Goal: Task Accomplishment & Management: Use online tool/utility

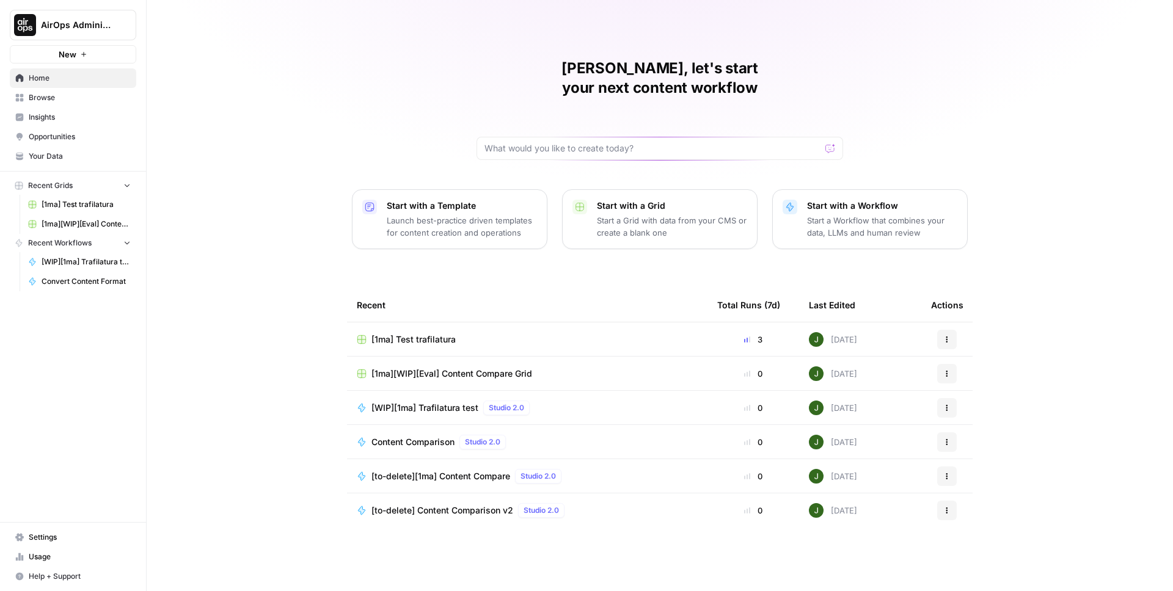
click at [79, 208] on span "[1ma] Test trafilatura" at bounding box center [86, 204] width 89 height 11
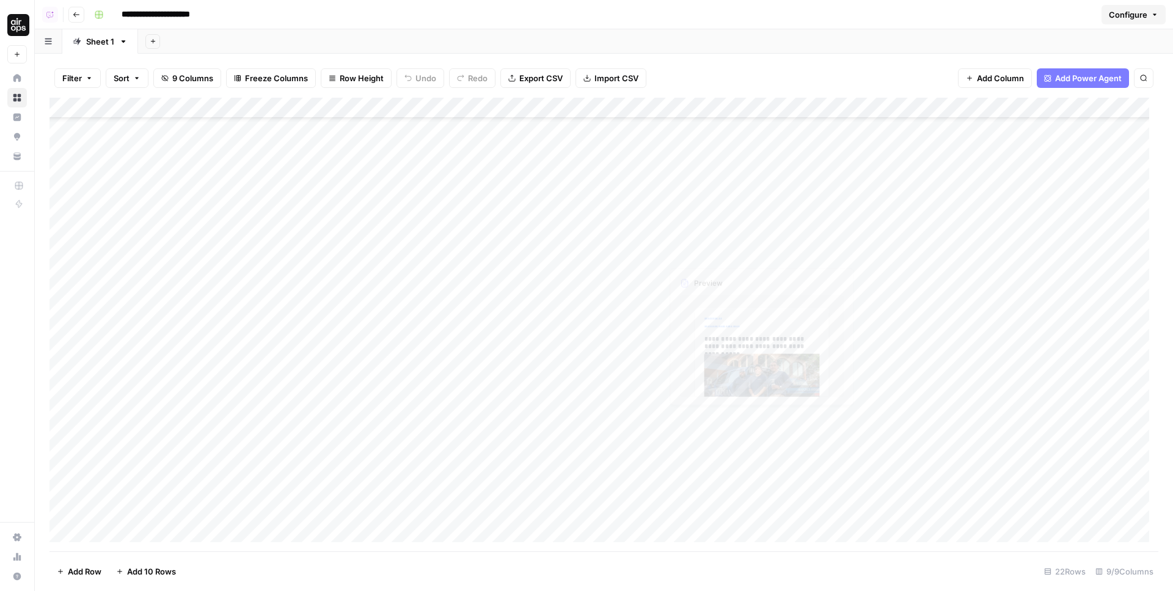
scroll to position [53, 0]
click at [199, 527] on div "Add Column" at bounding box center [603, 325] width 1109 height 454
click at [227, 511] on input at bounding box center [194, 515] width 195 height 15
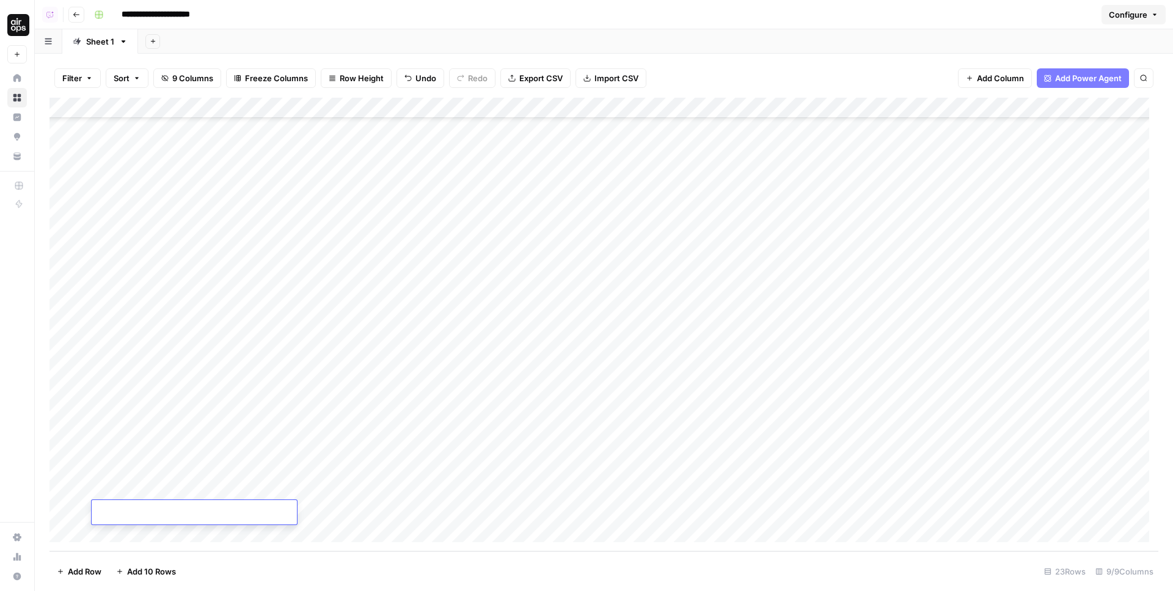
type input "**********"
click at [358, 497] on div "Add Column" at bounding box center [603, 325] width 1109 height 454
click at [349, 511] on div "Add Column" at bounding box center [603, 325] width 1109 height 454
type textarea "***"
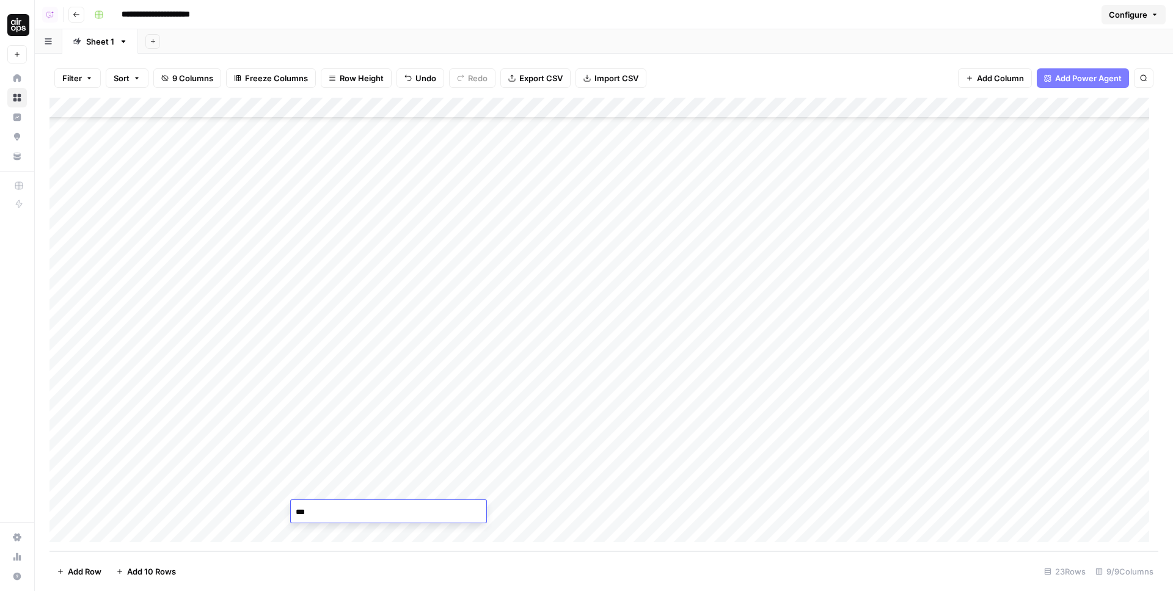
click at [392, 539] on div "Add Column" at bounding box center [603, 325] width 1109 height 454
click at [446, 491] on div "Add Column" at bounding box center [603, 325] width 1109 height 454
click at [242, 512] on div "Add Column" at bounding box center [603, 325] width 1109 height 454
click at [317, 512] on div "Add Column" at bounding box center [603, 325] width 1109 height 454
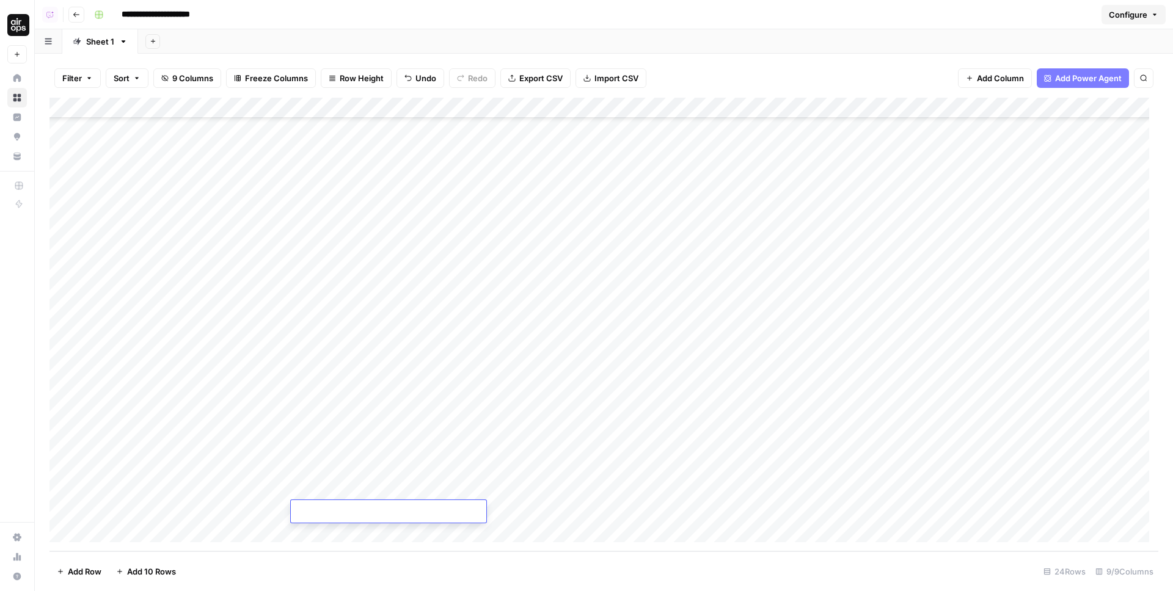
click at [520, 534] on div "Add Column" at bounding box center [603, 325] width 1109 height 454
click at [464, 491] on div "Add Column" at bounding box center [603, 325] width 1109 height 454
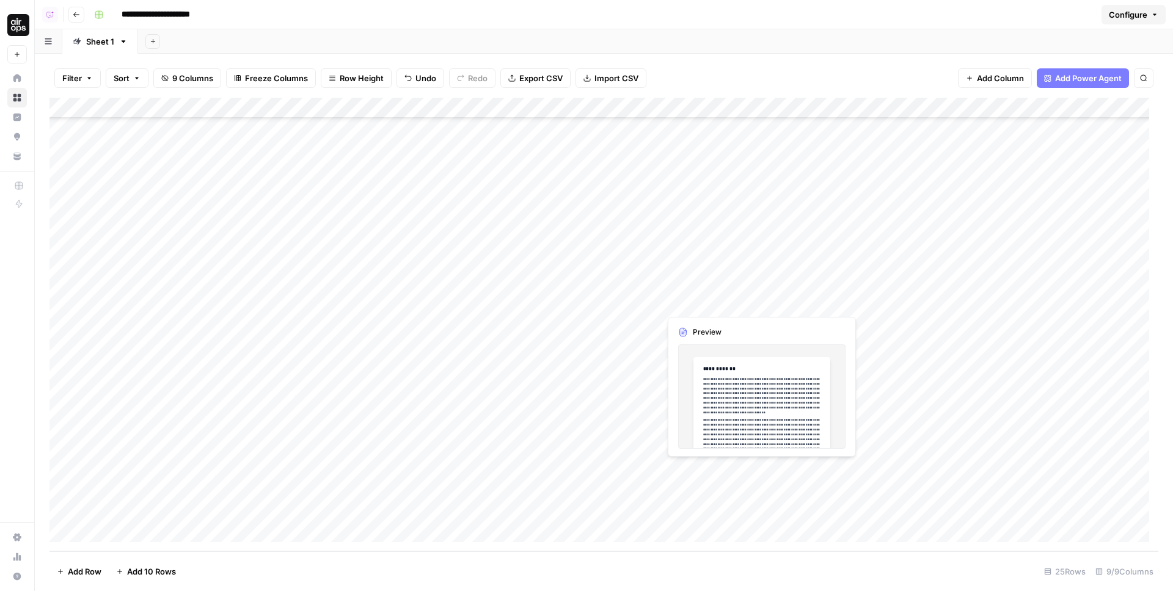
click at [698, 471] on div "Add Column" at bounding box center [603, 325] width 1109 height 454
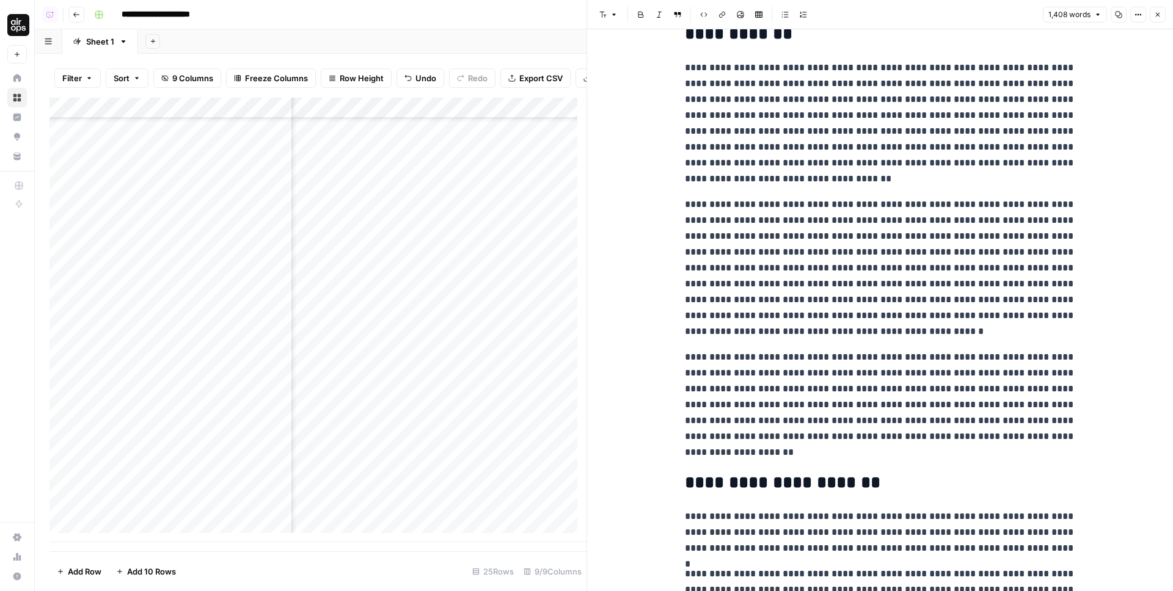
scroll to position [124, 273]
click at [407, 493] on div "Add Column" at bounding box center [317, 320] width 537 height 445
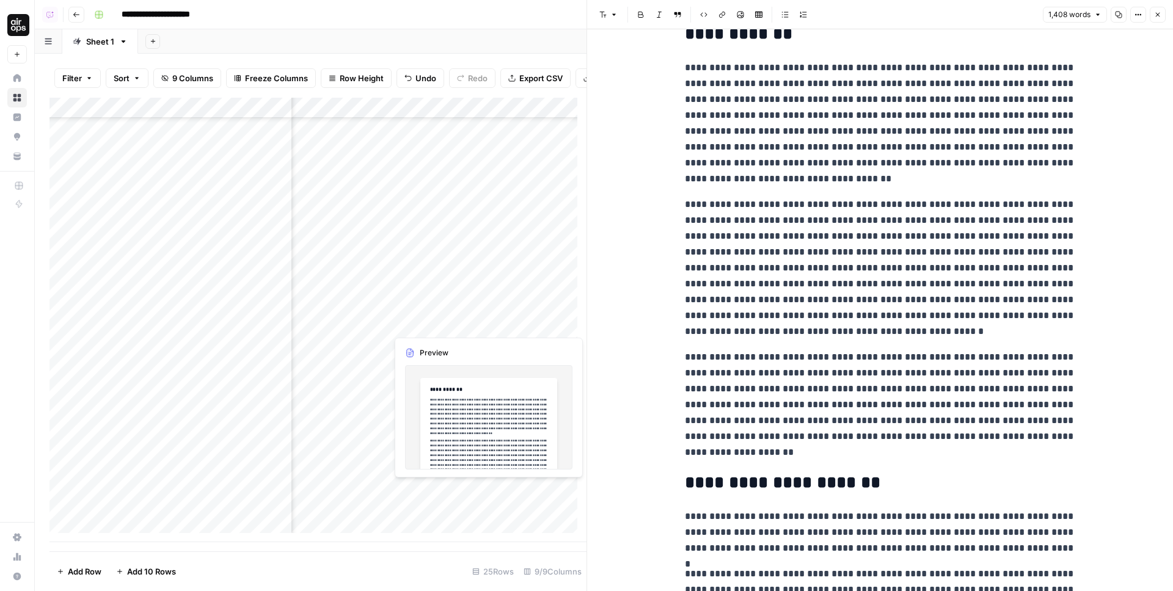
click at [407, 493] on div "Add Column" at bounding box center [317, 320] width 537 height 445
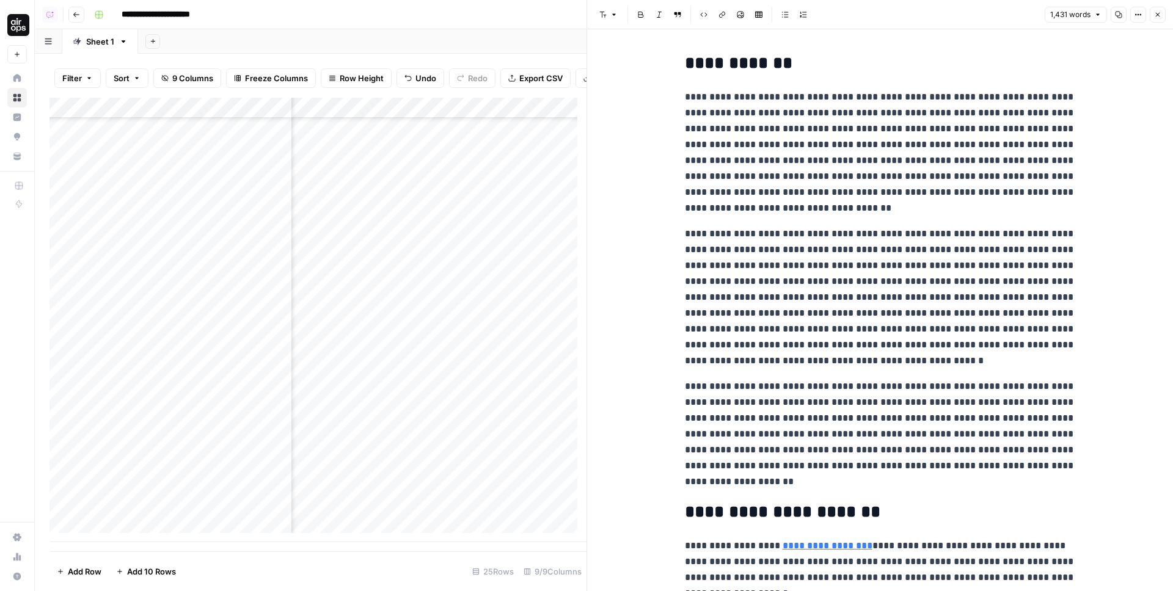
click at [895, 164] on p "**********" at bounding box center [880, 152] width 391 height 127
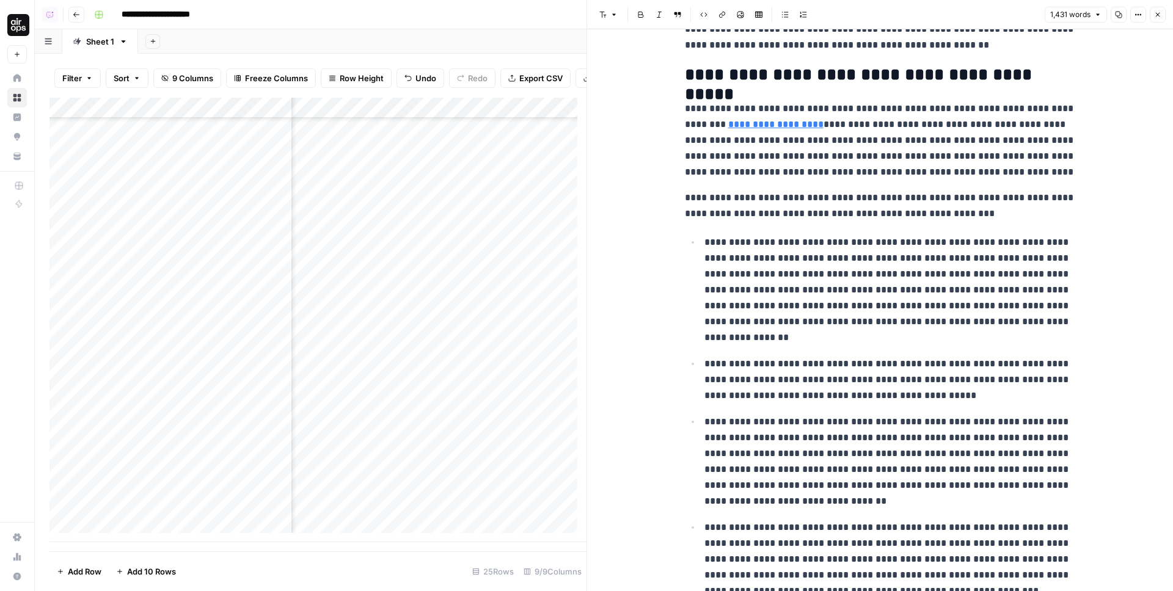
scroll to position [1148, 0]
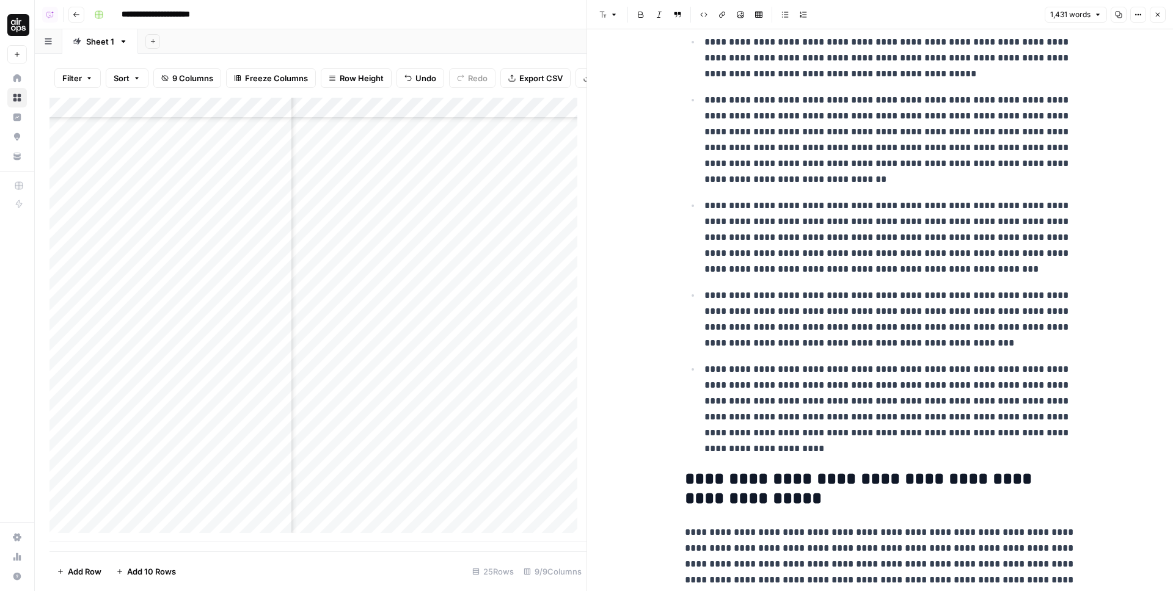
click at [814, 142] on p "**********" at bounding box center [889, 139] width 371 height 95
click at [837, 175] on p "**********" at bounding box center [889, 139] width 371 height 95
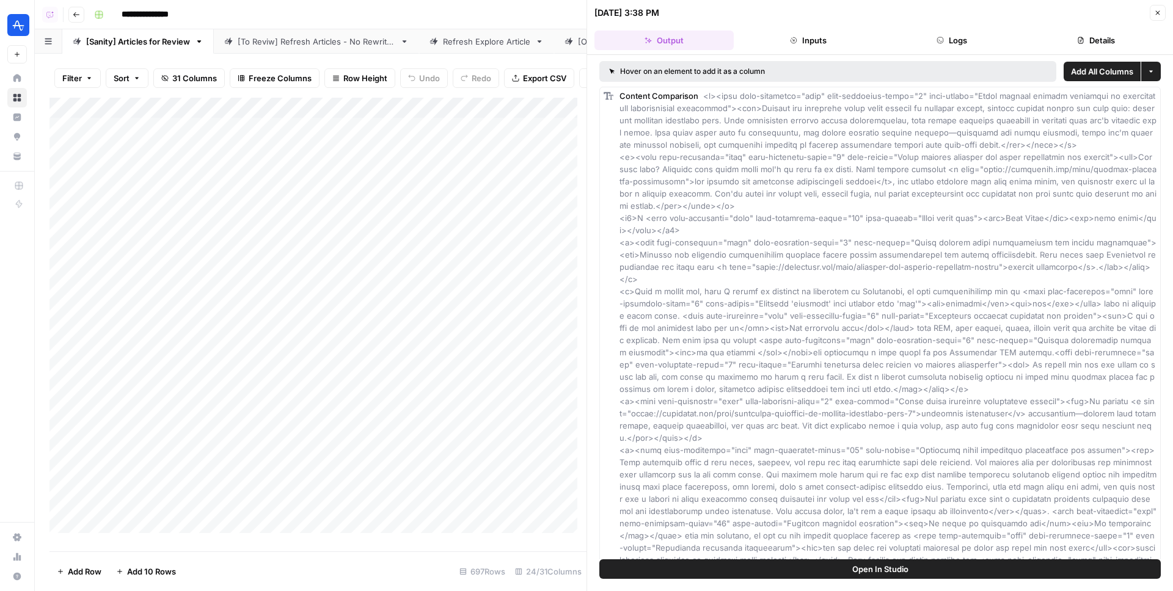
click at [826, 42] on button "Inputs" at bounding box center [807, 41] width 139 height 20
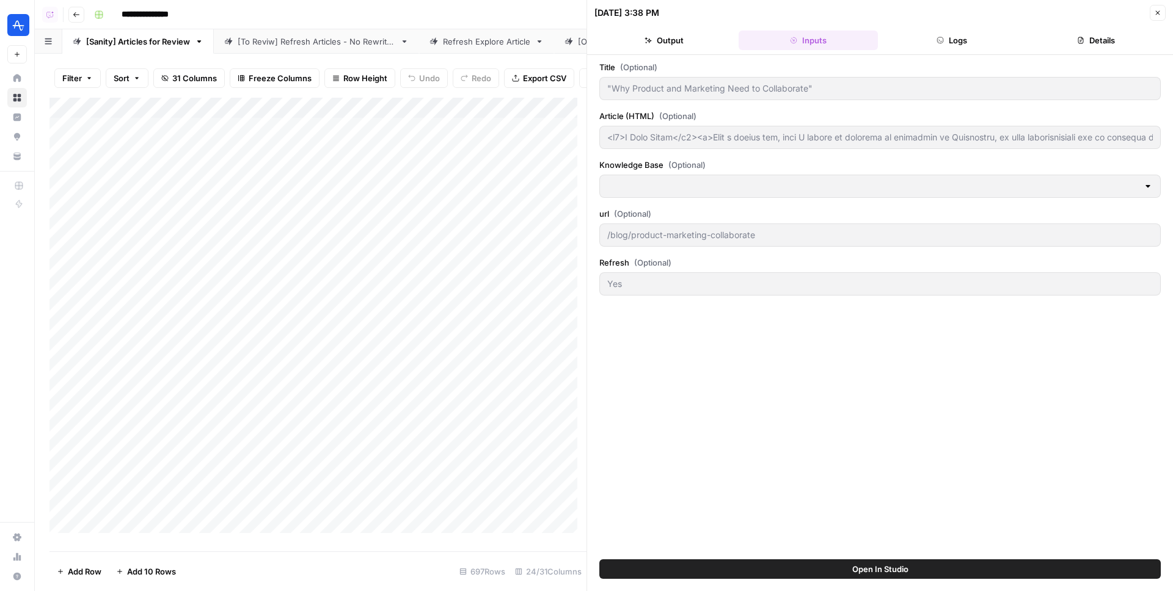
type input "Amplitude Blogs"
click at [960, 40] on button "Logs" at bounding box center [952, 41] width 139 height 20
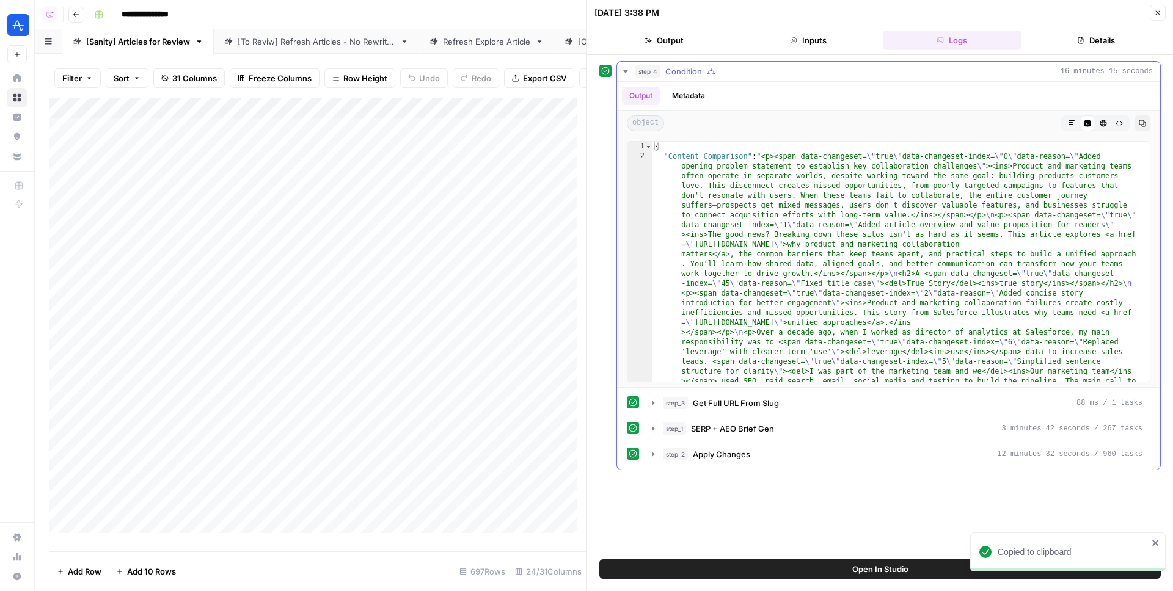
click at [704, 73] on div "step_4 Condition 16 minutes 15 seconds" at bounding box center [893, 71] width 517 height 12
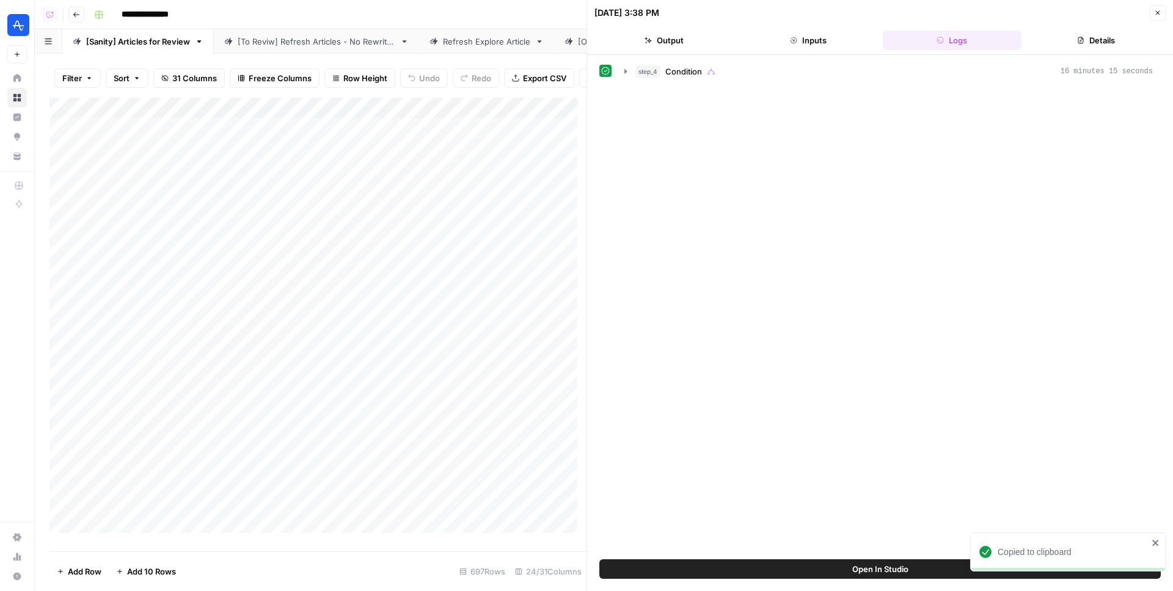
click at [707, 83] on div "step_4 Condition 16 minutes 15 seconds" at bounding box center [879, 307] width 561 height 492
click at [703, 73] on div "step_4 Condition 16 minutes 15 seconds" at bounding box center [893, 71] width 517 height 12
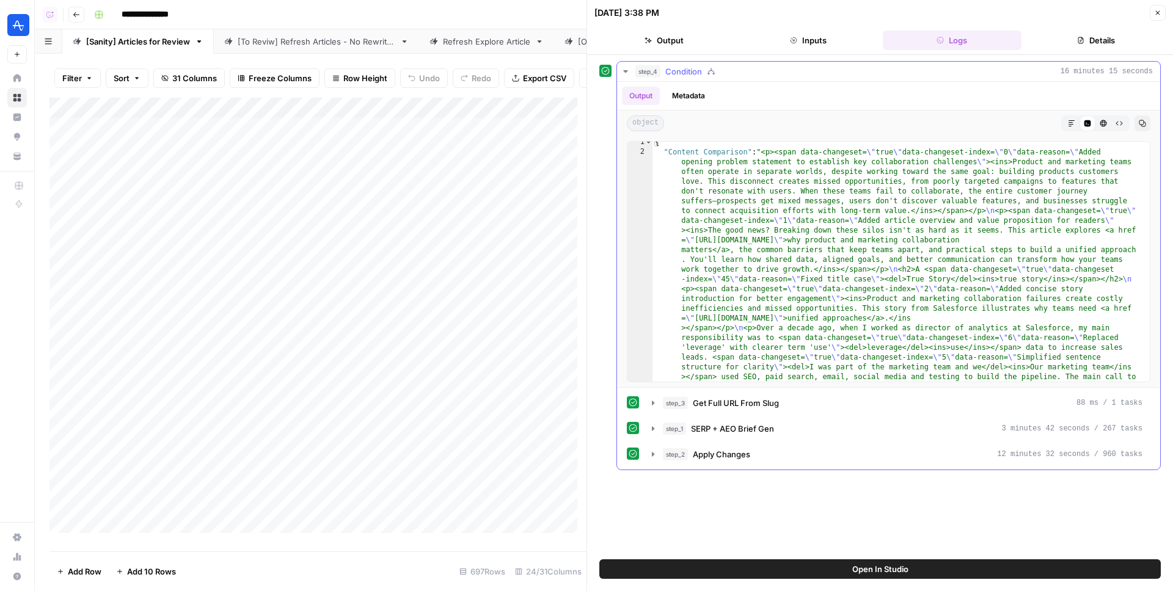
scroll to position [4, 0]
click at [655, 404] on icon "button" at bounding box center [653, 403] width 10 height 10
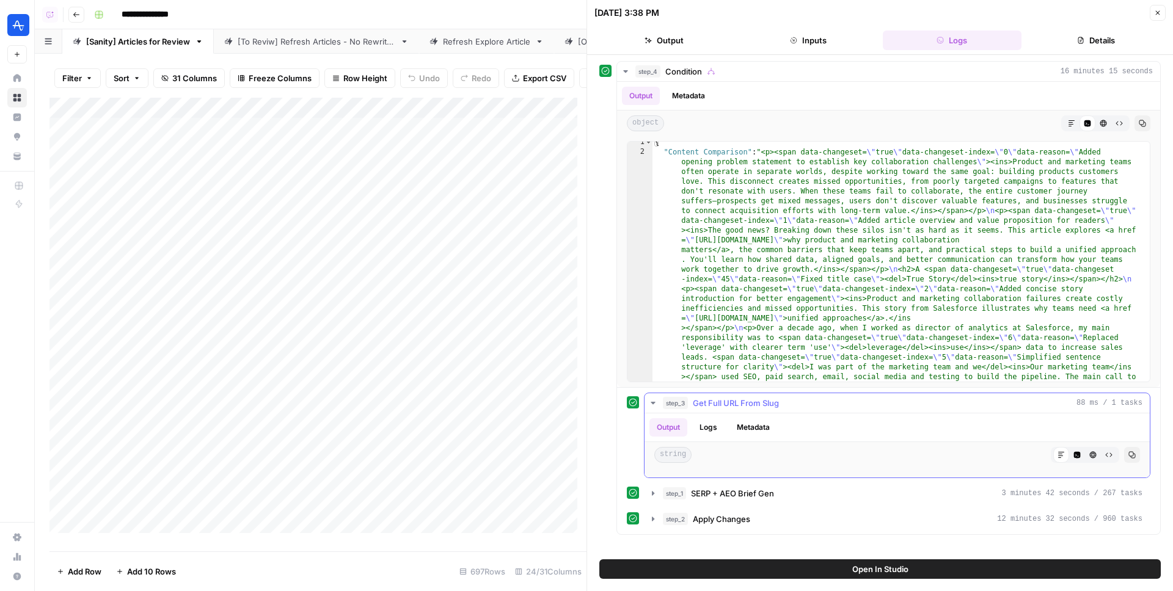
click at [712, 423] on button "Logs" at bounding box center [708, 427] width 32 height 18
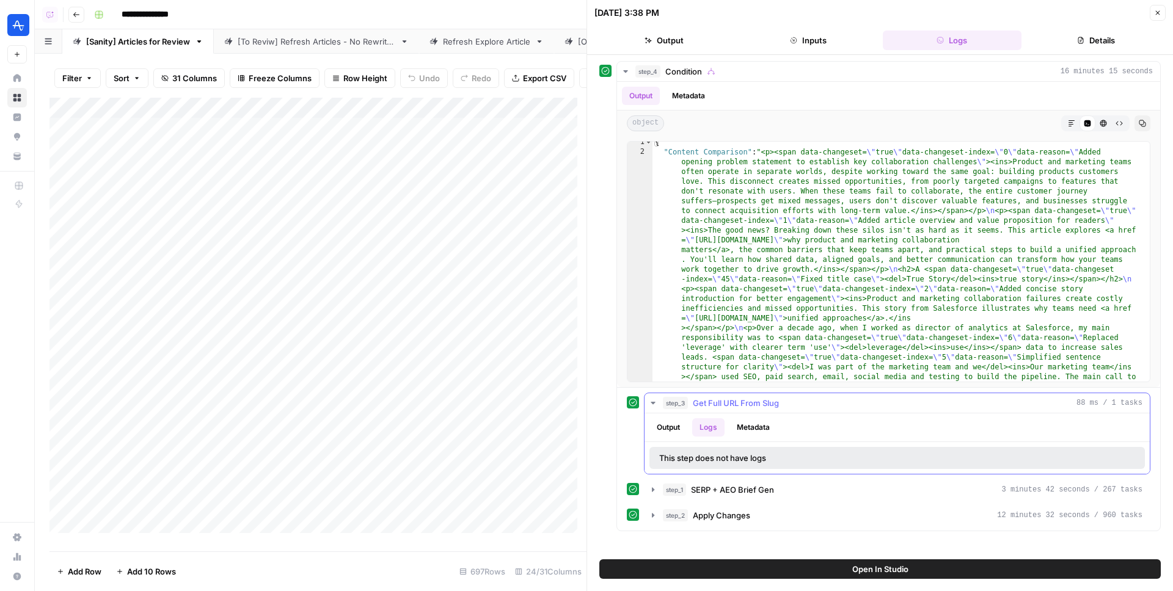
click at [673, 431] on button "Output" at bounding box center [668, 427] width 38 height 18
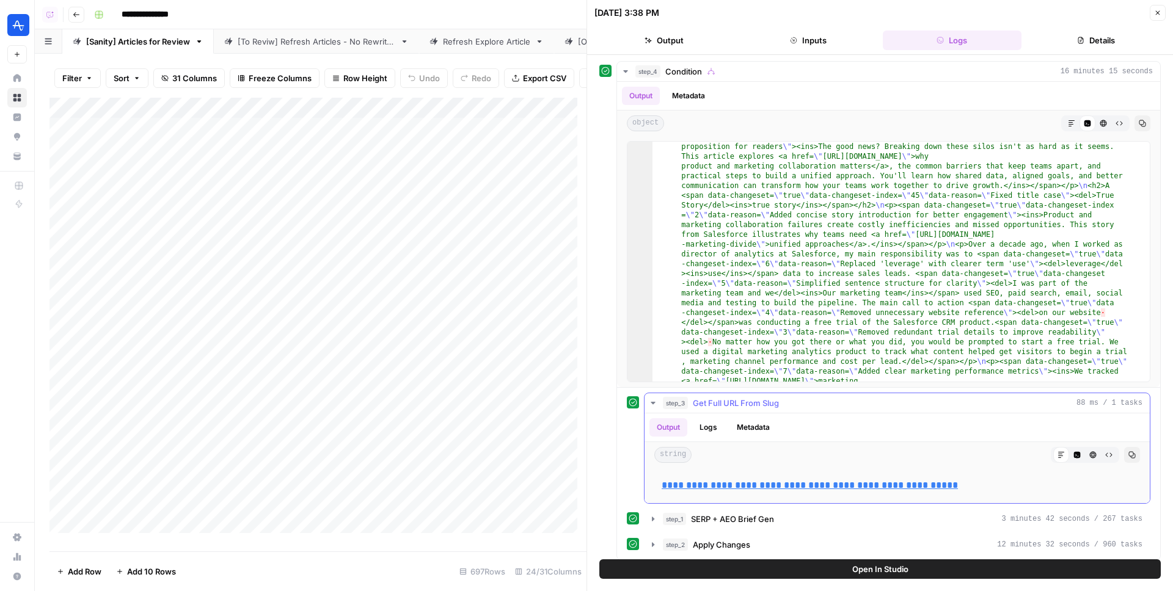
scroll to position [7, 0]
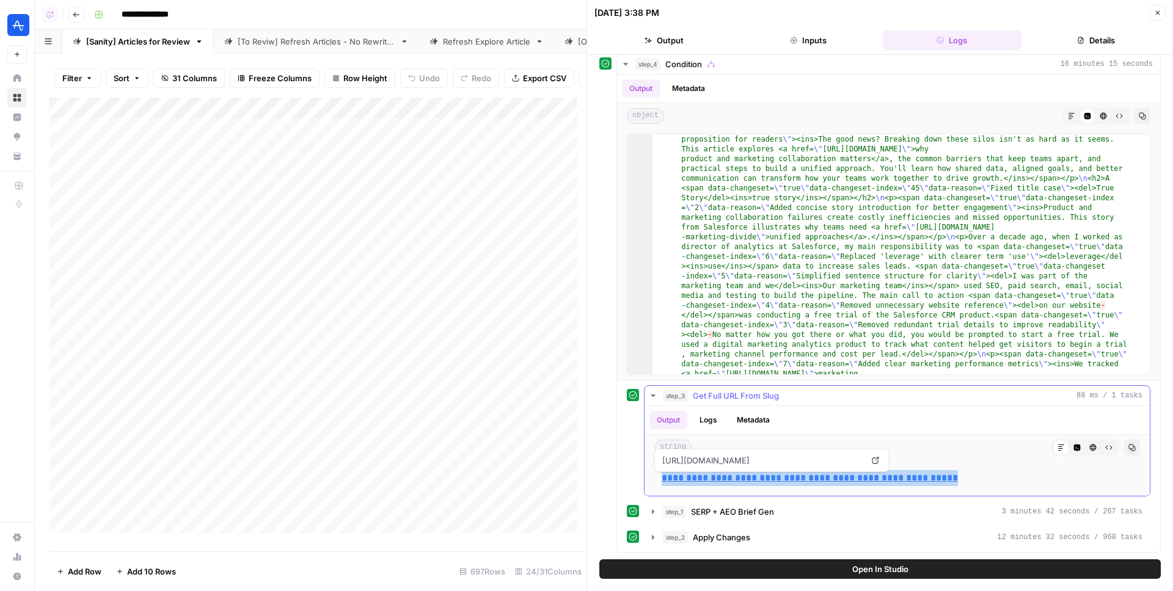
copy link "**********"
click at [686, 46] on button "Output" at bounding box center [663, 41] width 139 height 20
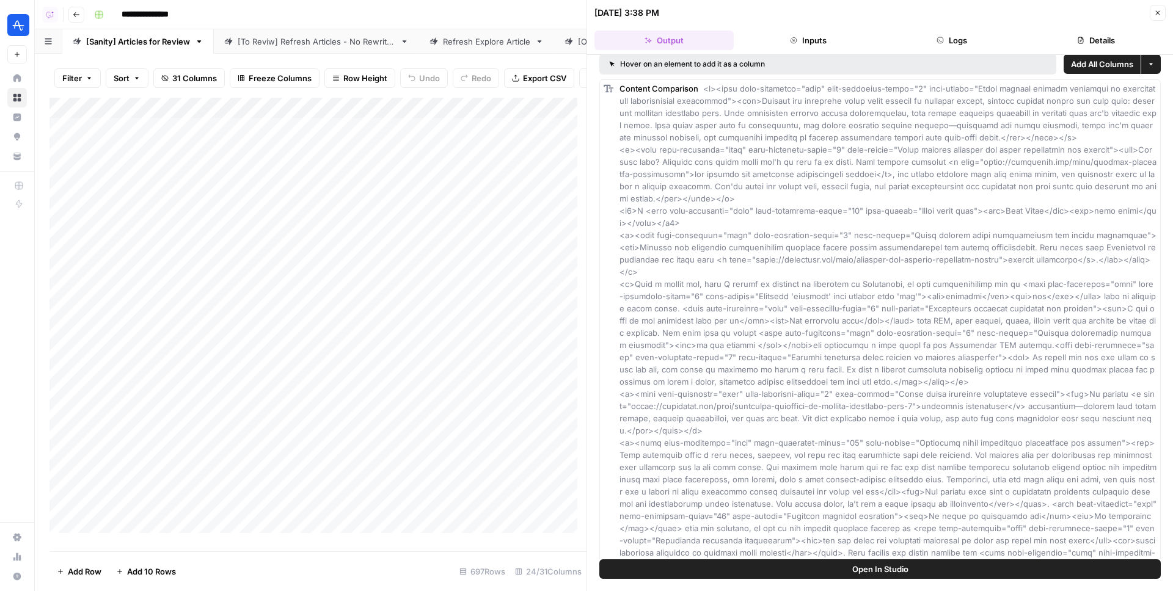
click at [1156, 12] on icon "button" at bounding box center [1158, 13] width 4 height 4
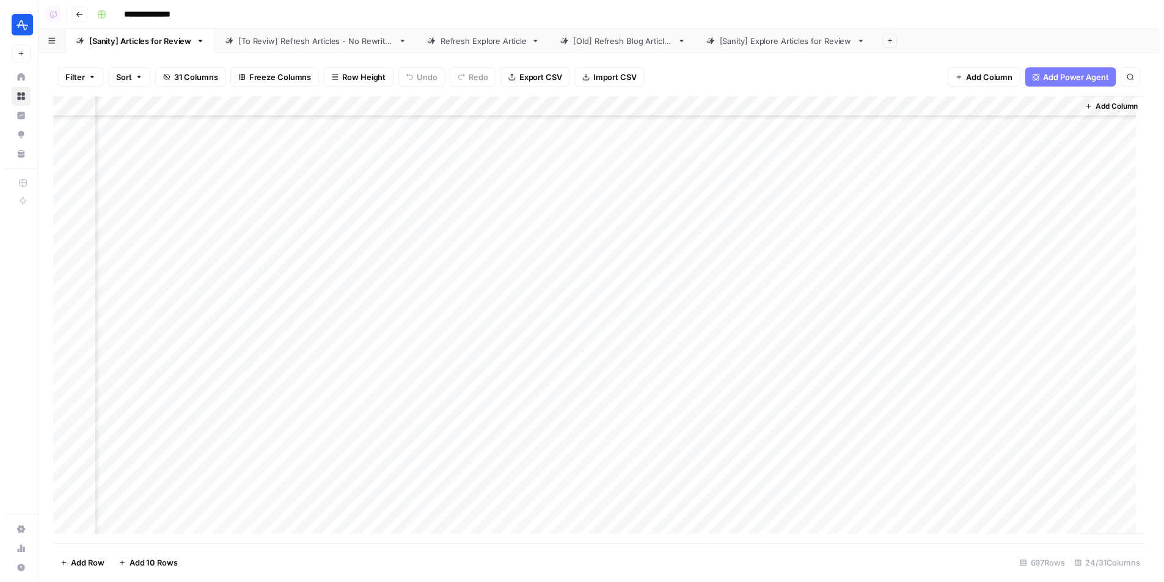
scroll to position [0, 2559]
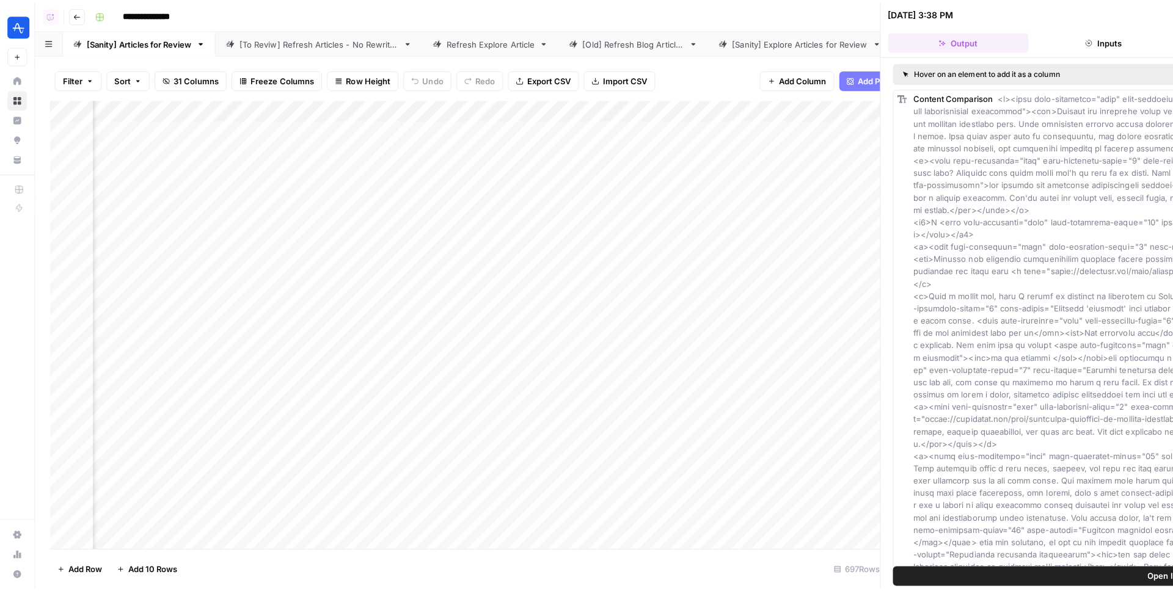
scroll to position [0, 2553]
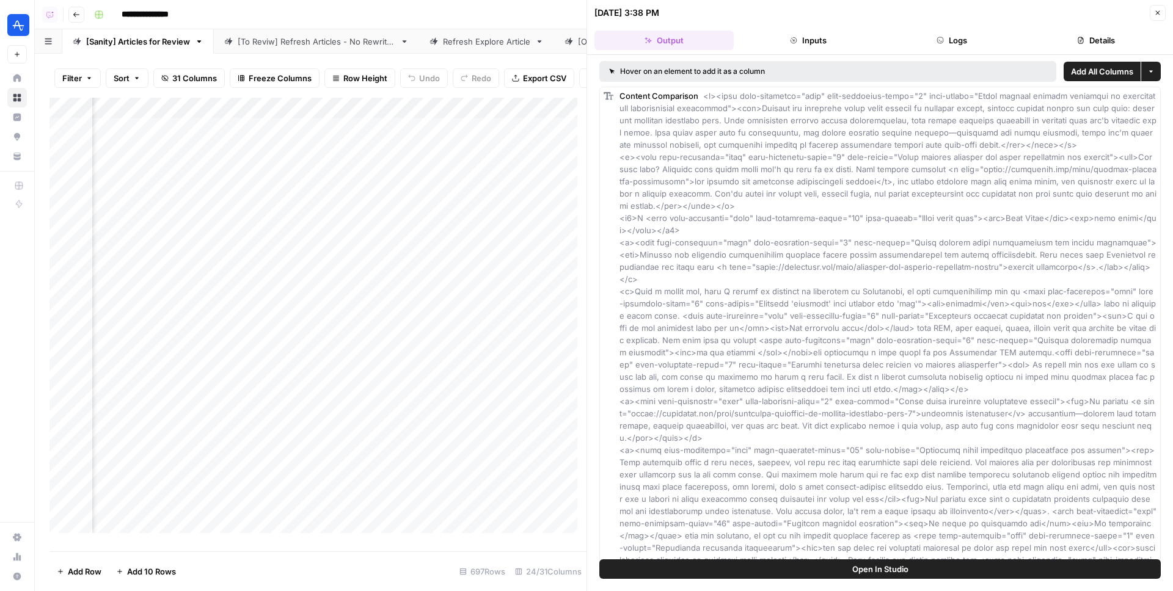
click at [924, 40] on button "Logs" at bounding box center [952, 41] width 139 height 20
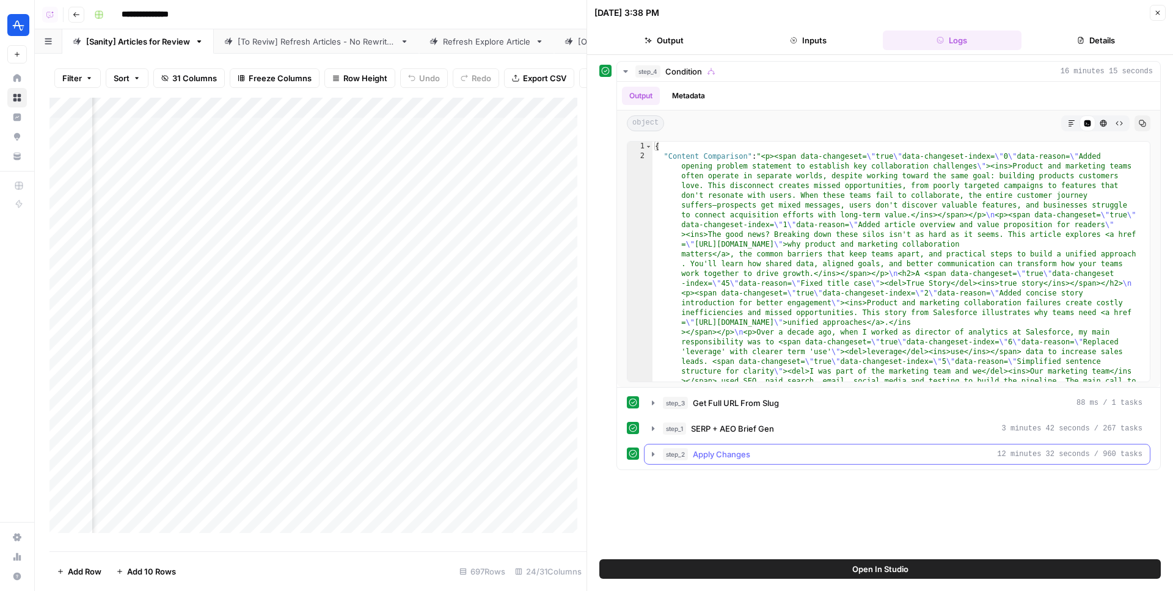
click at [700, 456] on span "Apply Changes" at bounding box center [721, 454] width 57 height 12
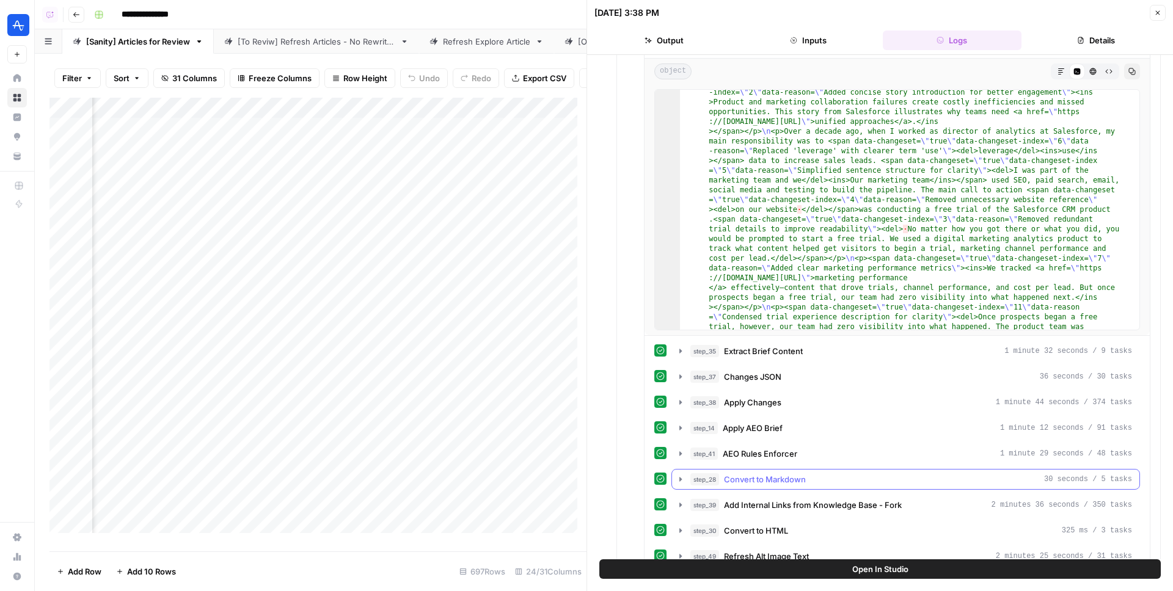
scroll to position [511, 0]
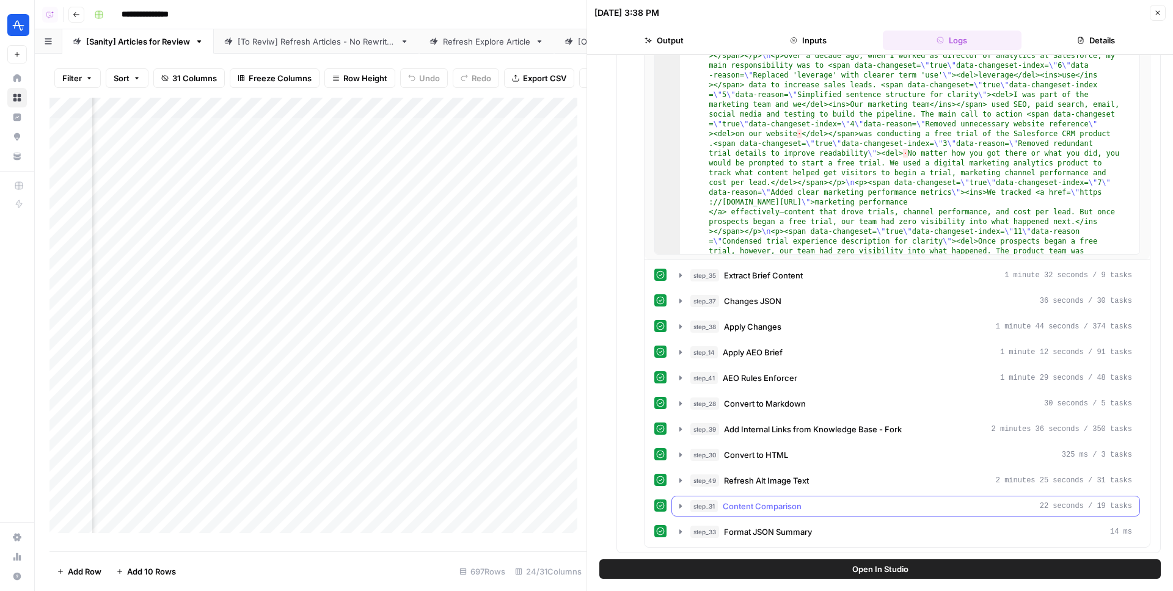
click at [767, 506] on span "Content Comparison" at bounding box center [762, 506] width 79 height 12
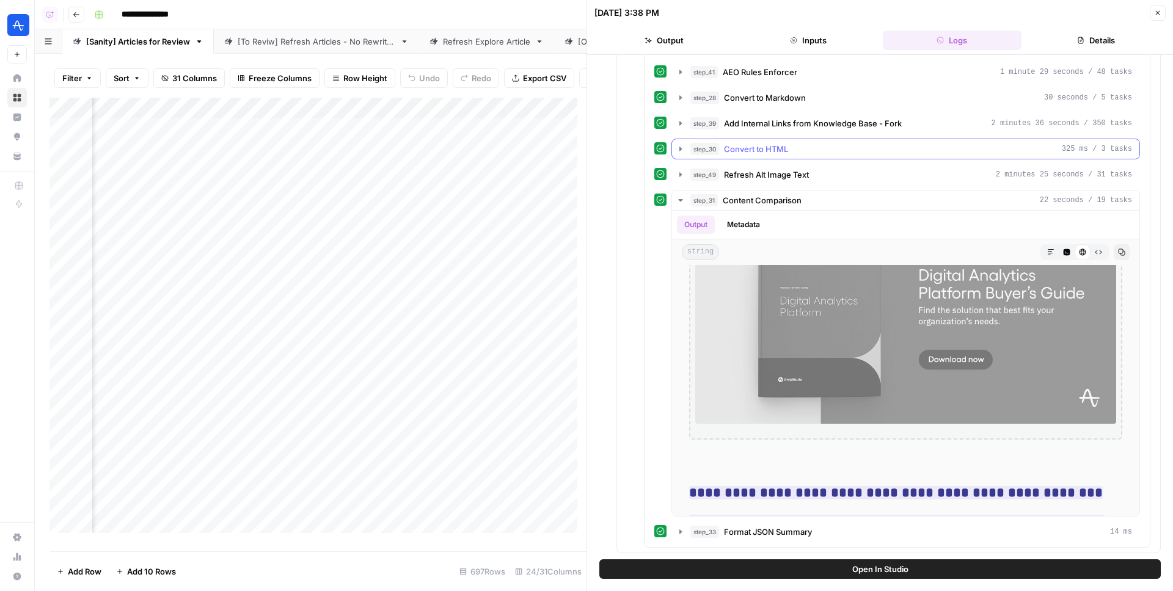
scroll to position [801, 0]
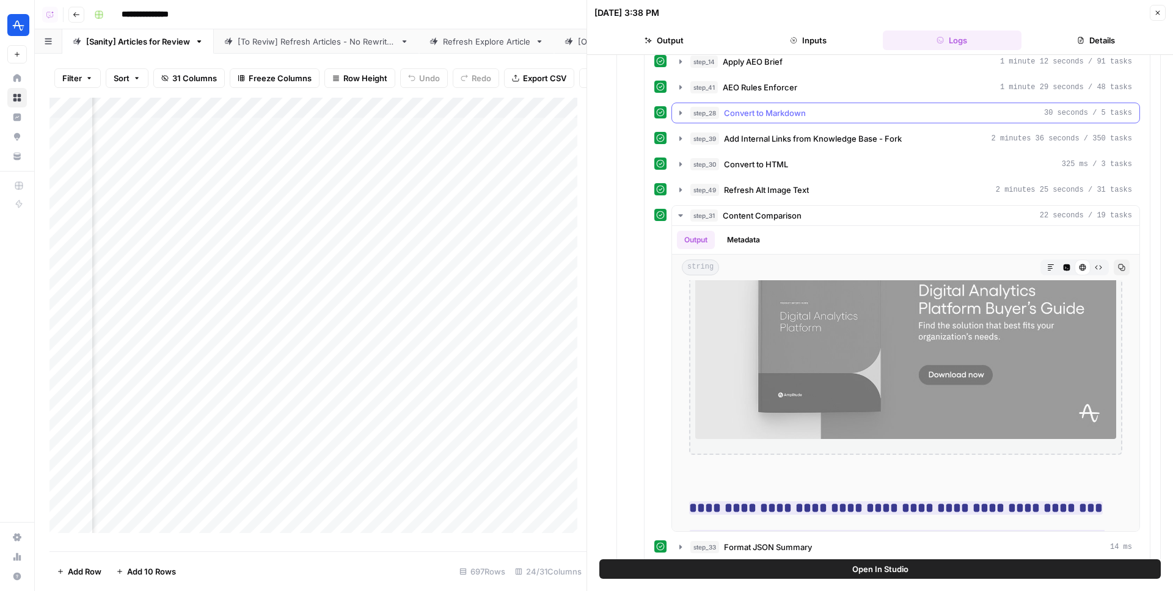
click at [753, 105] on button "step_28 Convert to Markdown 30 seconds / 5 tasks" at bounding box center [905, 113] width 467 height 20
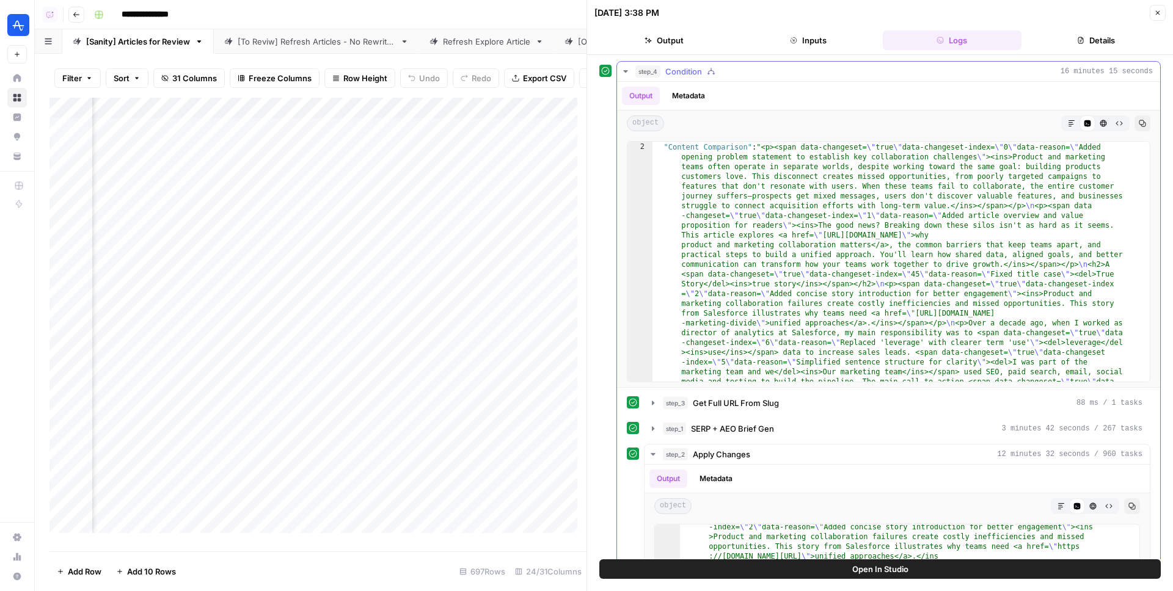
scroll to position [68, 0]
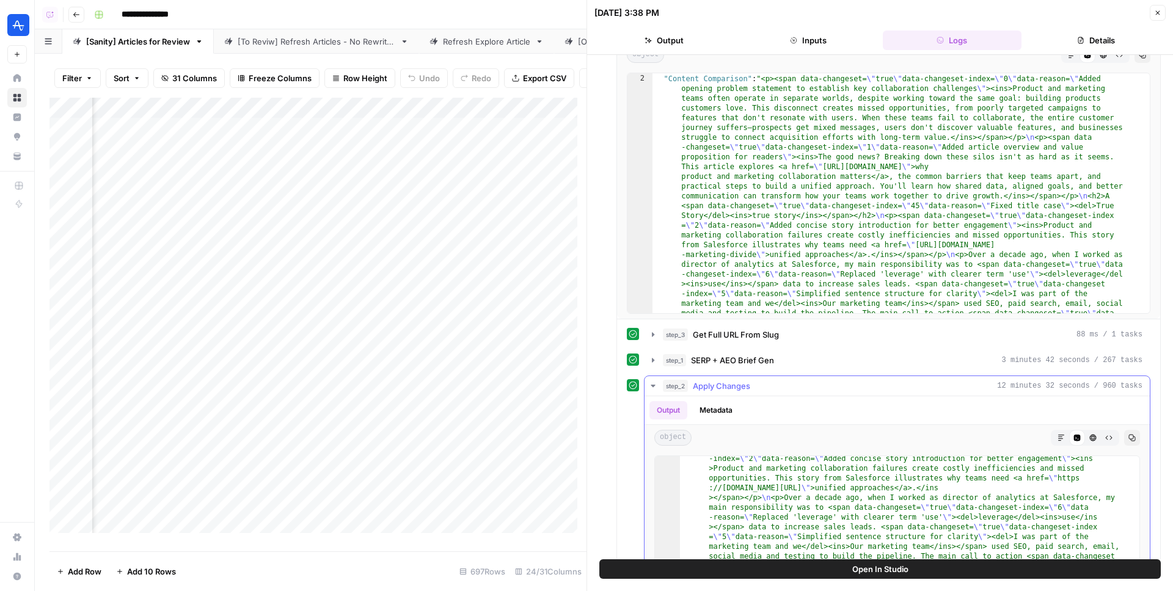
click at [657, 386] on icon "button" at bounding box center [653, 386] width 10 height 10
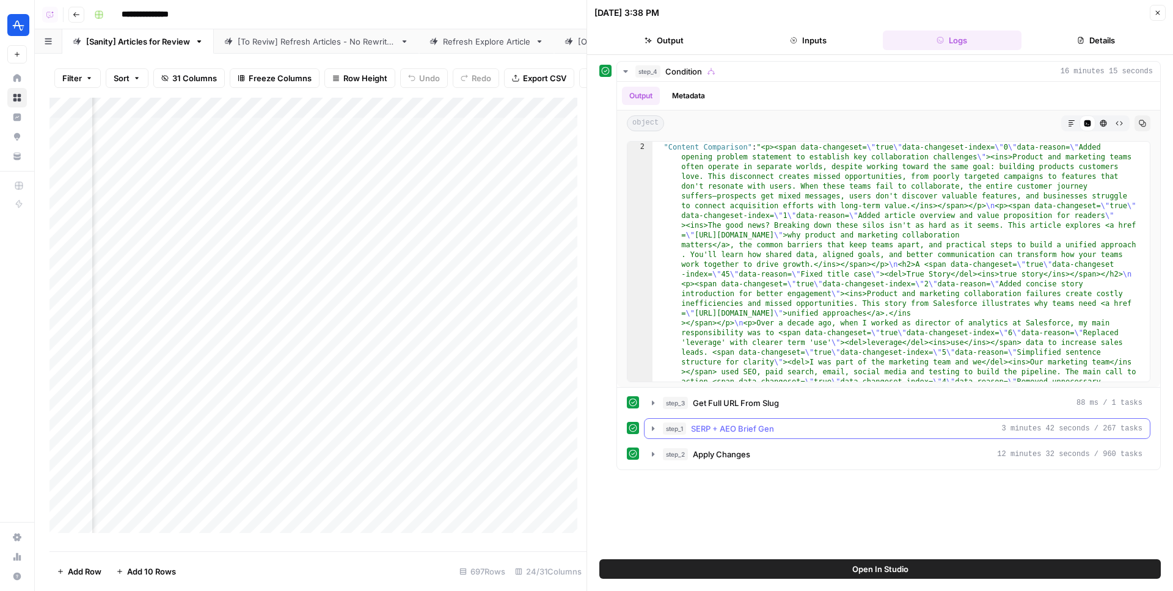
click at [654, 425] on icon "button" at bounding box center [653, 429] width 10 height 10
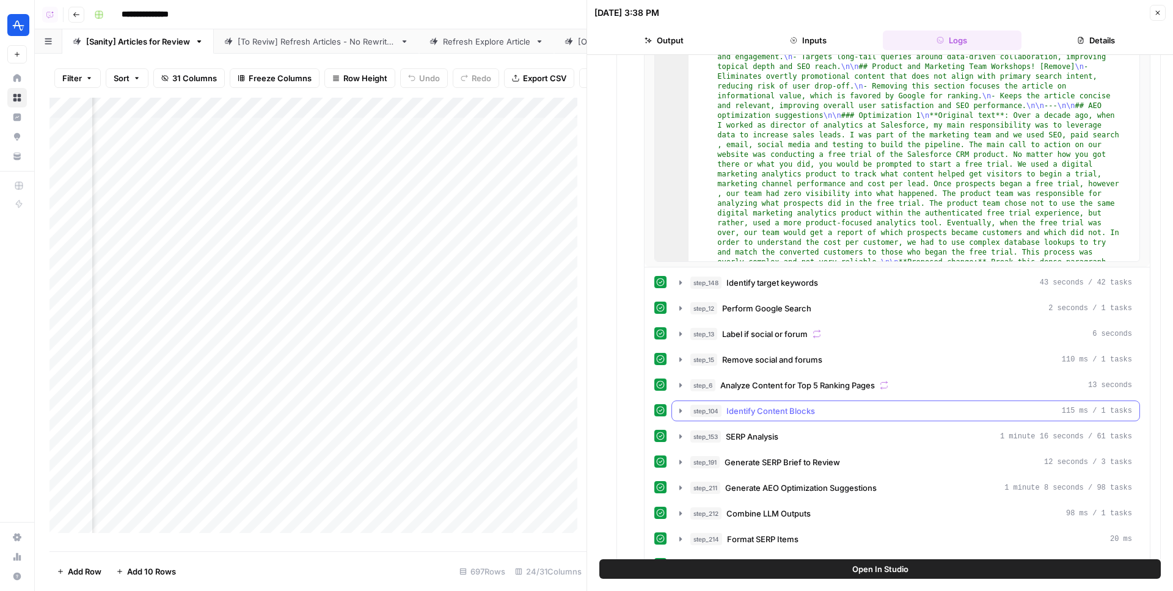
scroll to position [536, 0]
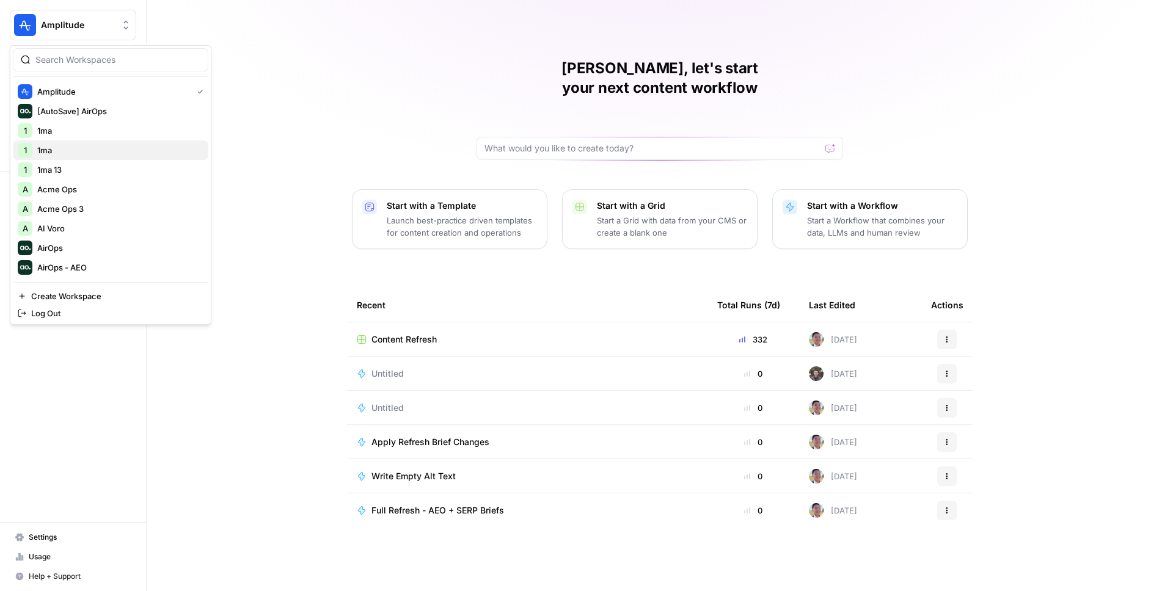
click at [60, 148] on span "1ma" at bounding box center [117, 150] width 161 height 12
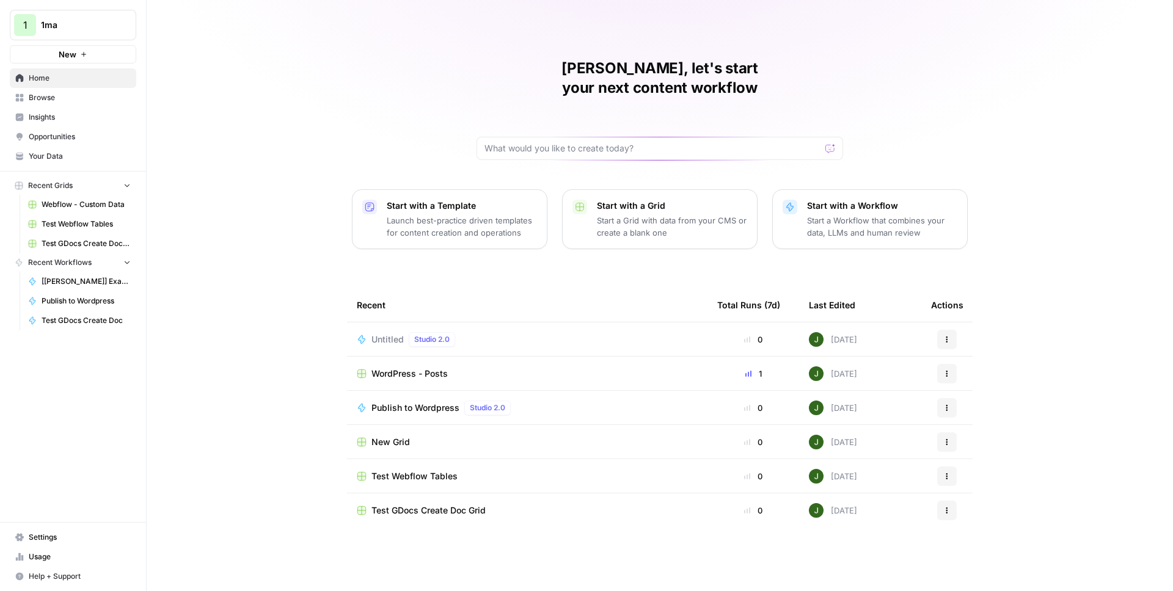
click at [1012, 78] on div "Juan Manuel, let's start your next content workflow Start with a Template Launc…" at bounding box center [660, 295] width 1026 height 591
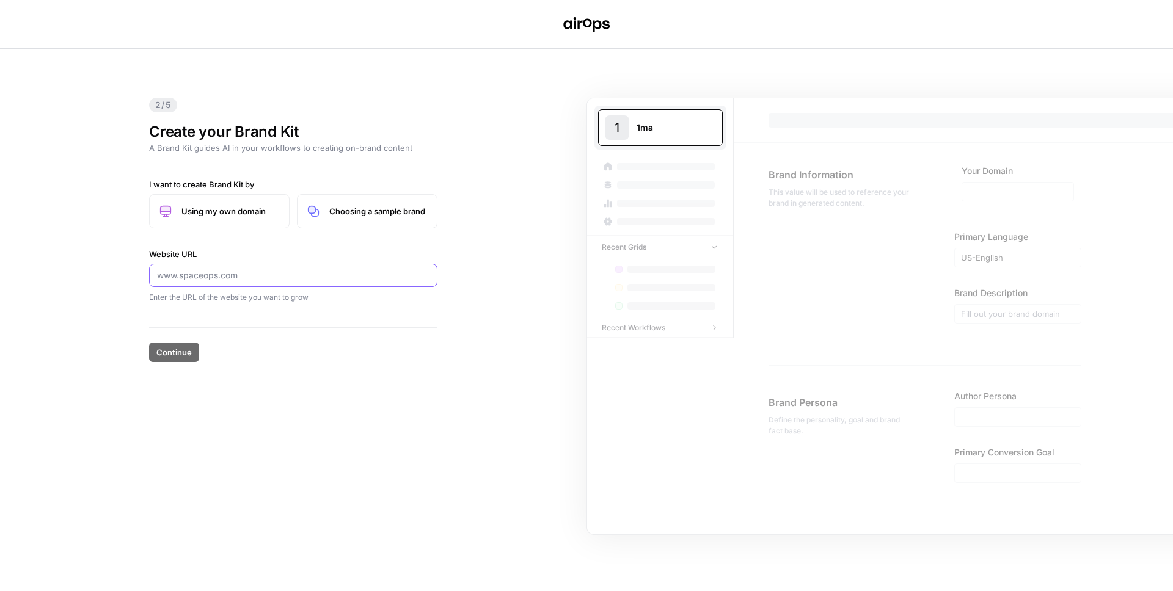
click at [277, 280] on input "Website URL" at bounding box center [293, 275] width 272 height 12
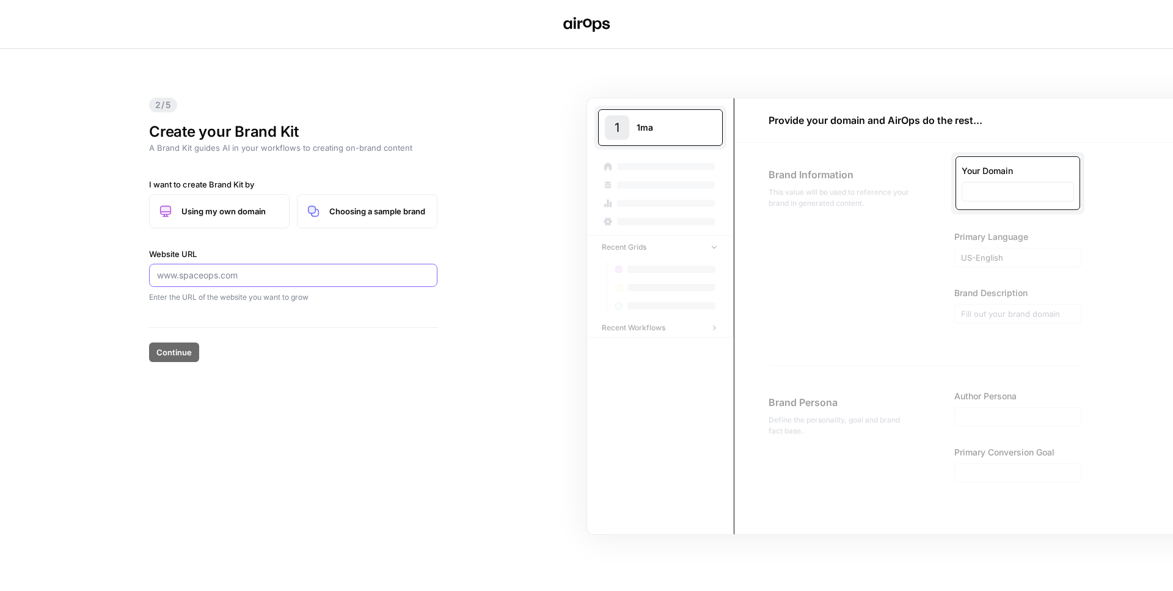
type input "a"
type input "ai"
type input "air"
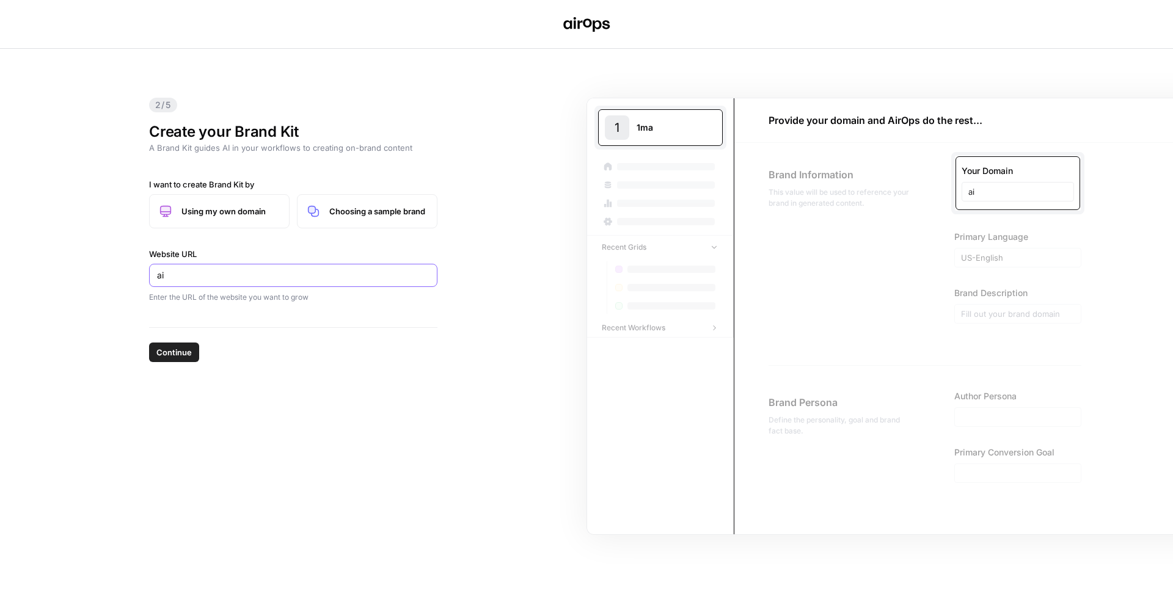
type input "air"
type input "airo"
type input "airop"
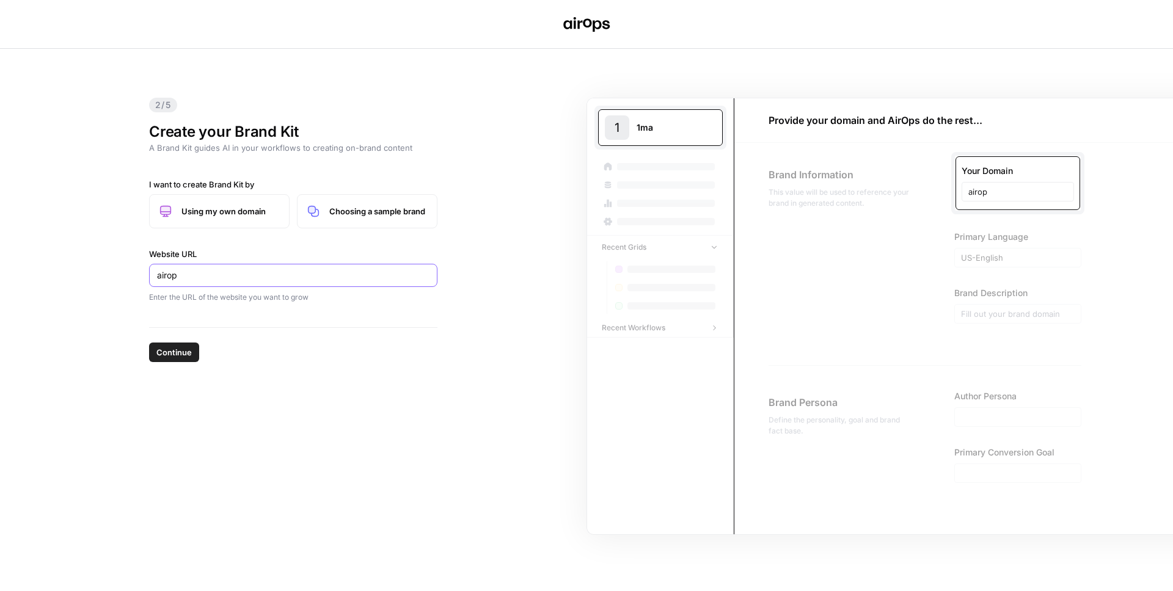
type input "airops"
type input "airops."
type input "airops.c"
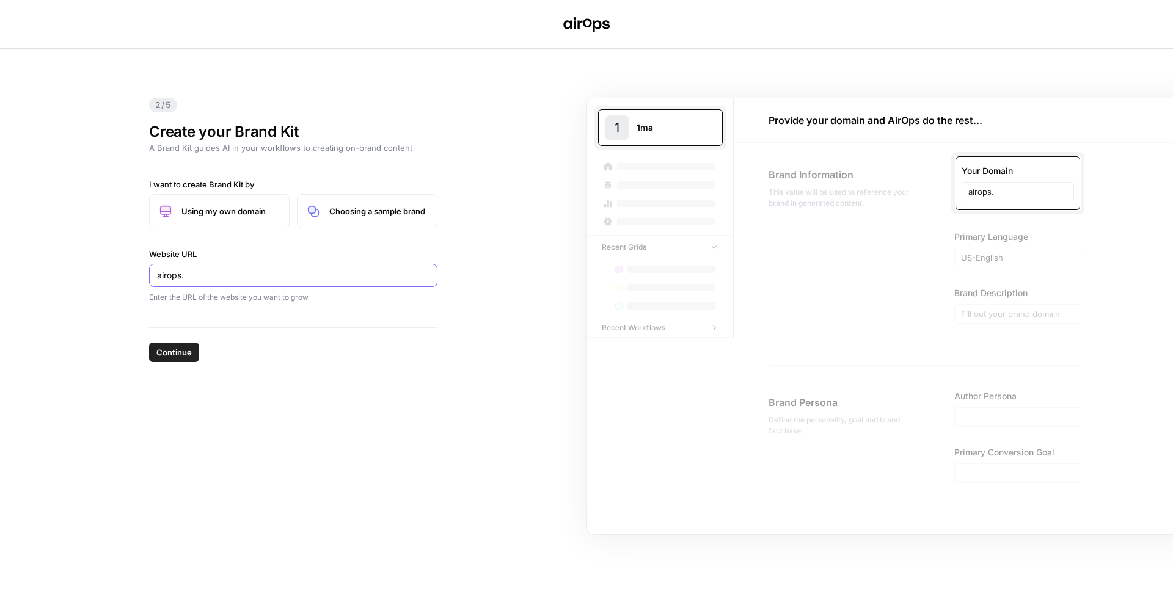
type input "airops.c"
type input "[DOMAIN_NAME]"
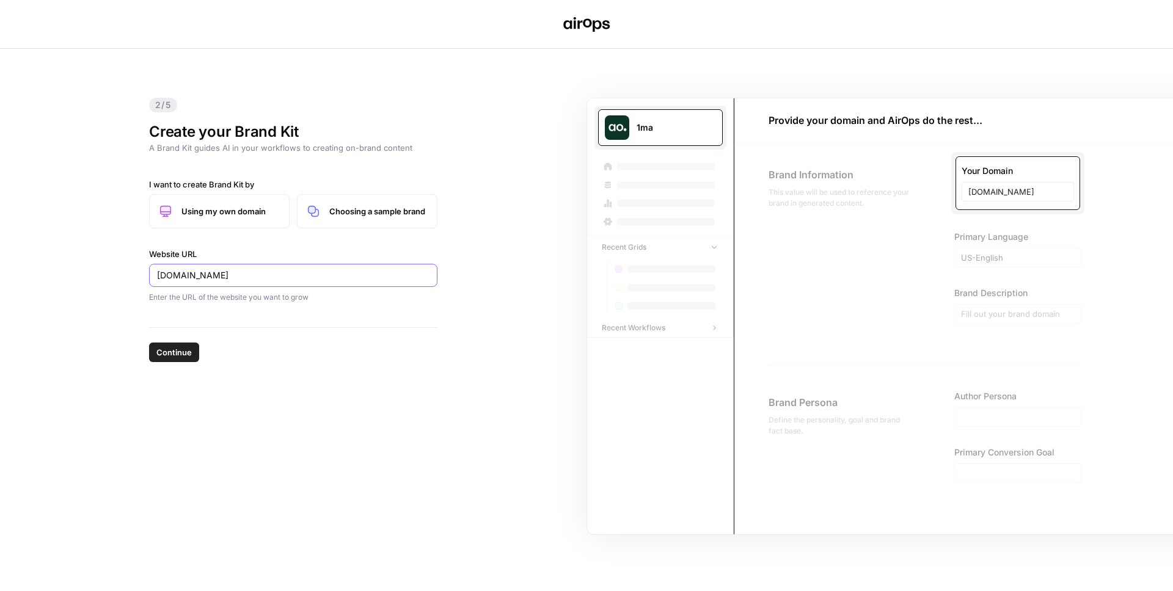
type input "[DOMAIN_NAME][URL]"
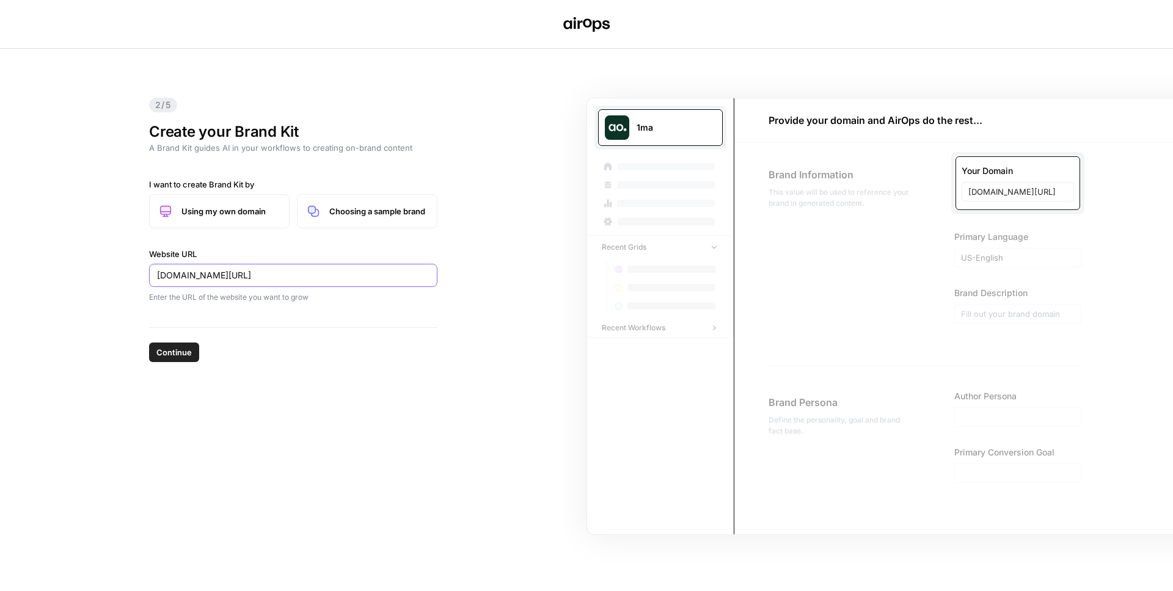
type input "[DOMAIN_NAME][URL]"
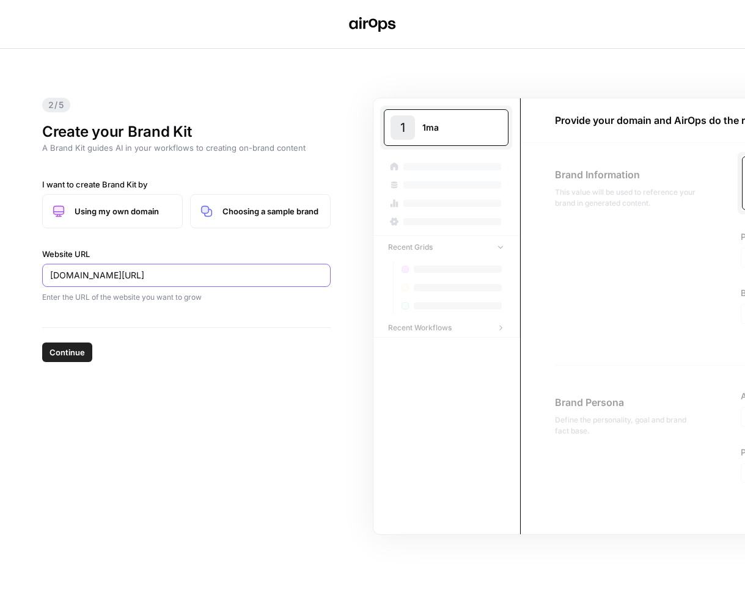
click at [157, 274] on input "[DOMAIN_NAME][URL]" at bounding box center [186, 275] width 272 height 12
type input "[DOMAIN_NAME][URL]"
click at [150, 281] on input "[DOMAIN_NAME][URL]" at bounding box center [186, 275] width 272 height 12
type input "[DOMAIN_NAME][URL]"
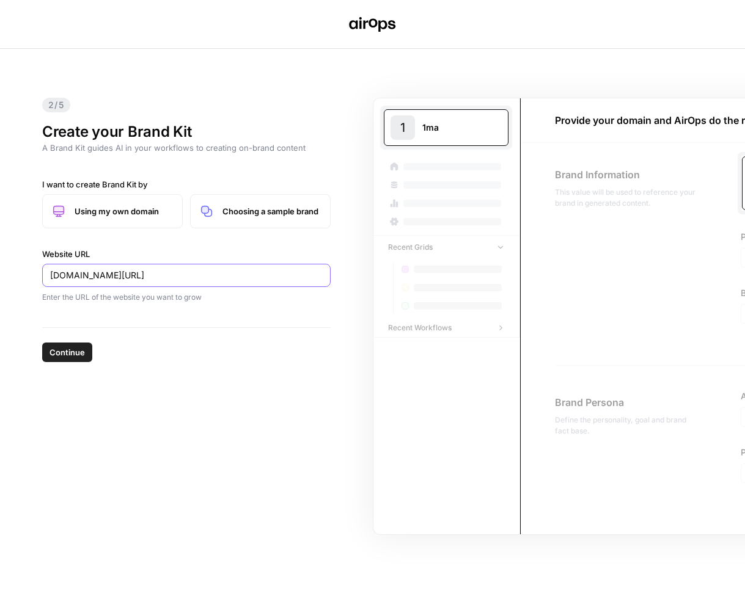
type input "[DOMAIN_NAME][URL]"
type input "[DOMAIN_NAME]"
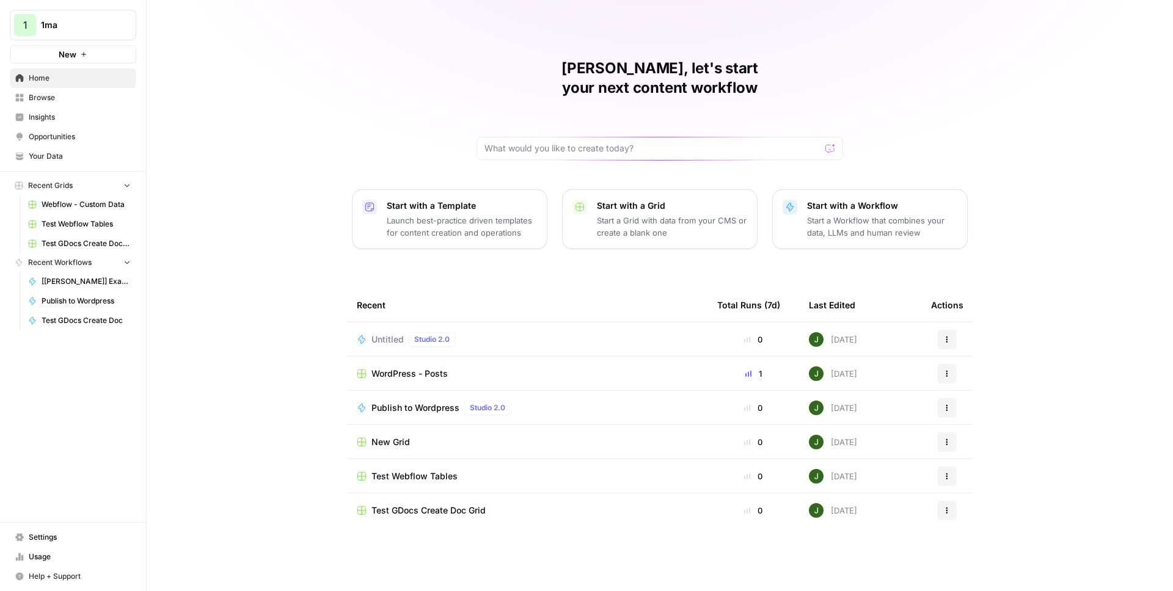
drag, startPoint x: 76, startPoint y: 27, endPoint x: 76, endPoint y: 36, distance: 8.6
click at [76, 27] on span "1ma" at bounding box center [78, 25] width 74 height 12
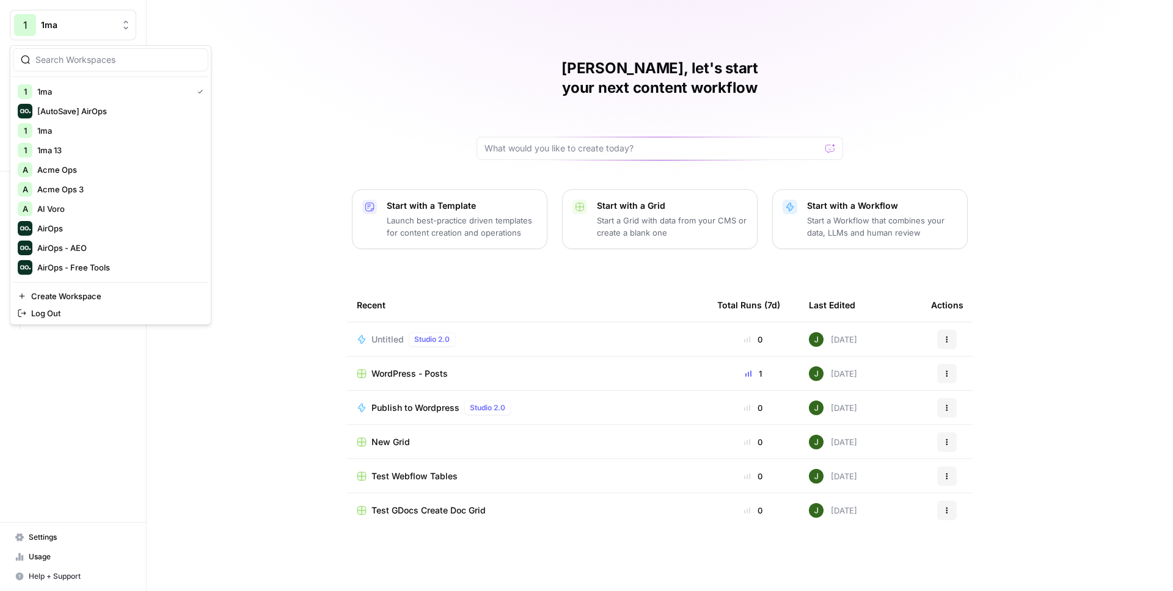
scroll to position [30, 0]
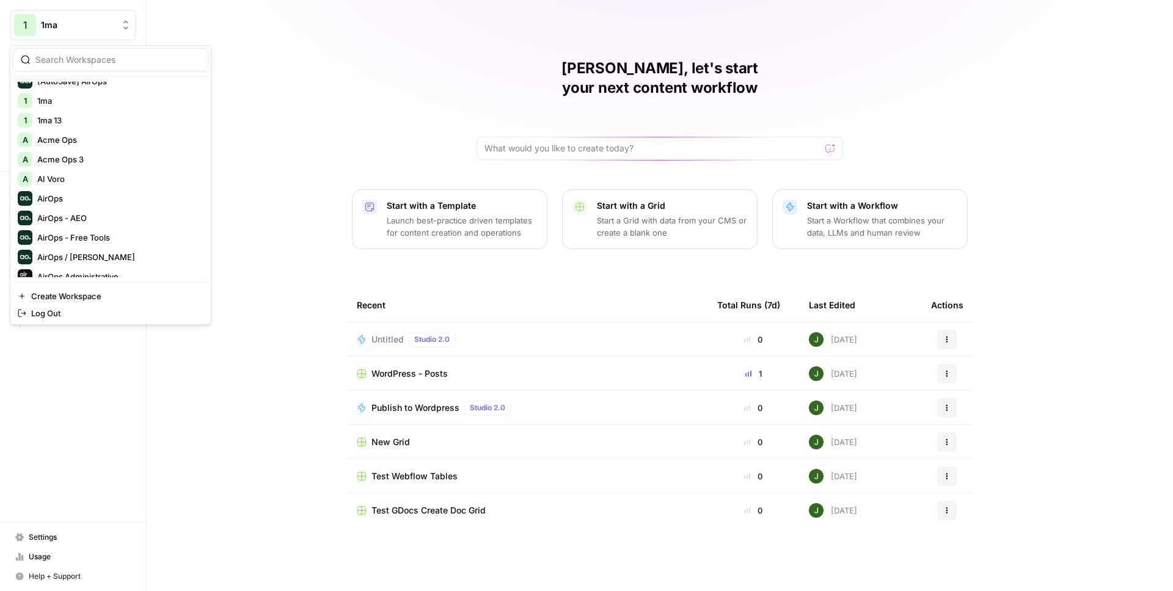
click at [94, 68] on div at bounding box center [110, 59] width 195 height 23
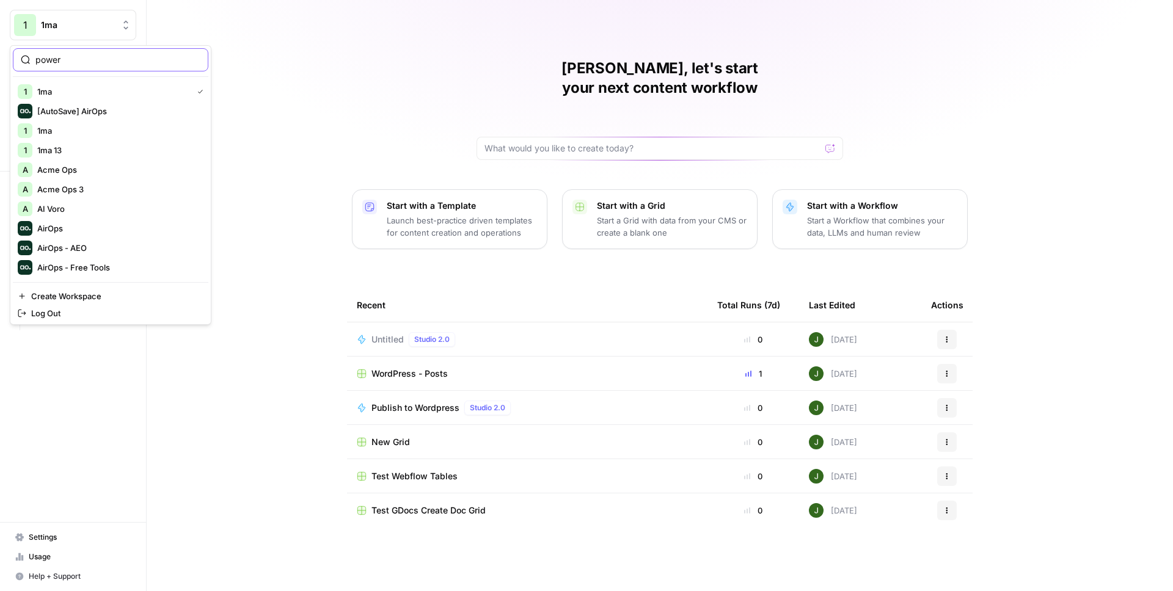
type input "power"
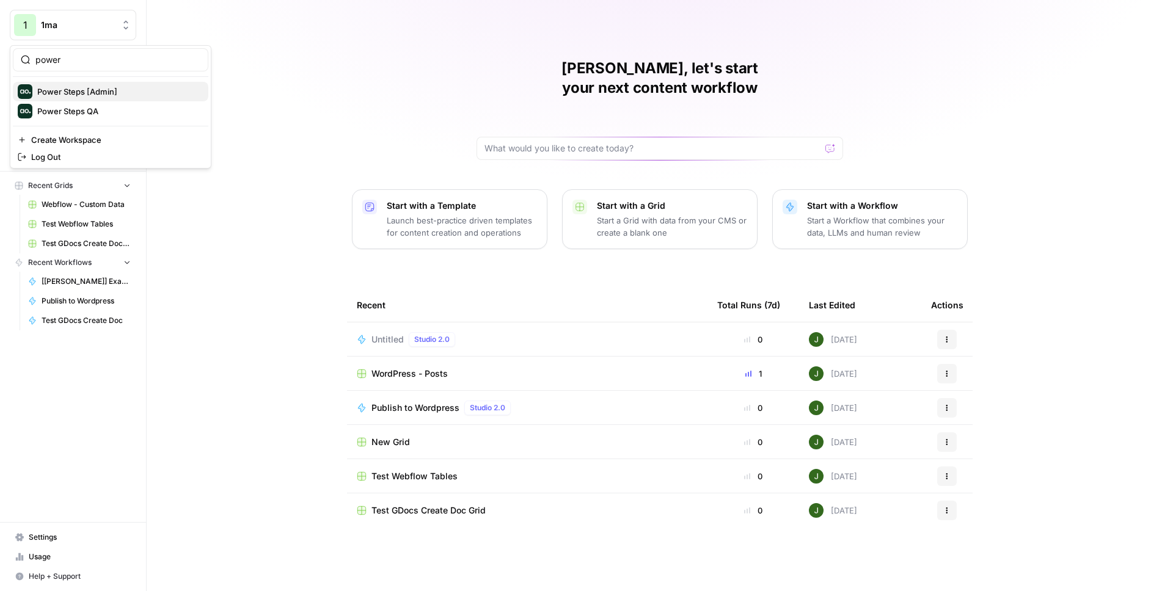
click at [81, 93] on span "Power Steps [Admin]" at bounding box center [117, 92] width 161 height 12
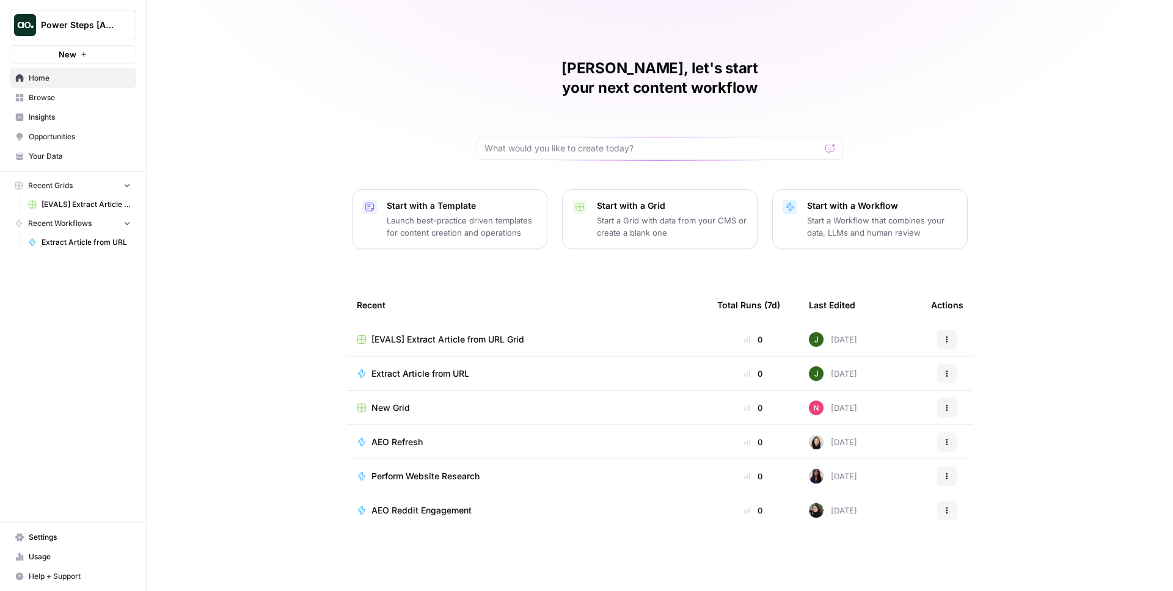
click at [30, 100] on span "Browse" at bounding box center [80, 97] width 102 height 11
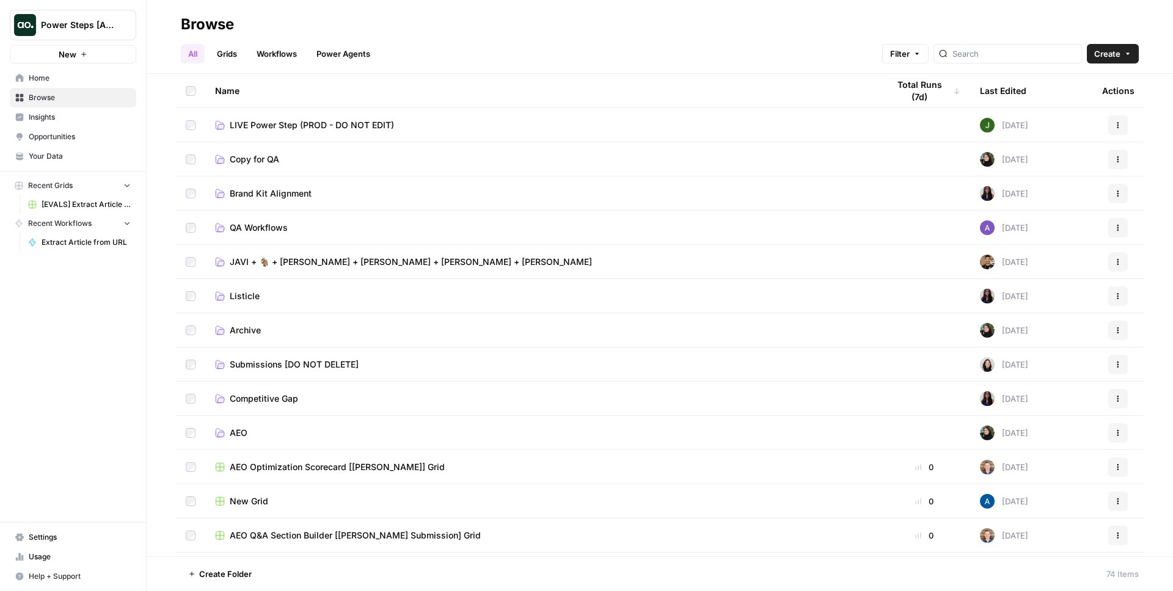
click at [296, 49] on link "Workflows" at bounding box center [276, 54] width 55 height 20
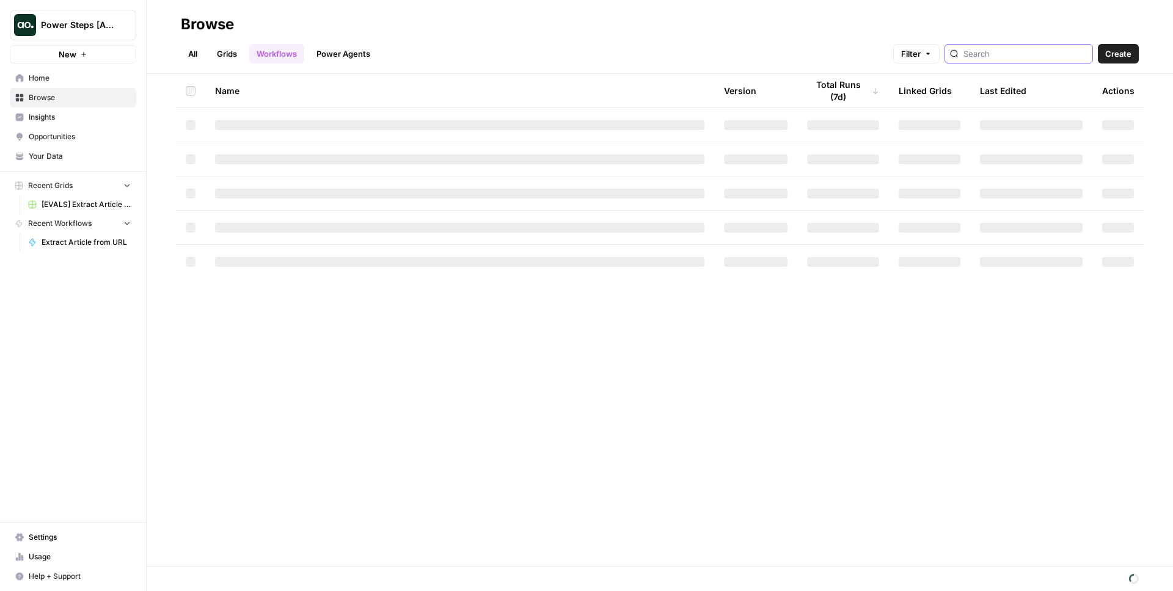
click at [1041, 52] on input "search" at bounding box center [1025, 54] width 124 height 12
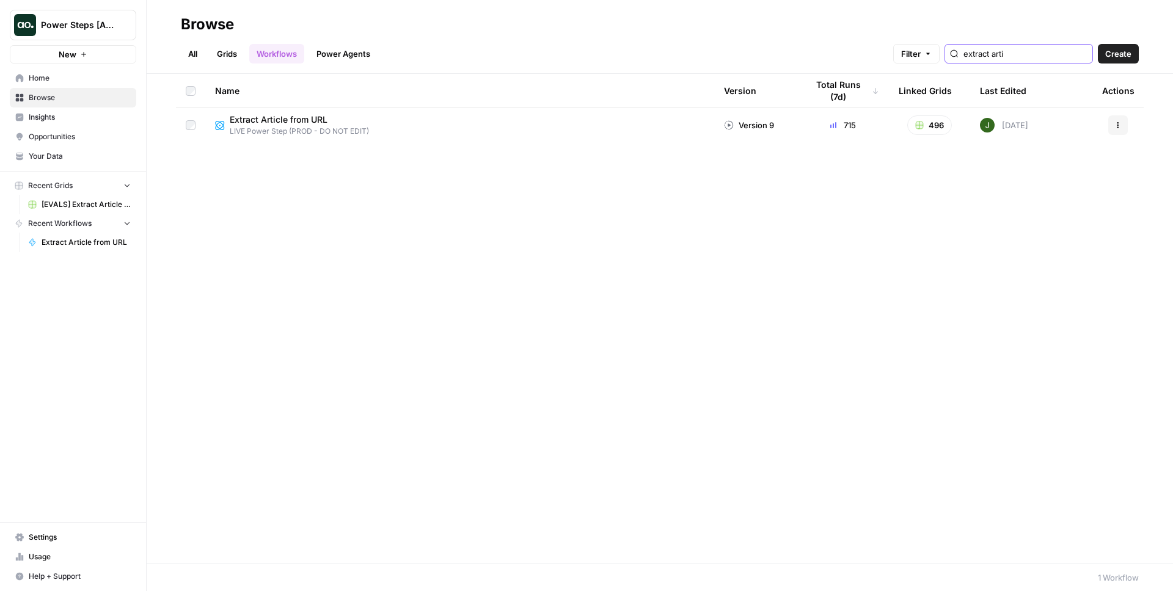
type input "extract arti"
click at [271, 121] on span "Extract Article from URL" at bounding box center [294, 120] width 129 height 12
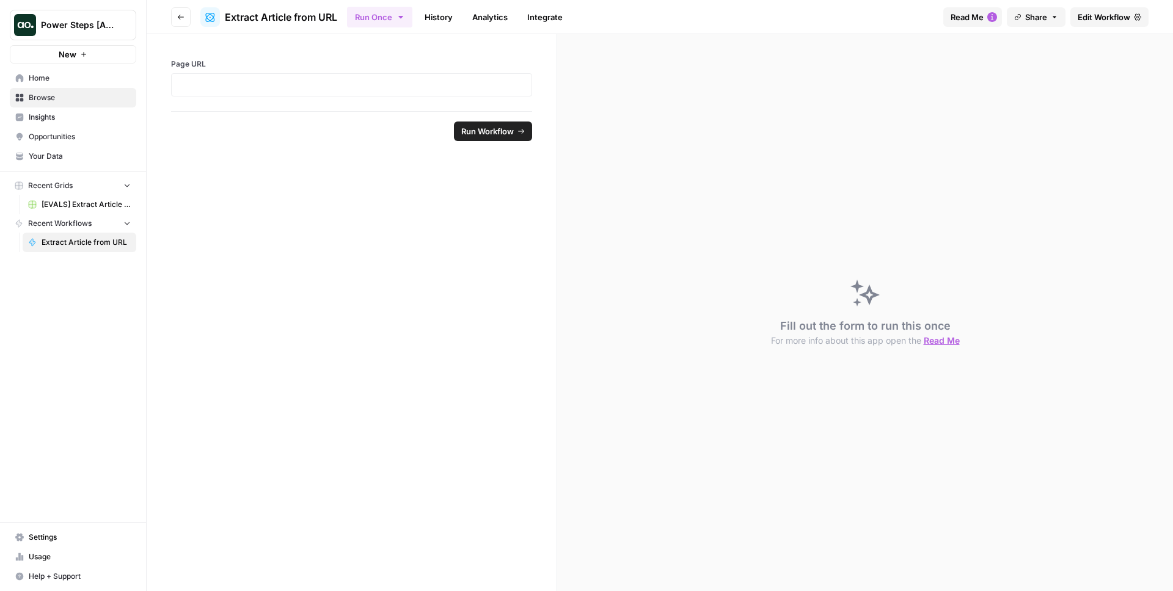
click at [1107, 15] on span "Edit Workflow" at bounding box center [1103, 17] width 53 height 12
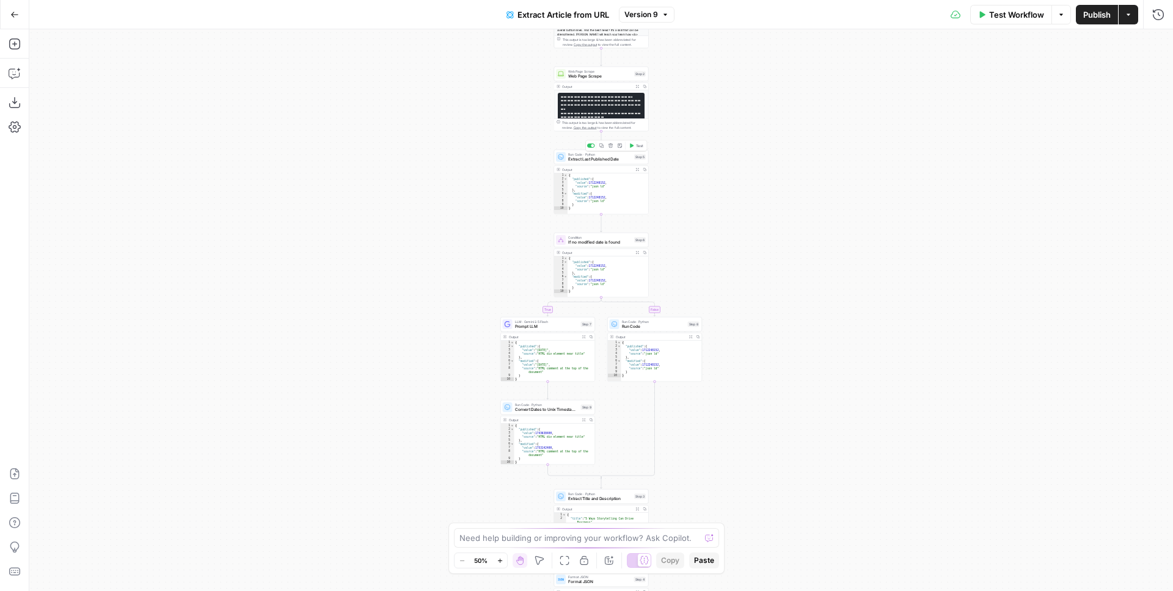
click at [613, 159] on span "Extract Last Published Date" at bounding box center [600, 159] width 64 height 6
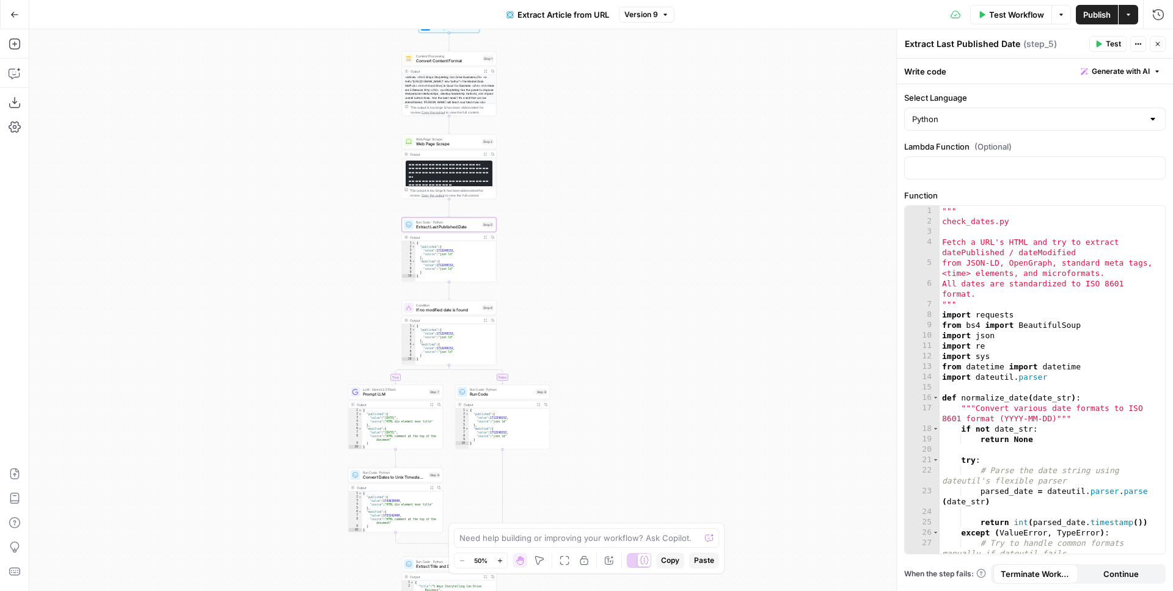
drag, startPoint x: 797, startPoint y: 148, endPoint x: 639, endPoint y: 211, distance: 169.5
click at [644, 216] on div "**********" at bounding box center [600, 310] width 1143 height 562
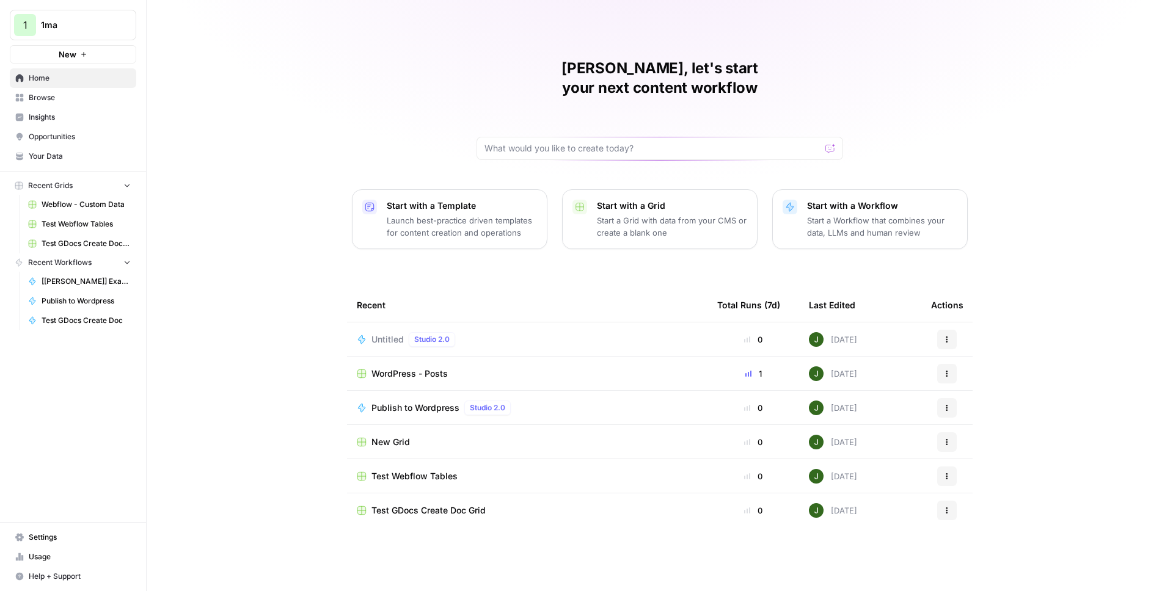
click at [84, 37] on button "1 1ma" at bounding box center [73, 25] width 126 height 31
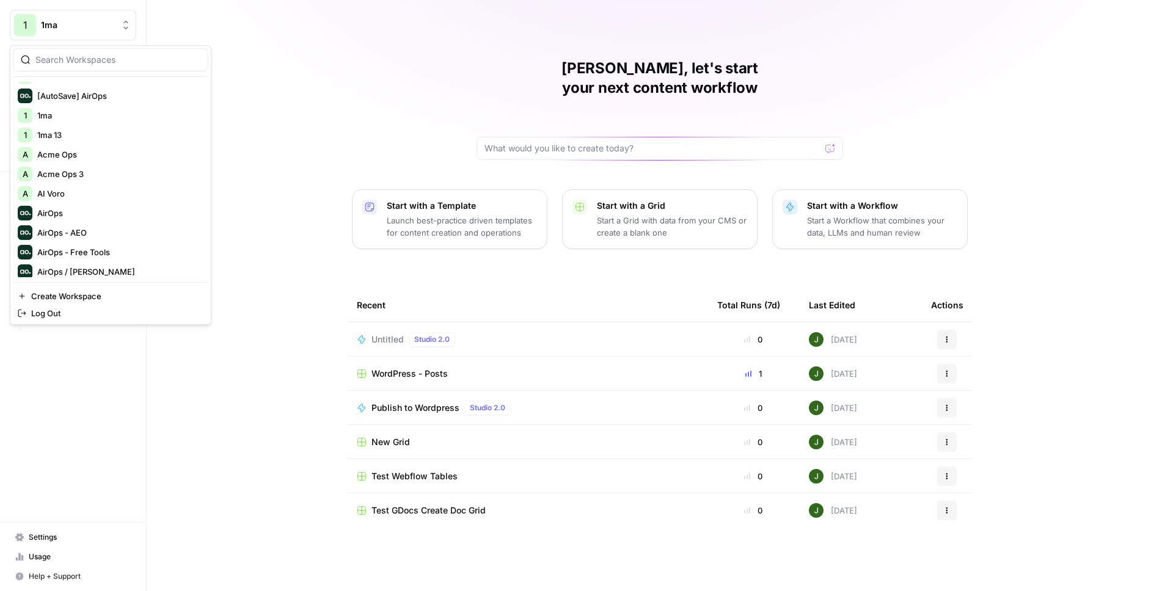
scroll to position [40, 0]
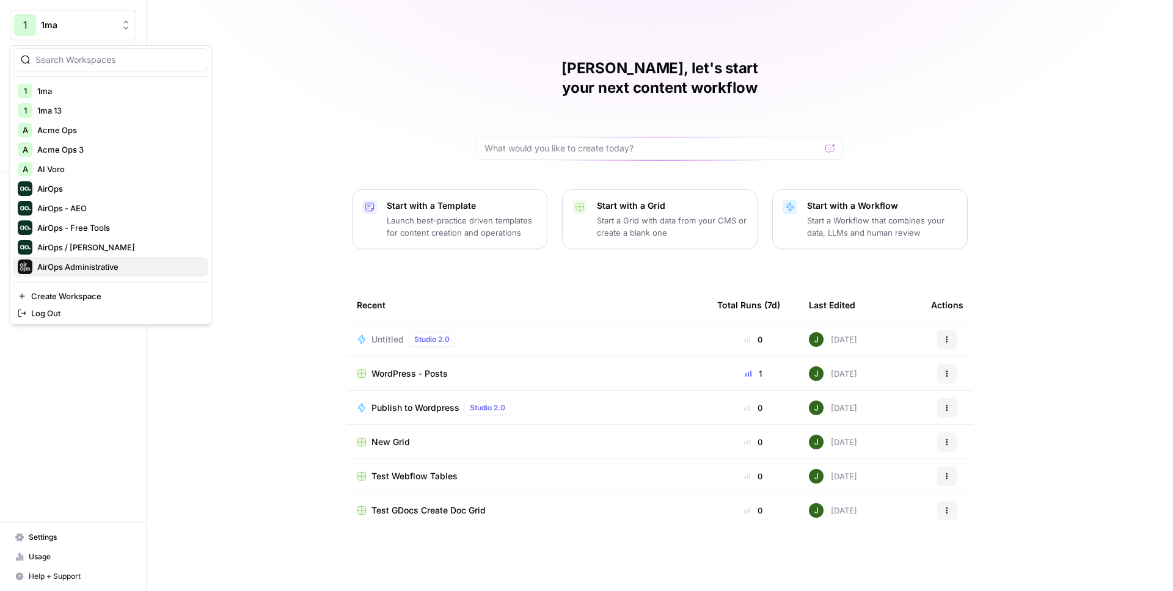
click at [101, 263] on span "AirOps Administrative" at bounding box center [117, 267] width 161 height 12
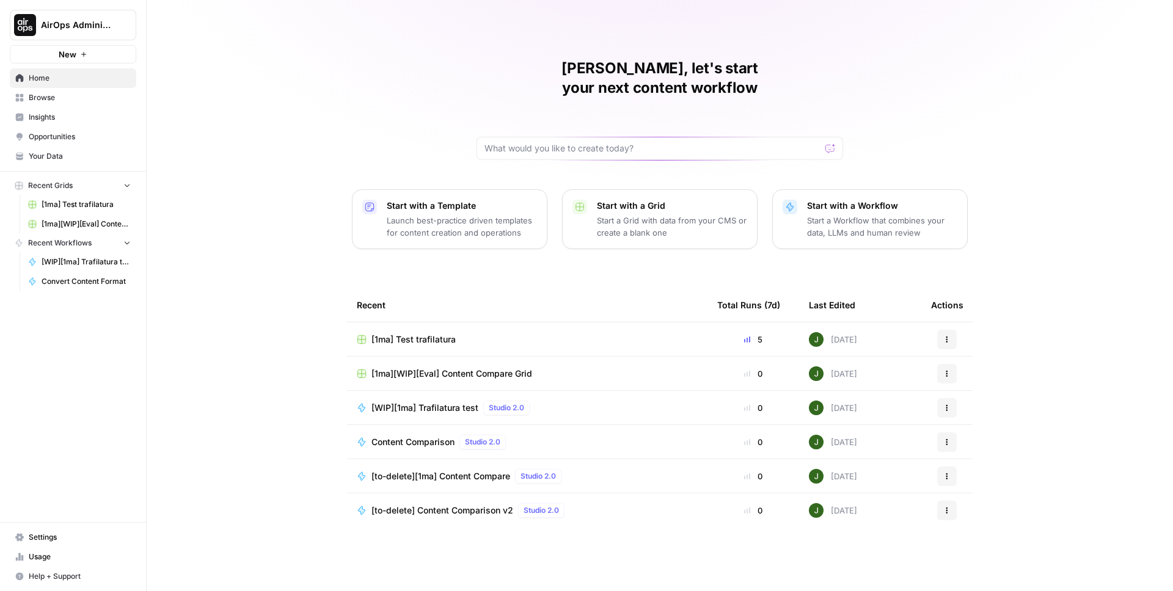
click at [419, 334] on span "[1ma] Test trafilatura" at bounding box center [413, 340] width 84 height 12
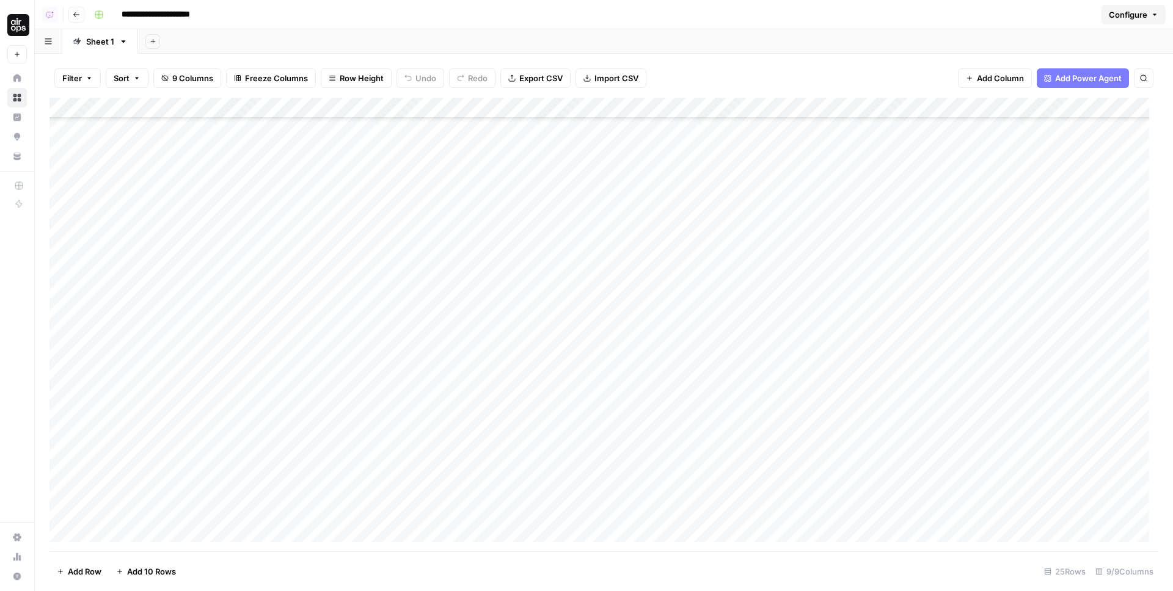
scroll to position [115, 0]
drag, startPoint x: 392, startPoint y: 103, endPoint x: 433, endPoint y: 107, distance: 41.1
click at [433, 107] on div "Add Column" at bounding box center [603, 325] width 1109 height 454
click at [429, 108] on div "Add Column" at bounding box center [603, 325] width 1109 height 454
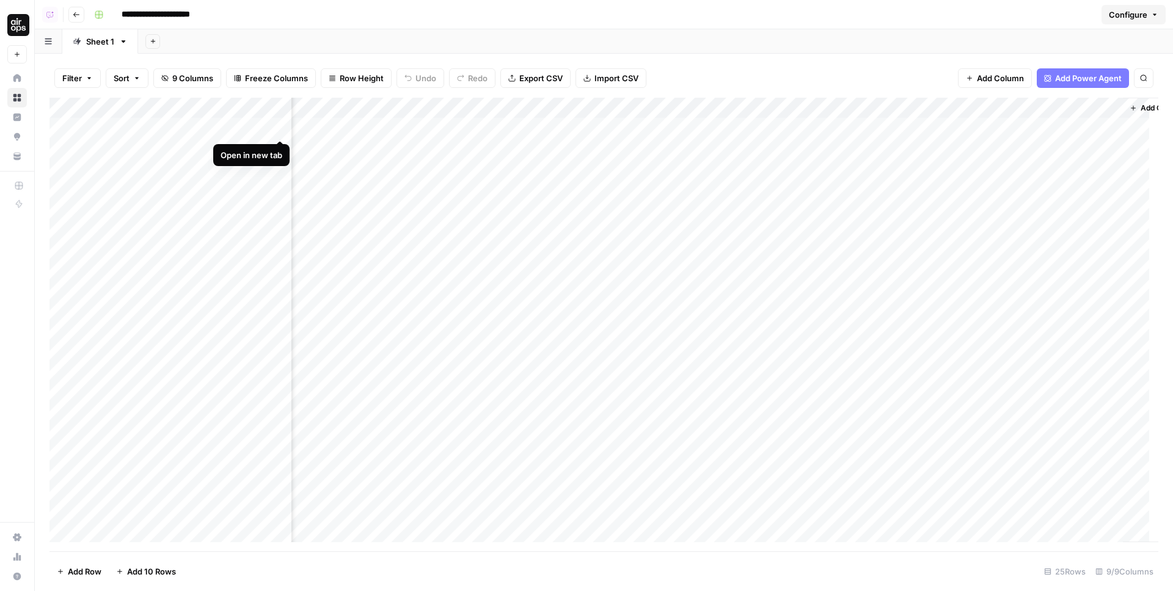
click at [281, 128] on div "Add Column" at bounding box center [603, 325] width 1109 height 454
click at [434, 189] on div "Add Column" at bounding box center [603, 325] width 1109 height 454
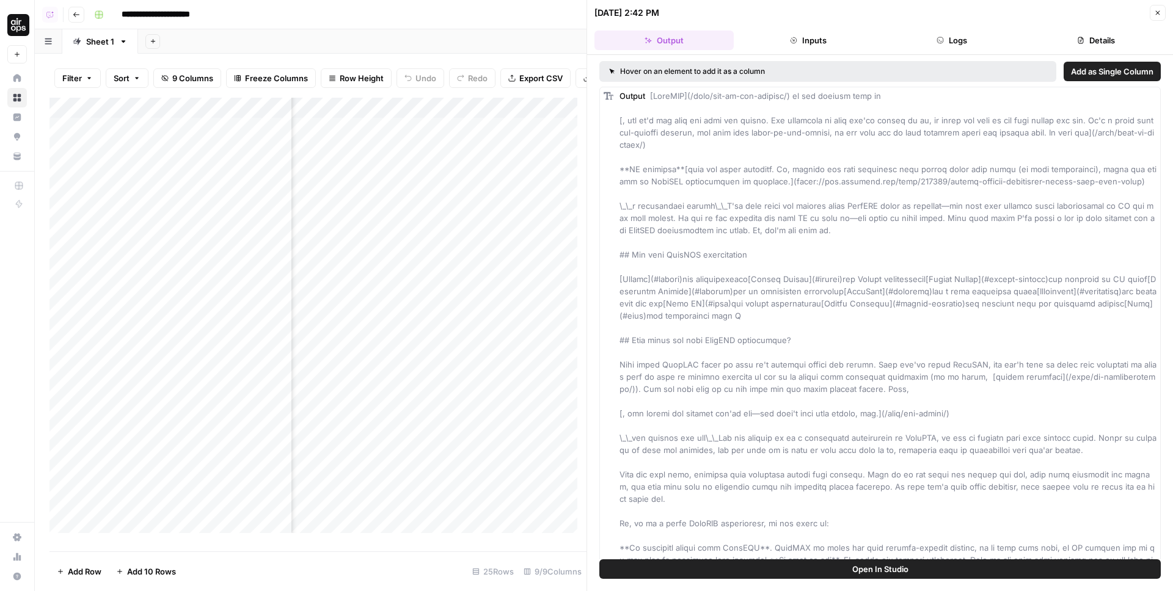
click at [952, 42] on button "Logs" at bounding box center [952, 41] width 139 height 20
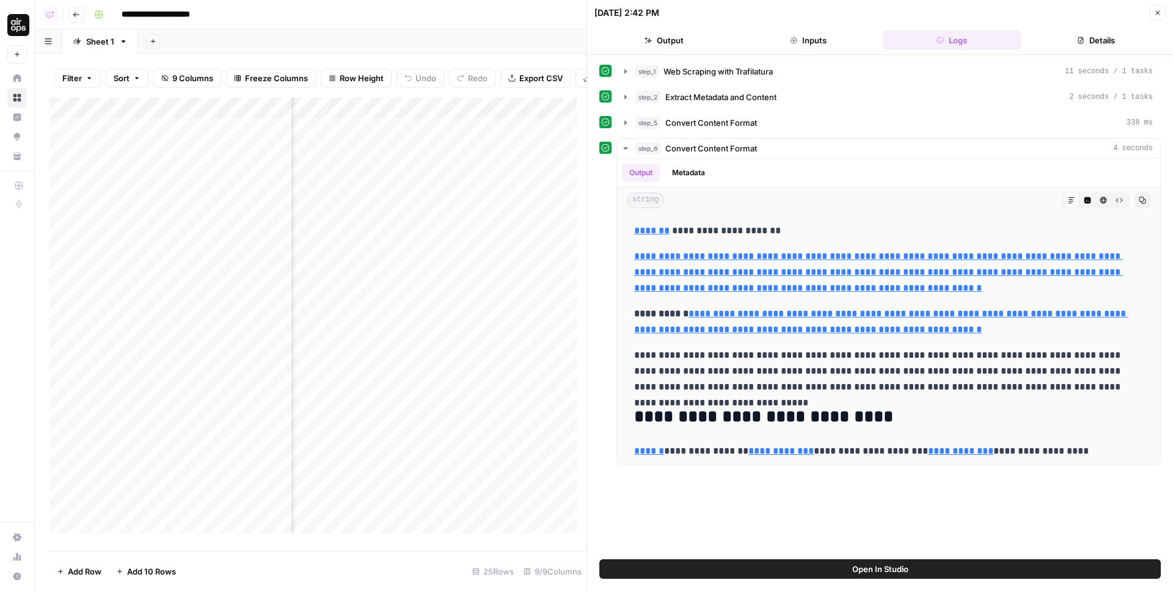
click at [833, 40] on button "Inputs" at bounding box center [807, 41] width 139 height 20
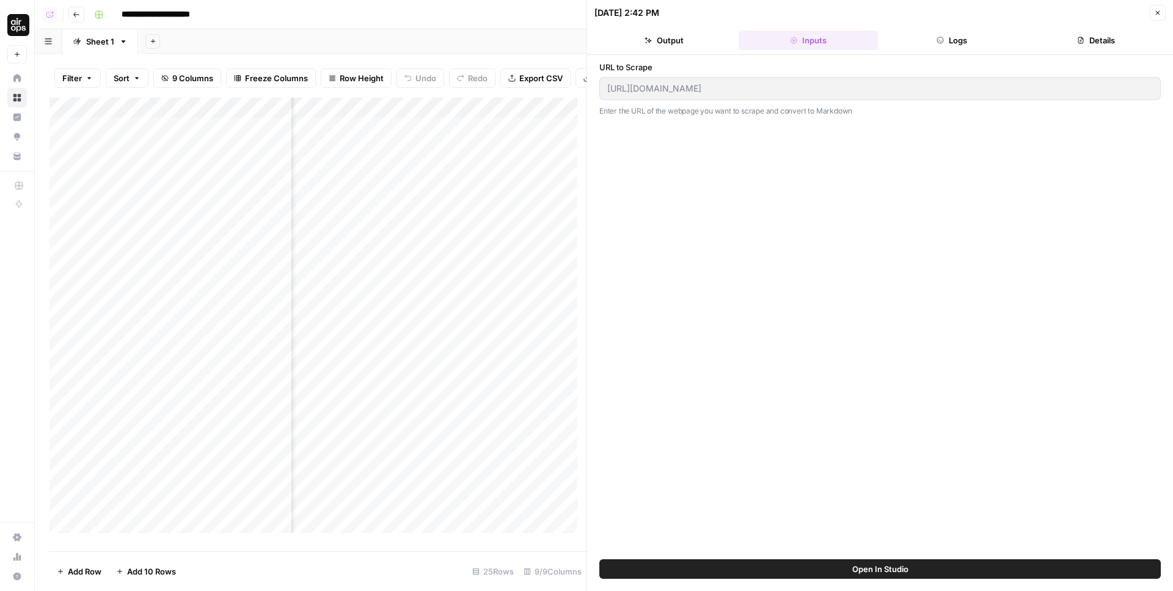
click at [1152, 14] on button "Close" at bounding box center [1158, 13] width 16 height 16
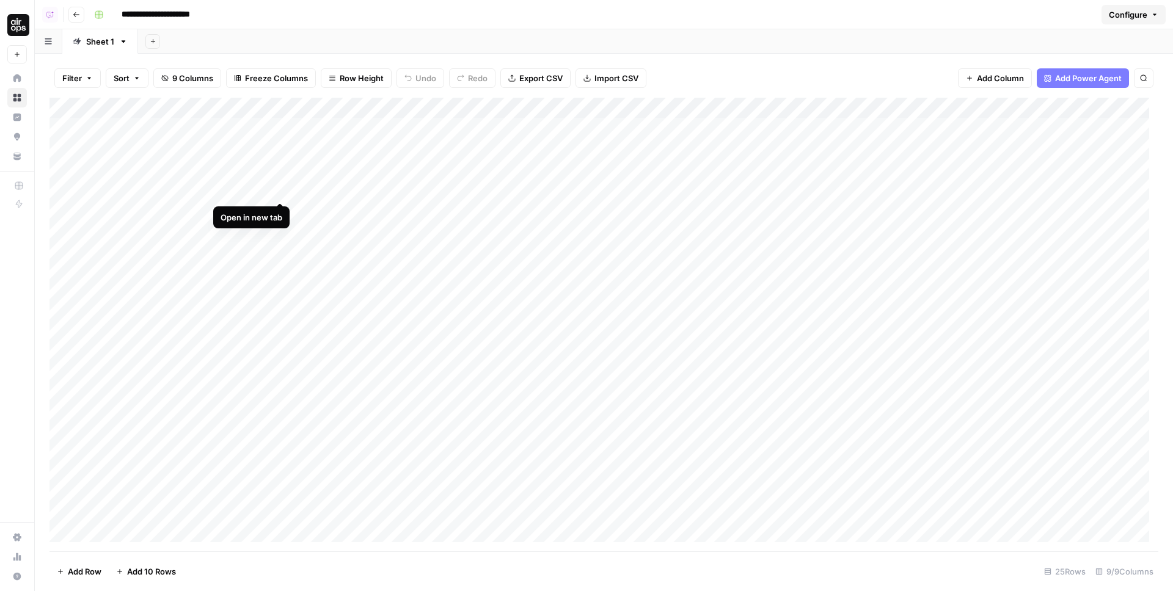
click at [280, 192] on div "Add Column" at bounding box center [603, 325] width 1109 height 454
click at [574, 188] on div "Add Column" at bounding box center [603, 325] width 1109 height 454
click at [556, 189] on div "Add Column" at bounding box center [603, 325] width 1109 height 454
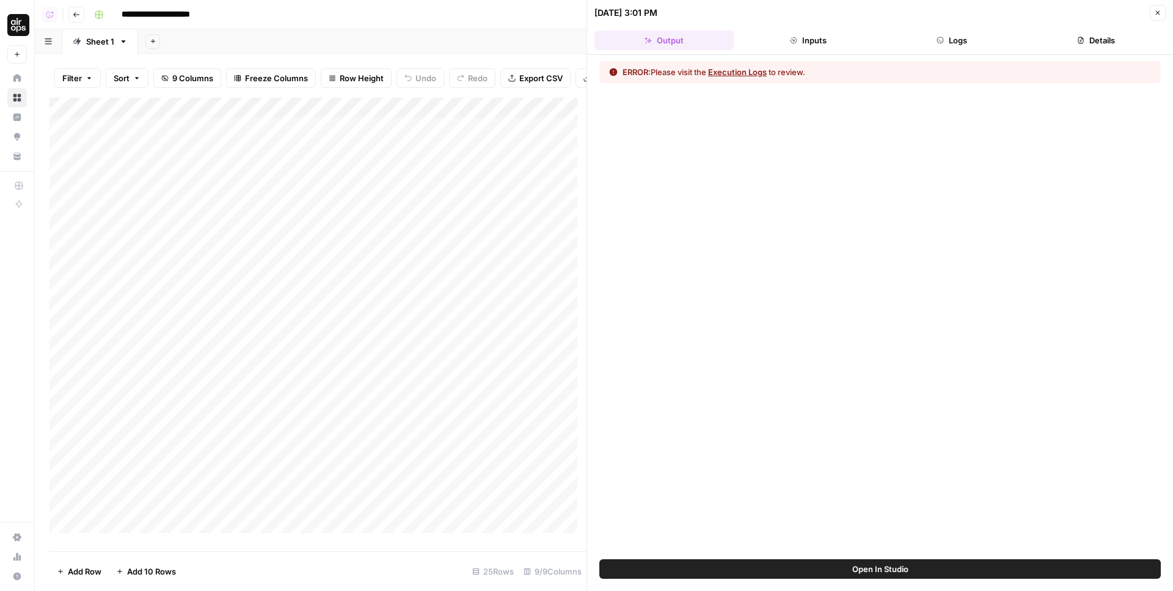
click at [930, 42] on button "Logs" at bounding box center [952, 41] width 139 height 20
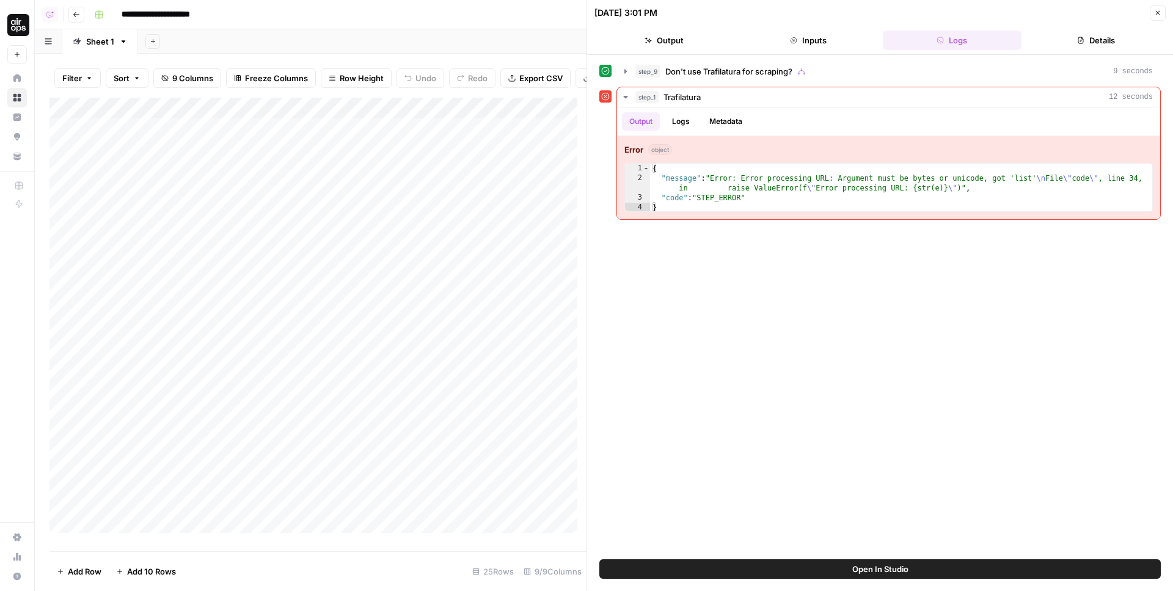
click at [514, 116] on div "Add Column" at bounding box center [317, 320] width 537 height 445
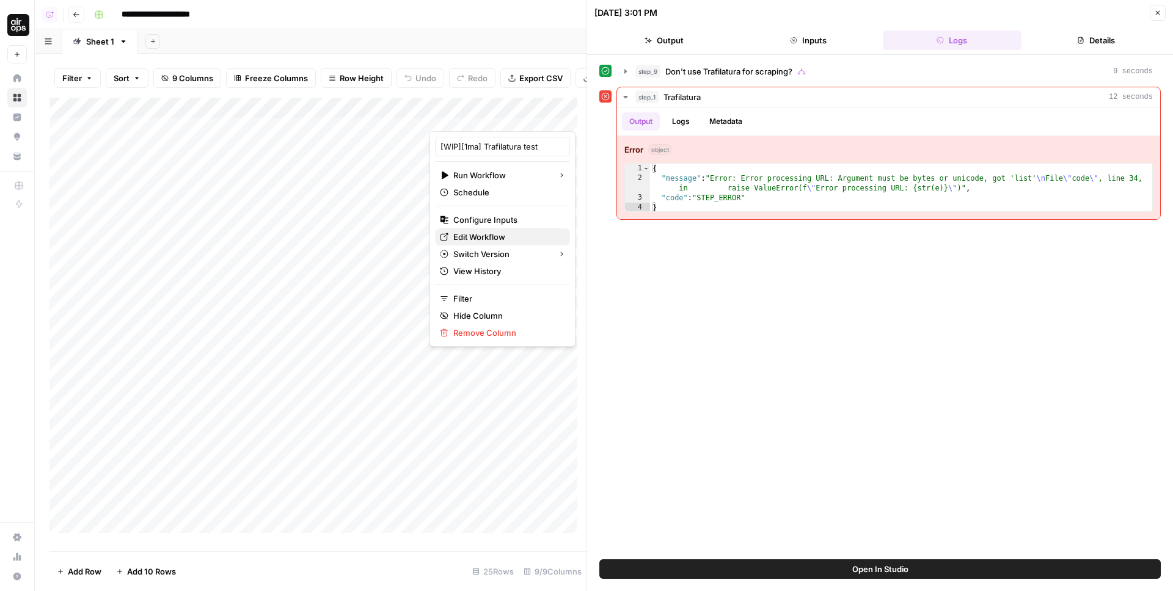
click at [476, 239] on span "Edit Workflow" at bounding box center [506, 237] width 107 height 12
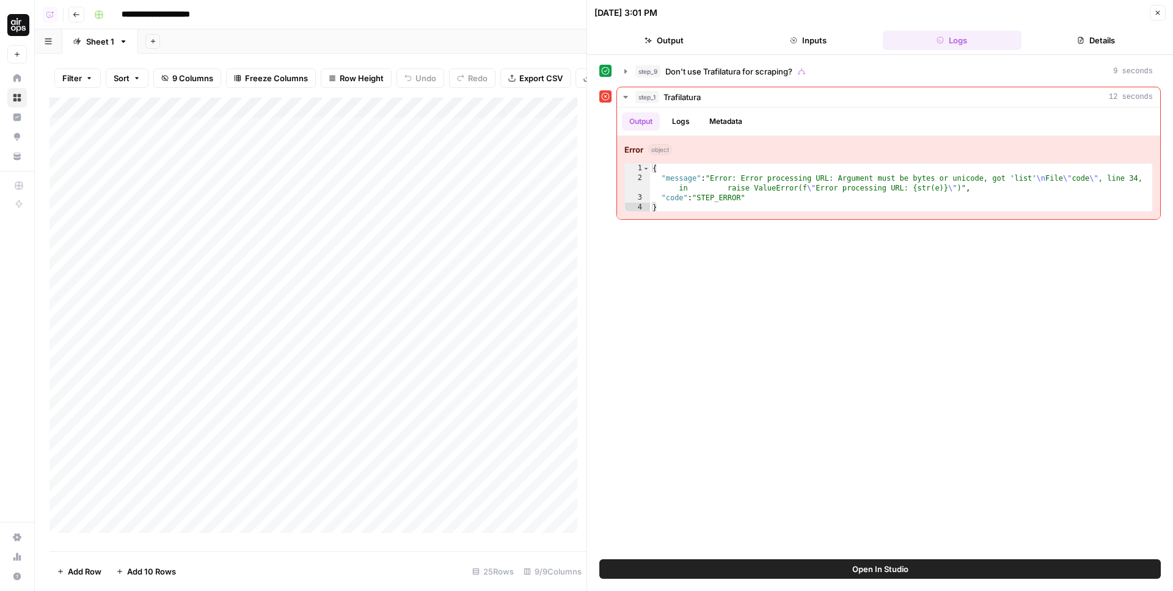
click at [823, 33] on button "Inputs" at bounding box center [807, 41] width 139 height 20
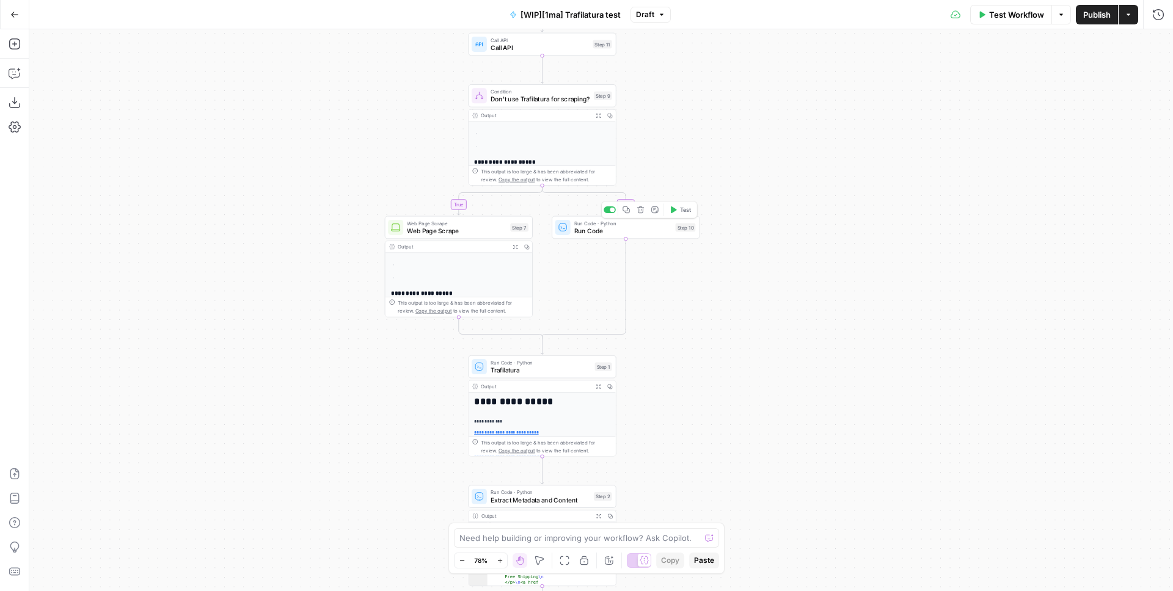
click at [613, 229] on span "Run Code" at bounding box center [622, 231] width 97 height 10
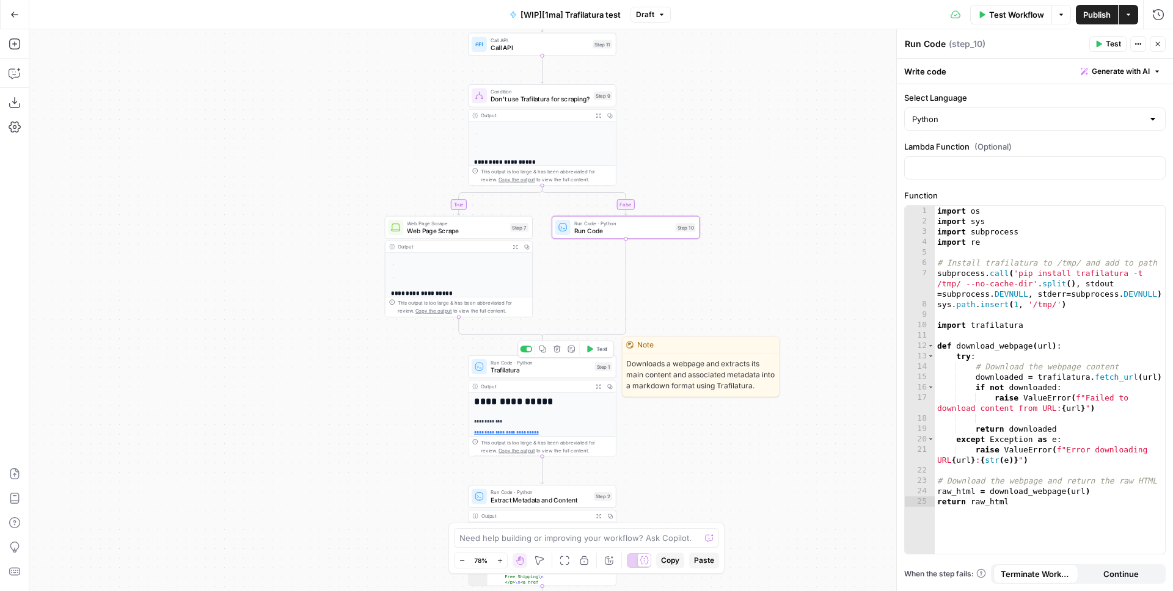
click at [544, 370] on span "Trafilatura" at bounding box center [540, 370] width 100 height 10
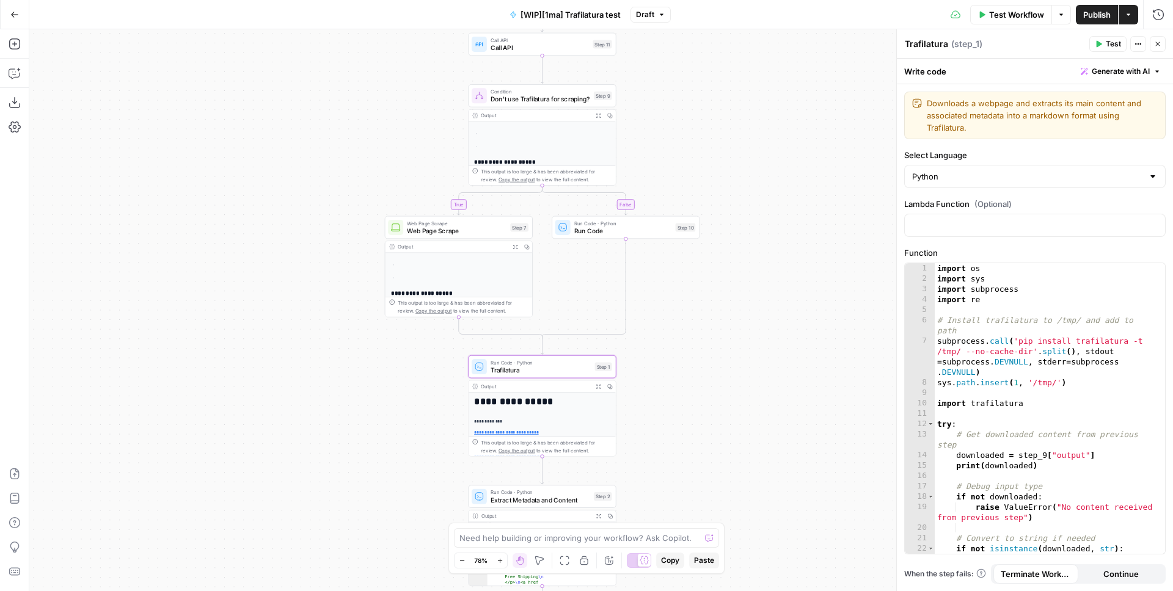
click at [1015, 9] on span "Test Workflow" at bounding box center [1016, 15] width 55 height 12
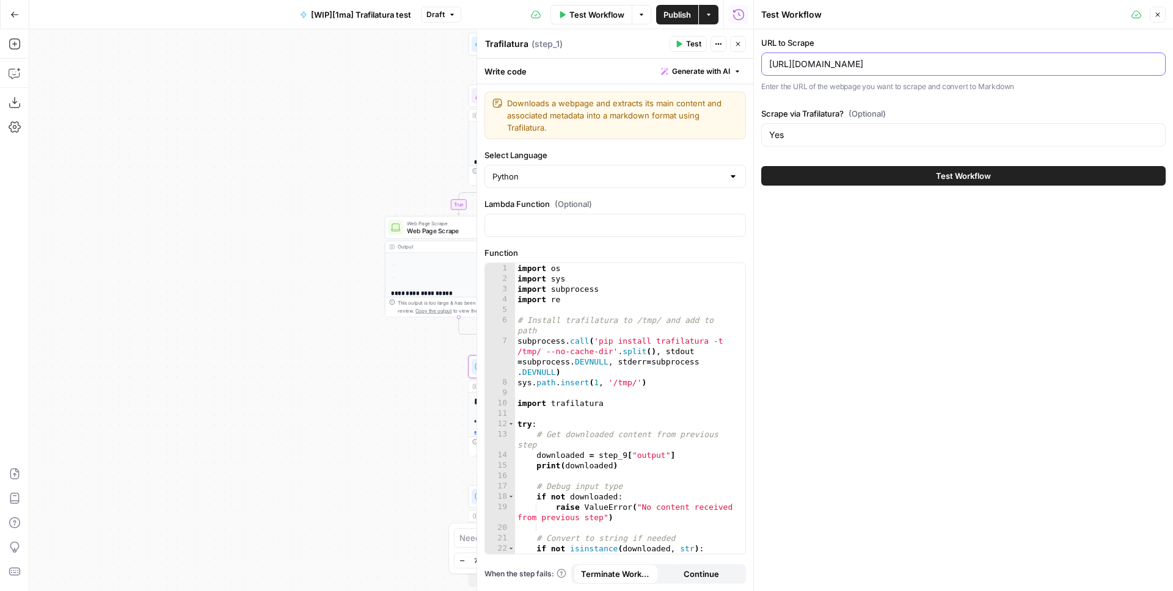
click at [837, 63] on input "https://www.tirerack.com/tires/TireSearchResults.jsp?width=275%2F&ratio=60&diam…" at bounding box center [963, 64] width 388 height 12
paste input "zapier.com/blog/chatgpt-alternatives/"
type input "[URL][DOMAIN_NAME]"
click at [812, 140] on div "Yes" at bounding box center [963, 134] width 404 height 23
type input "No"
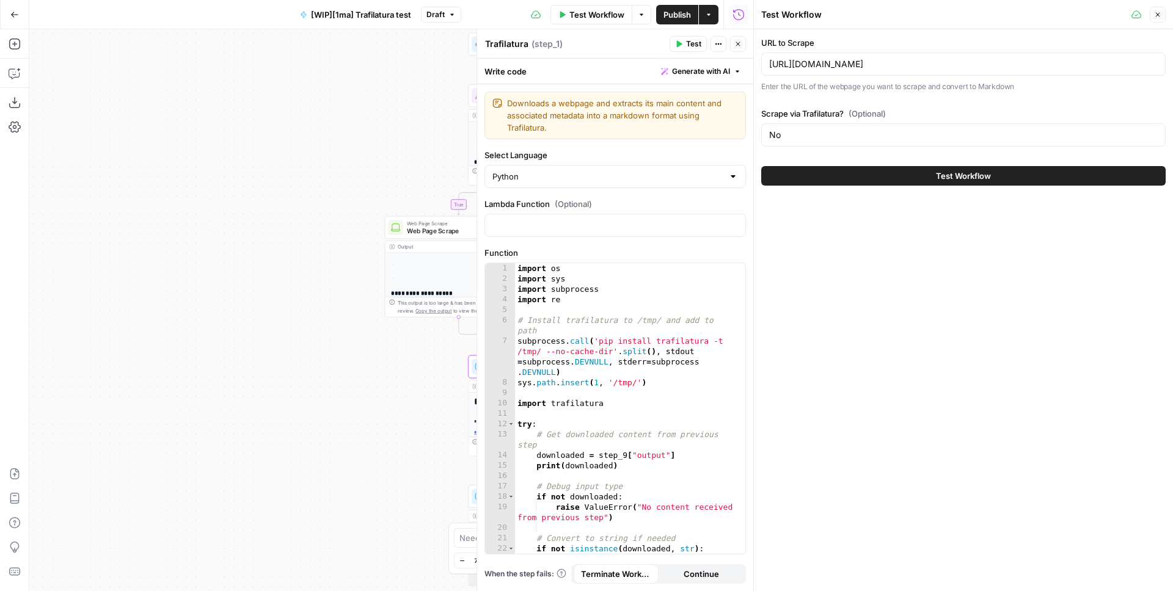
click at [968, 169] on button "Test Workflow" at bounding box center [963, 176] width 404 height 20
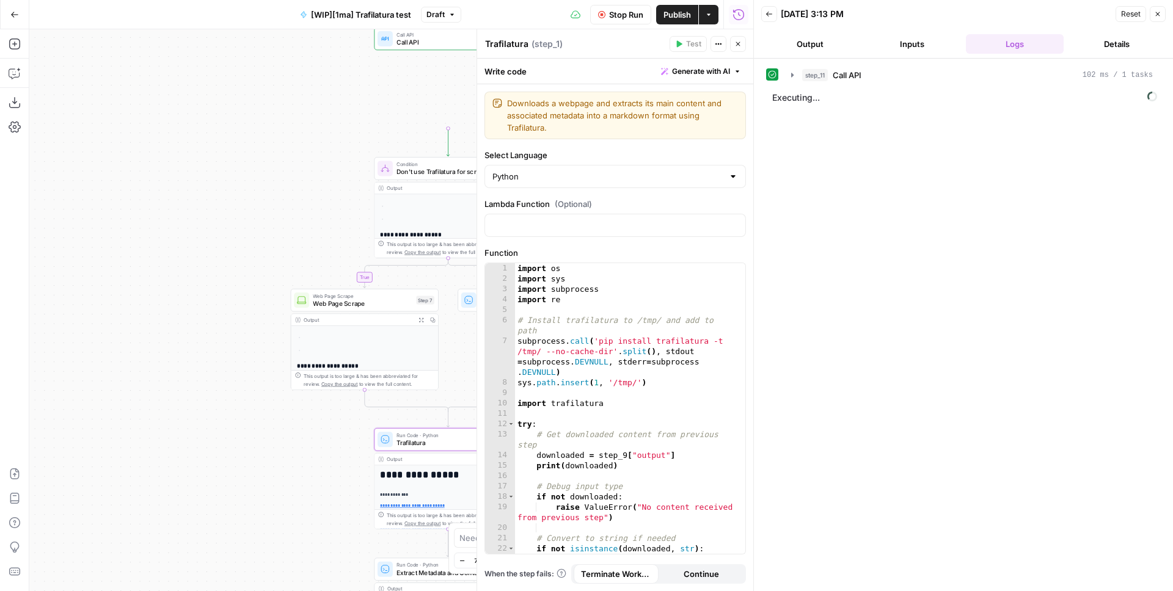
drag, startPoint x: 304, startPoint y: 125, endPoint x: 146, endPoint y: 124, distance: 158.2
click at [147, 123] on div "**********" at bounding box center [391, 310] width 724 height 562
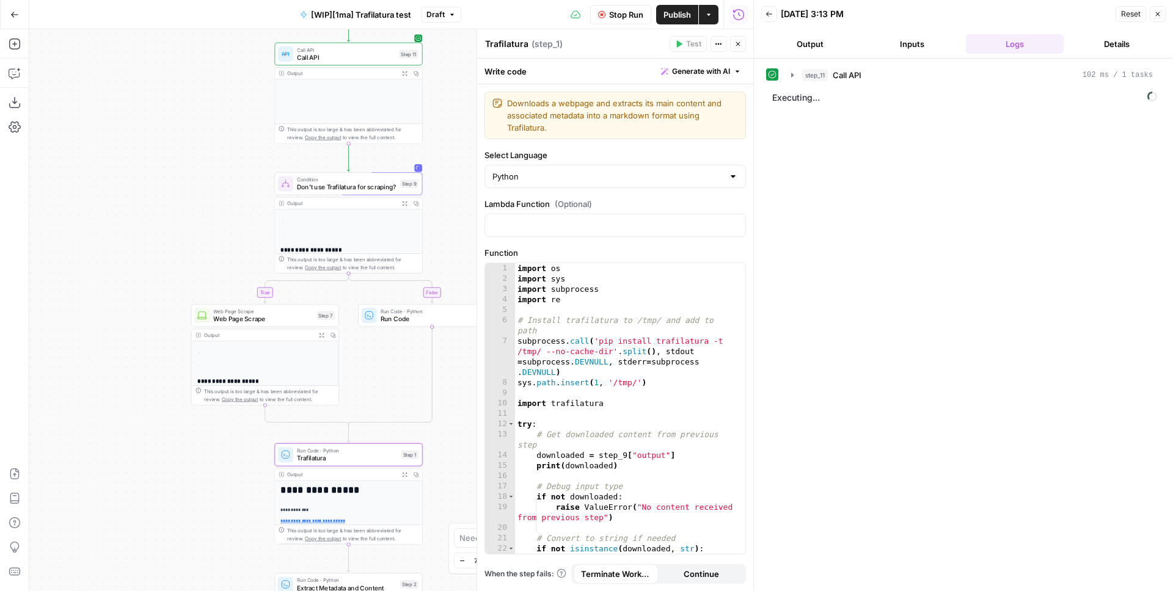
drag, startPoint x: 172, startPoint y: 140, endPoint x: 74, endPoint y: 189, distance: 109.5
click at [81, 184] on div "**********" at bounding box center [391, 310] width 724 height 562
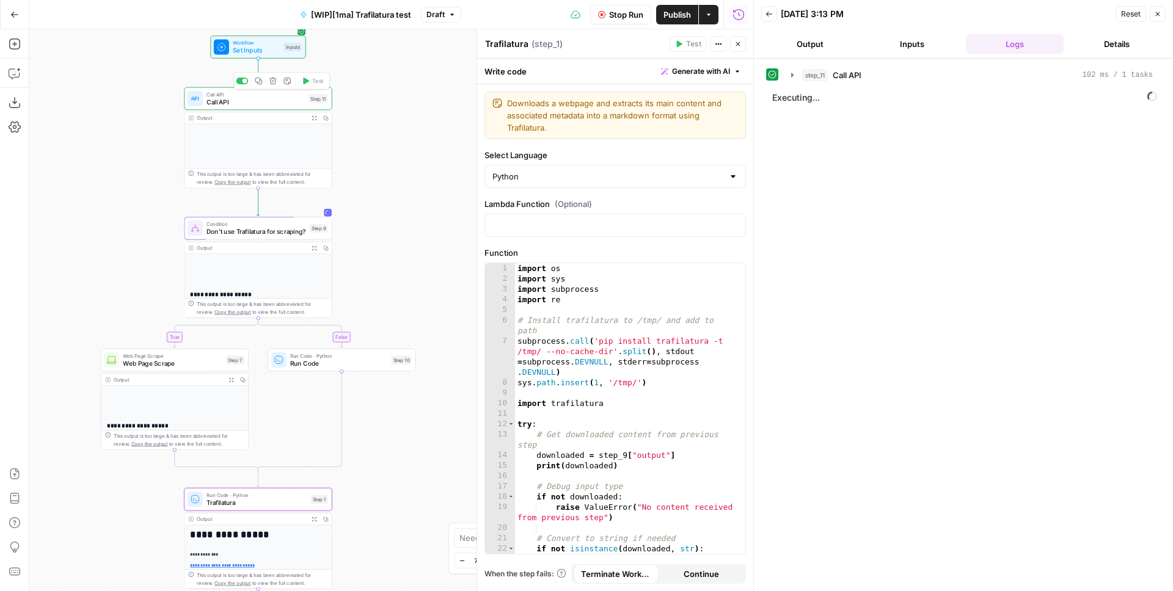
click at [286, 106] on span "Call API" at bounding box center [255, 102] width 98 height 10
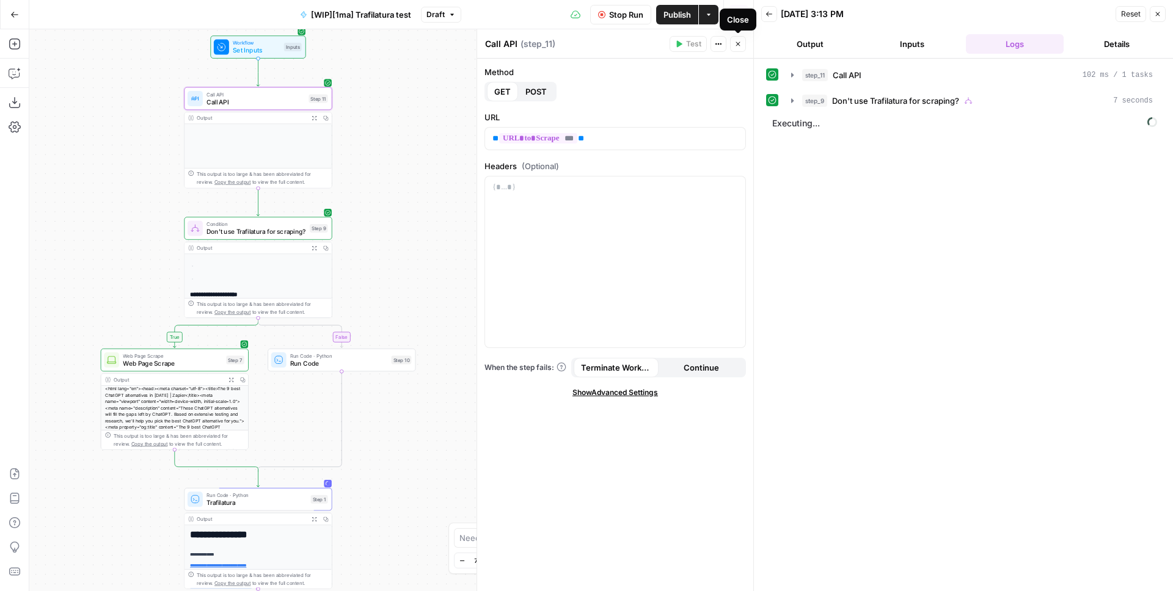
click at [734, 46] on icon "button" at bounding box center [737, 43] width 7 height 7
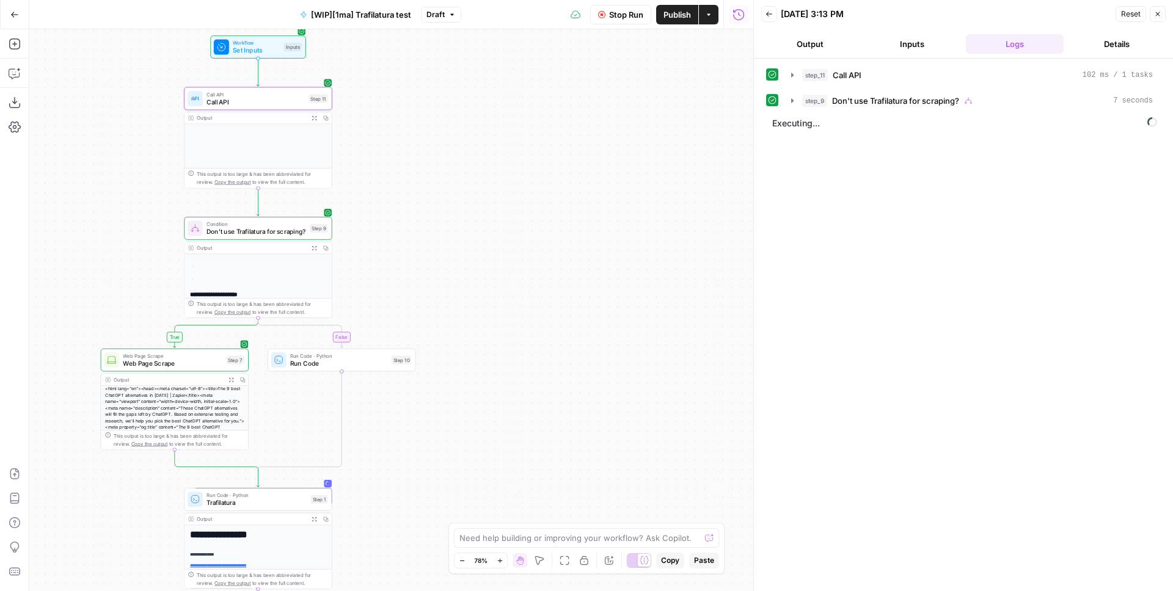
click at [308, 118] on button "Expand Output" at bounding box center [314, 118] width 12 height 12
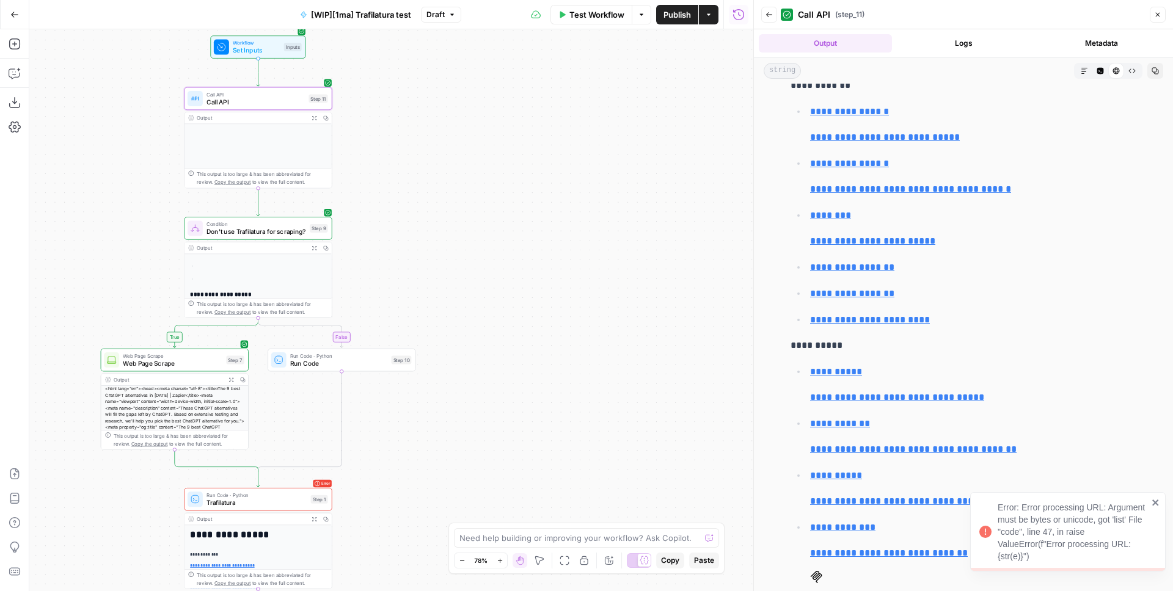
scroll to position [217, 0]
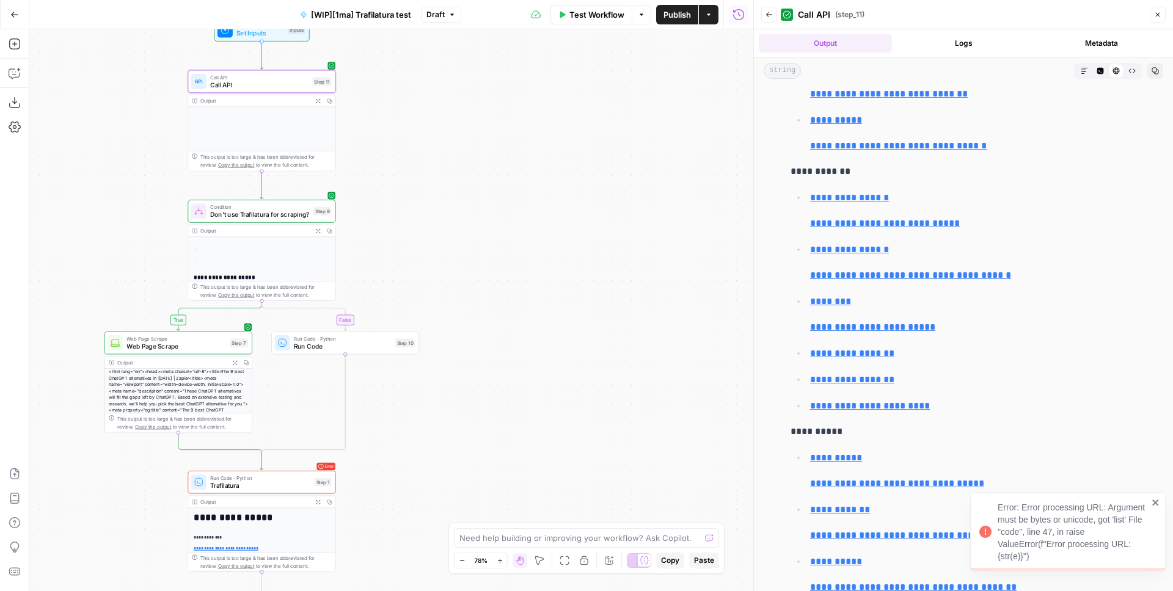
drag, startPoint x: 575, startPoint y: 233, endPoint x: 572, endPoint y: 169, distance: 64.2
click at [572, 169] on div "**********" at bounding box center [391, 310] width 724 height 562
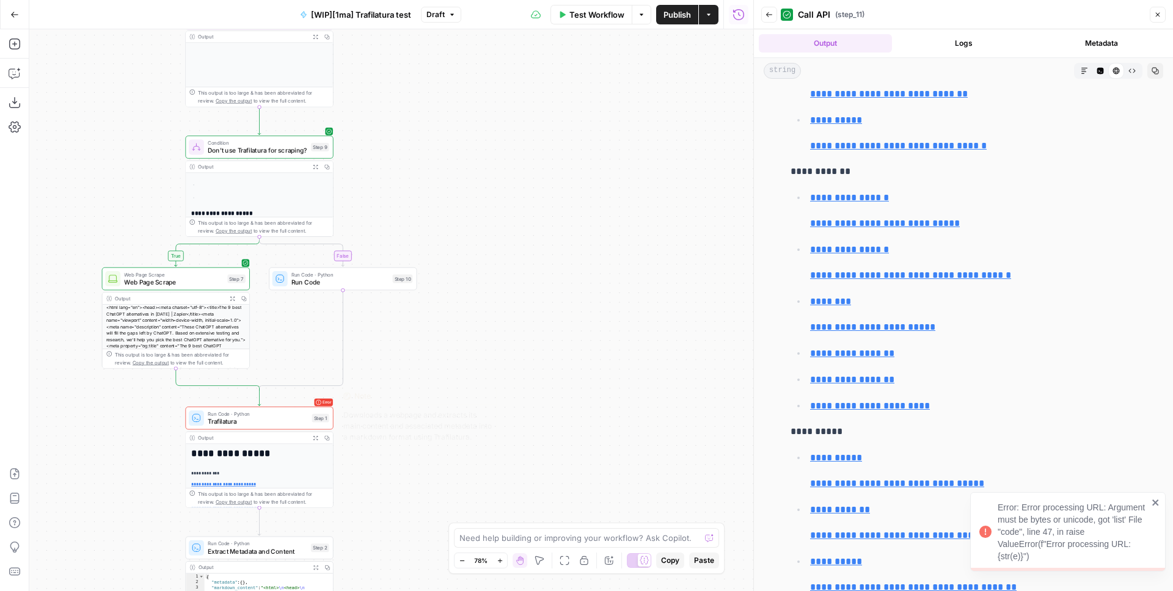
click at [306, 419] on span "Trafilatura" at bounding box center [258, 422] width 100 height 10
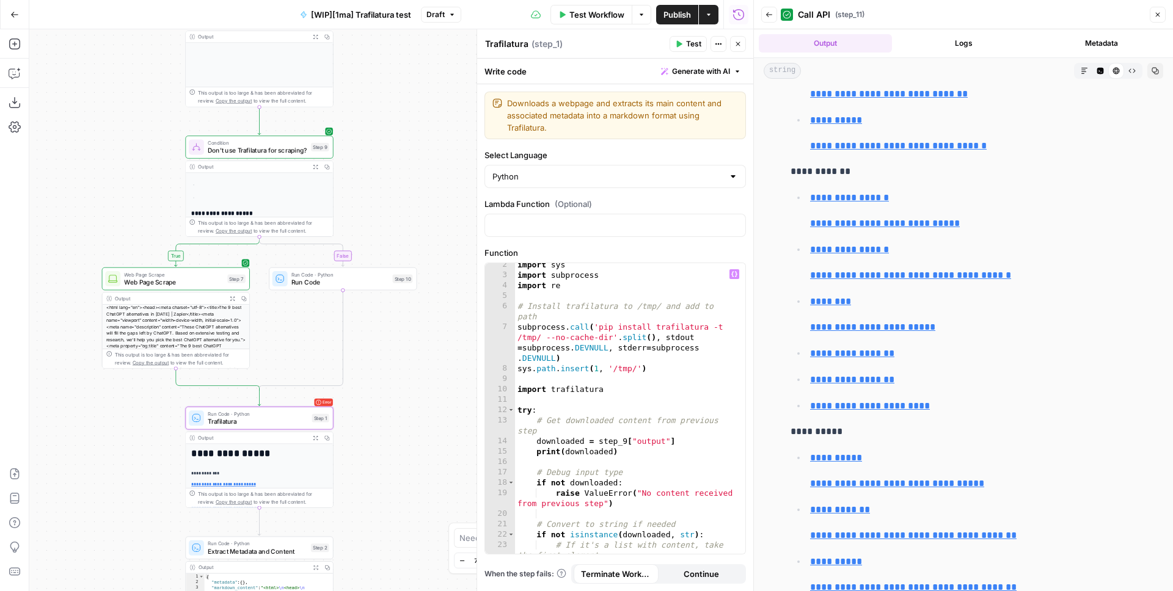
scroll to position [19, 0]
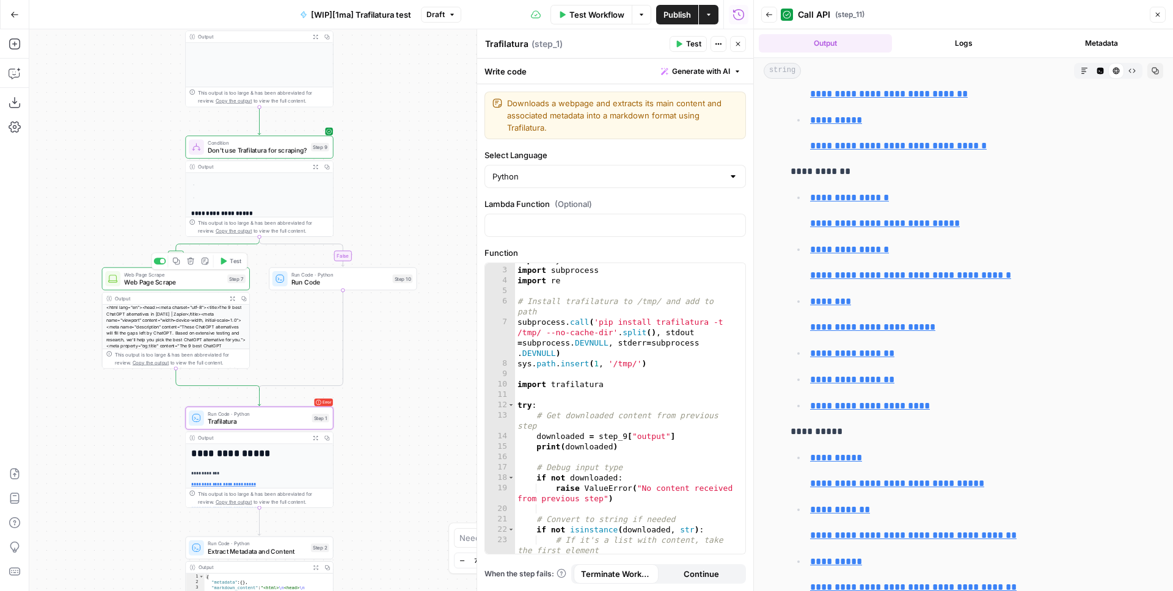
click at [170, 278] on span "Web Page Scrape" at bounding box center [174, 282] width 100 height 10
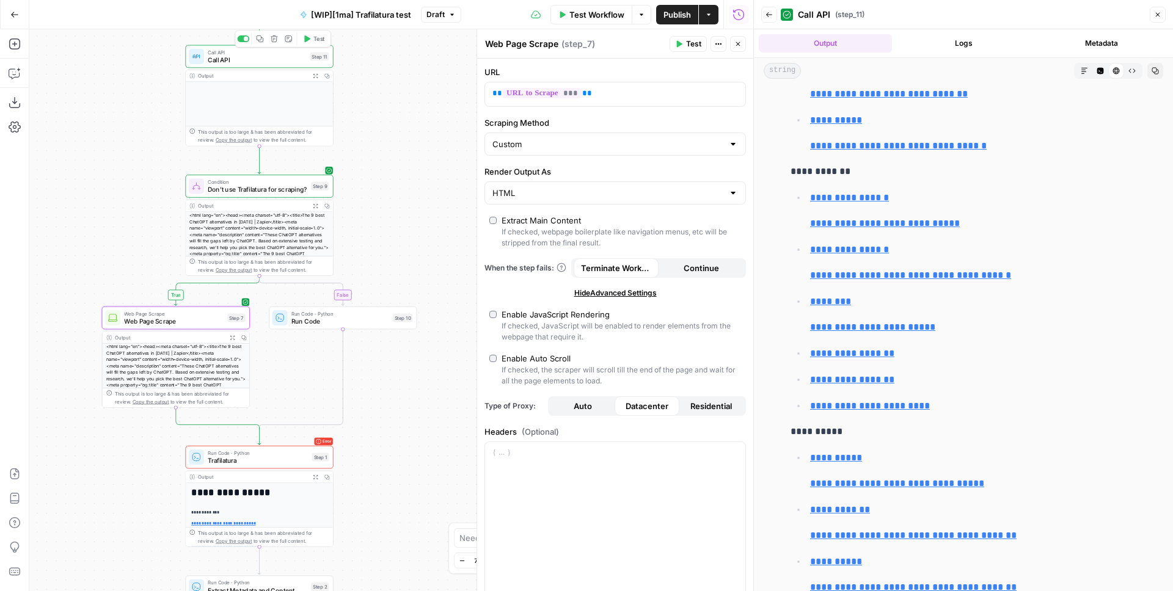
click at [241, 40] on div at bounding box center [243, 38] width 12 height 7
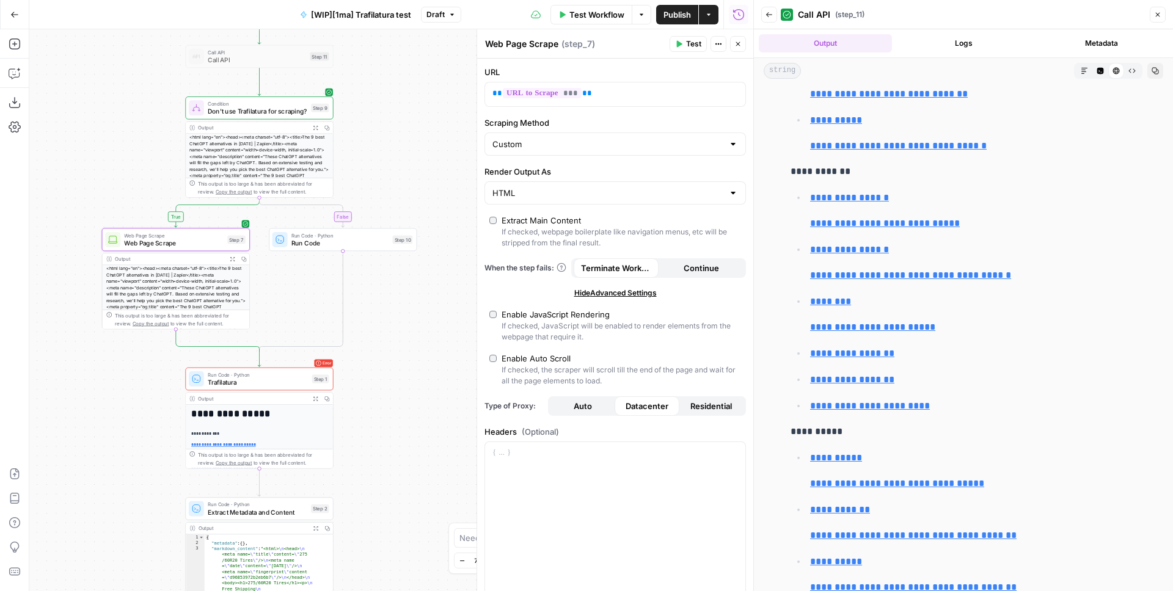
scroll to position [103, 0]
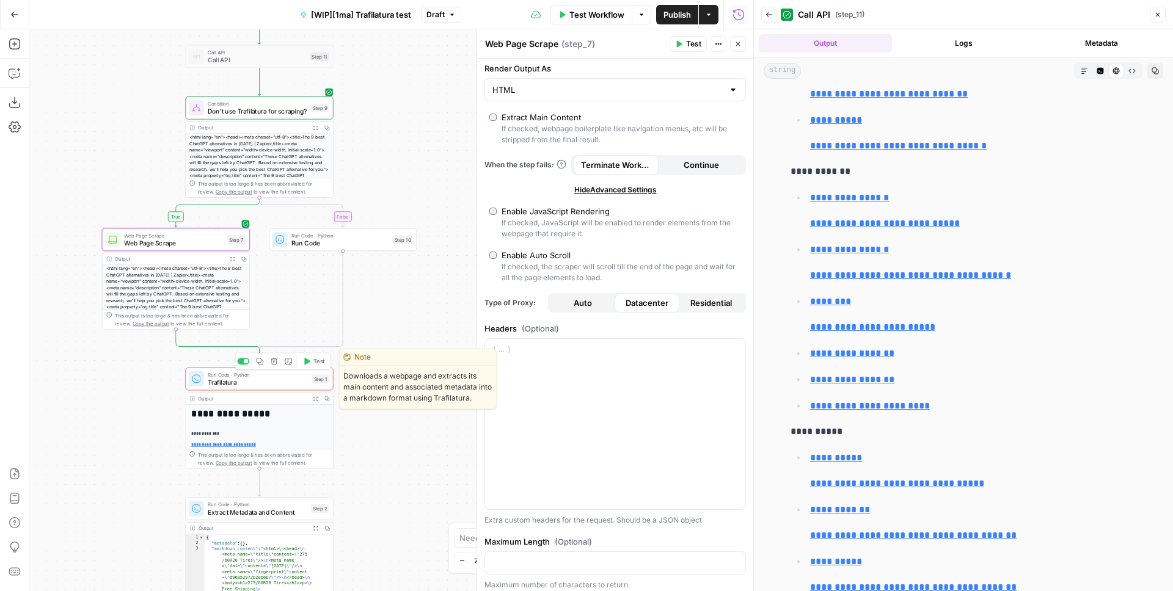
click at [282, 382] on span "Trafilatura" at bounding box center [258, 382] width 100 height 10
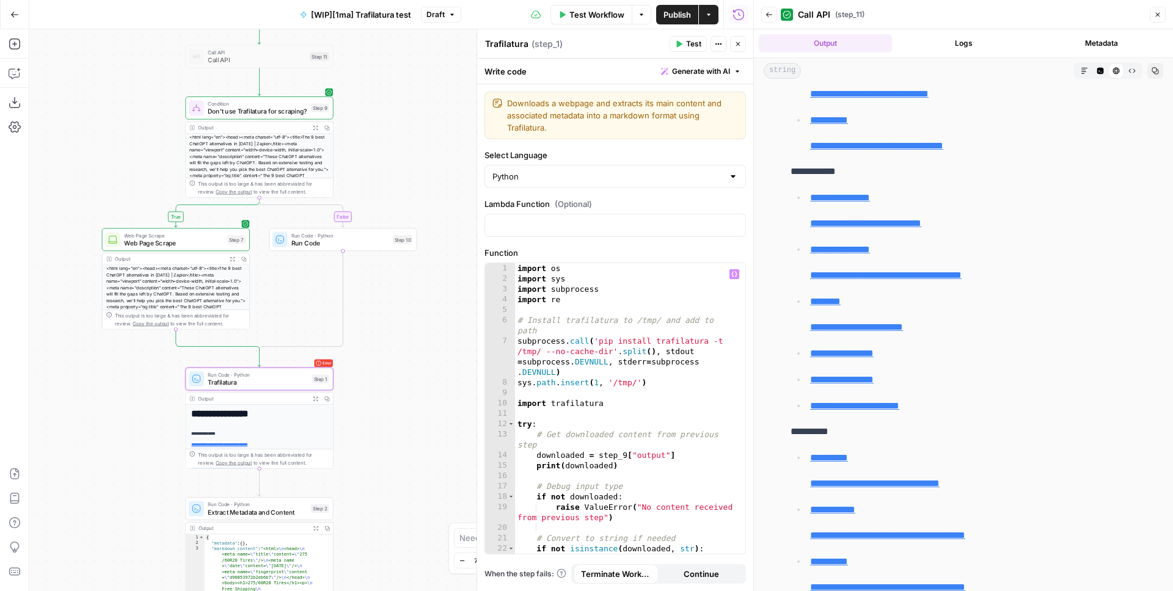
scroll to position [17, 0]
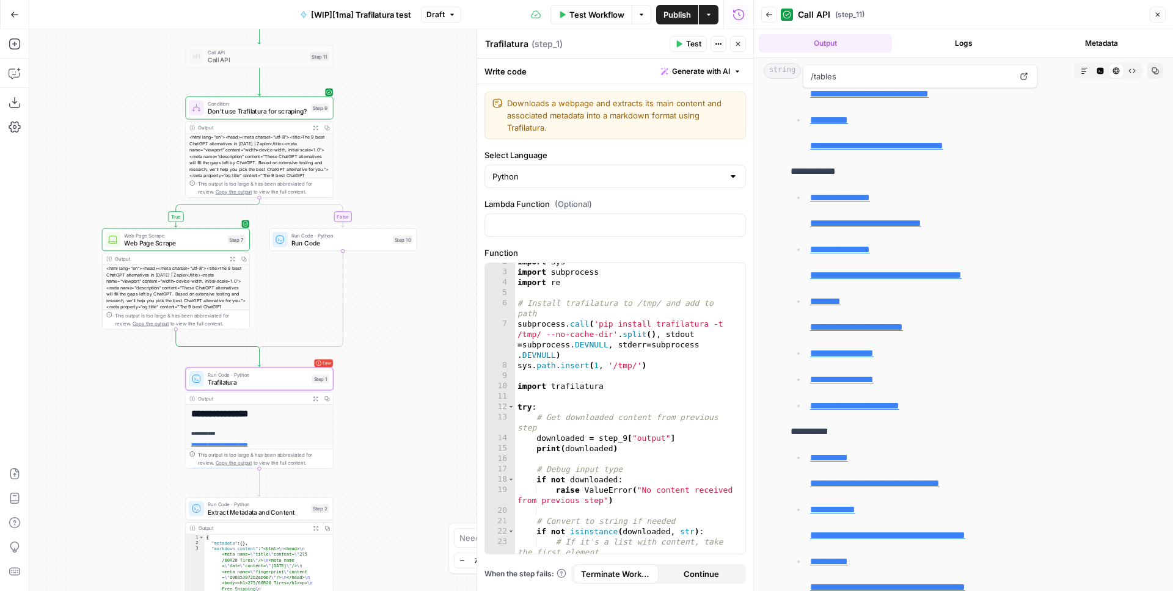
click at [942, 43] on button "Logs" at bounding box center [963, 43] width 133 height 18
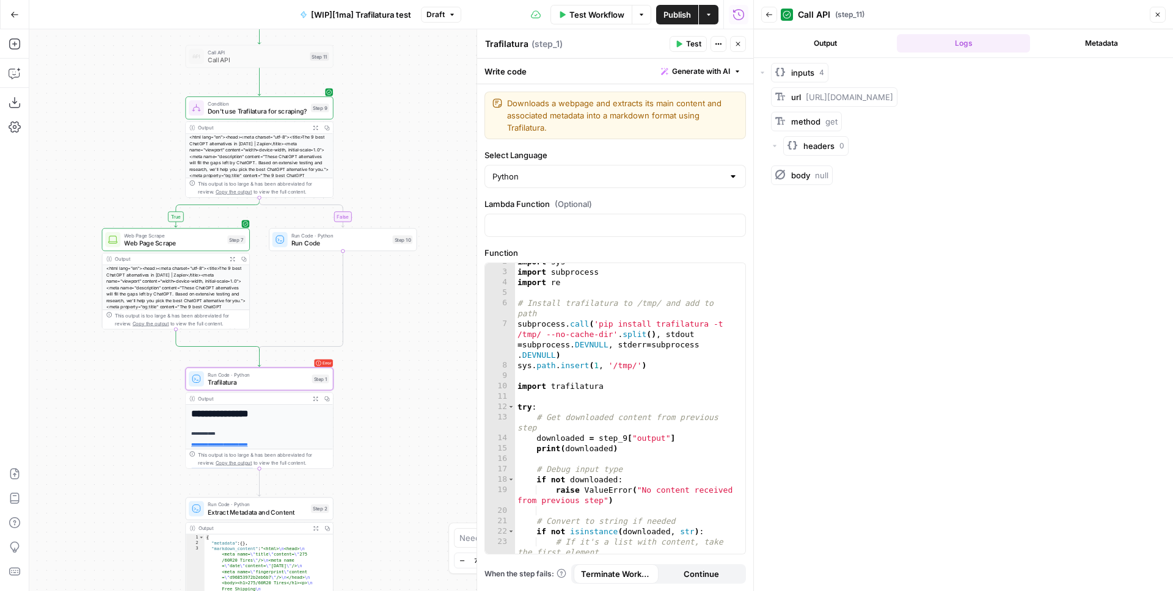
scroll to position [0, 0]
click at [772, 18] on icon "button" at bounding box center [768, 14] width 7 height 7
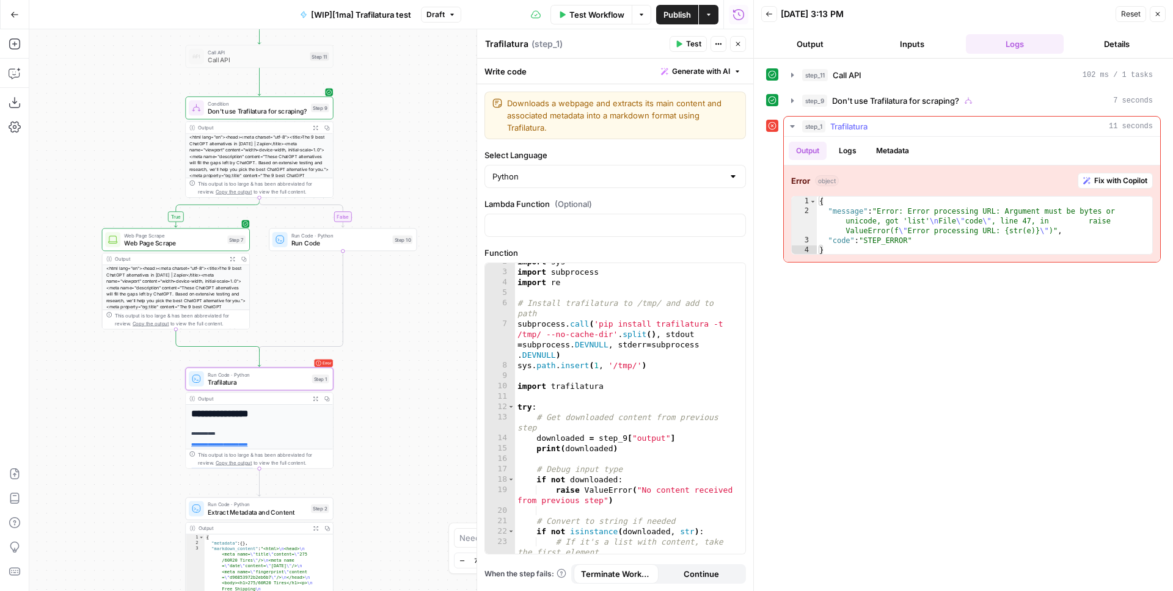
click at [851, 144] on button "Logs" at bounding box center [847, 151] width 32 height 18
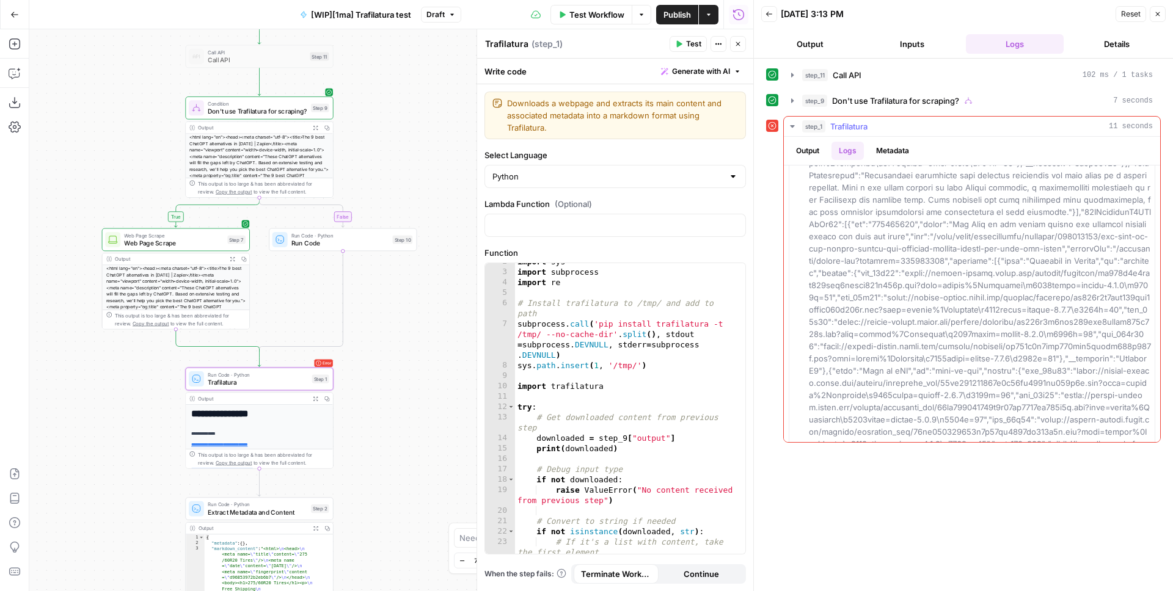
scroll to position [183535, 0]
click at [820, 150] on button "Output" at bounding box center [808, 151] width 38 height 18
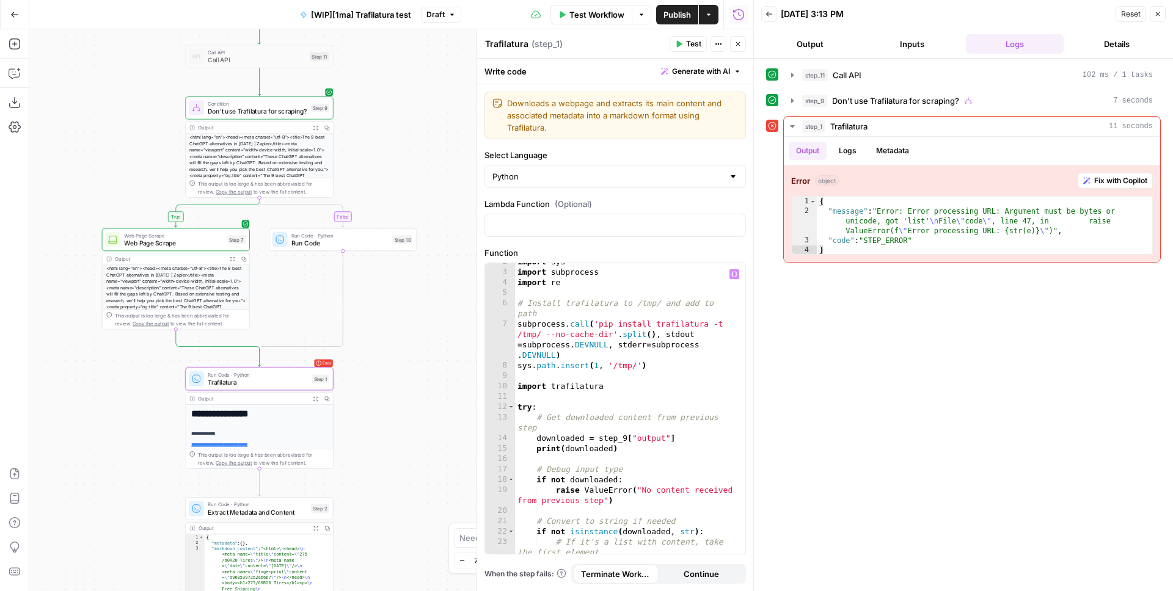
click at [621, 335] on div "import sys import subprocess import re # Install trafilatura to /tmp/ and add t…" at bounding box center [625, 418] width 221 height 322
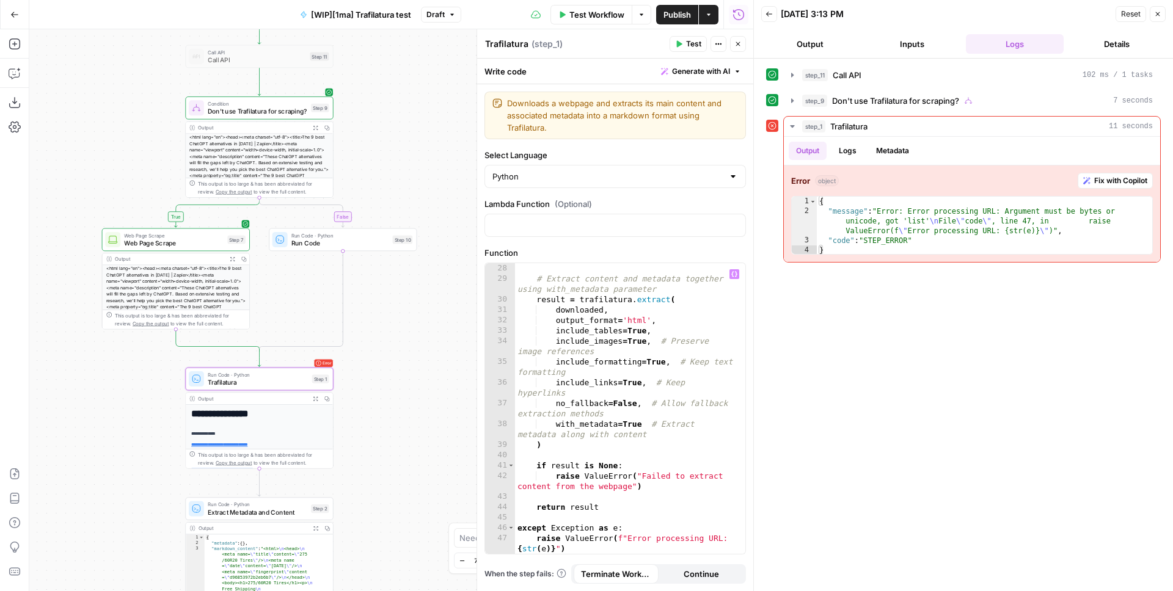
scroll to position [374, 0]
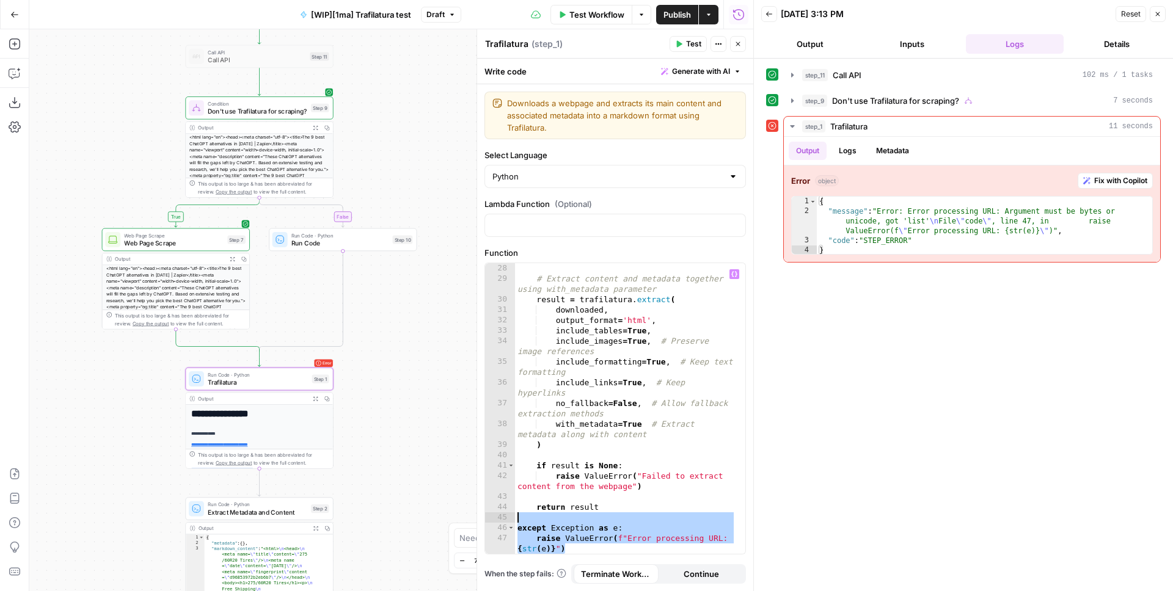
drag, startPoint x: 553, startPoint y: 544, endPoint x: 505, endPoint y: 522, distance: 53.3
click at [505, 522] on div "**********" at bounding box center [615, 408] width 260 height 291
type textarea "**********"
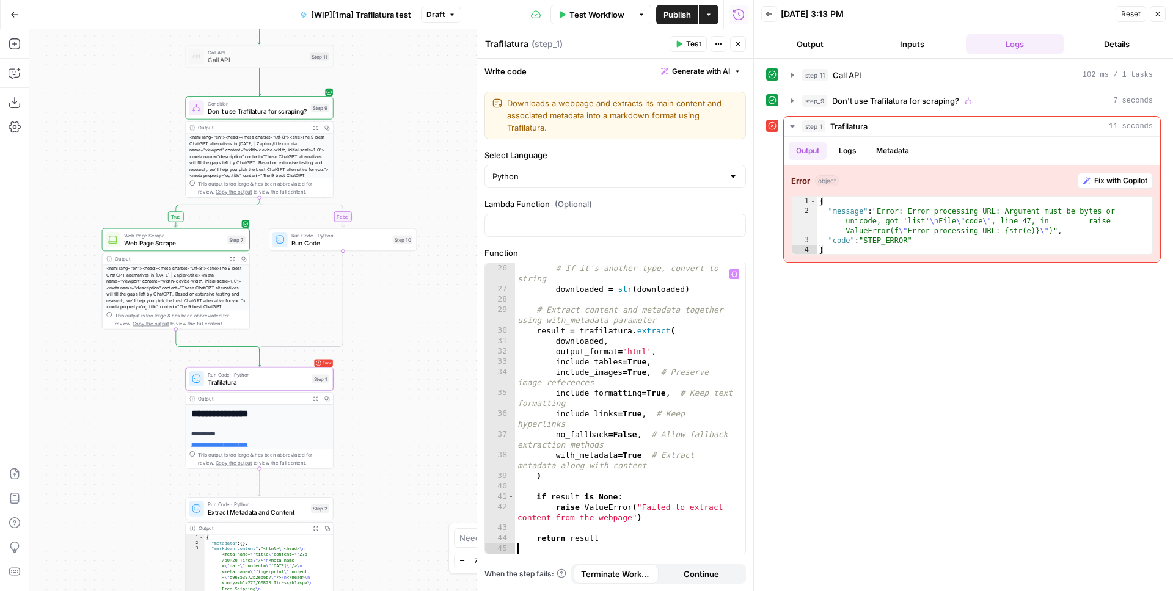
scroll to position [332, 0]
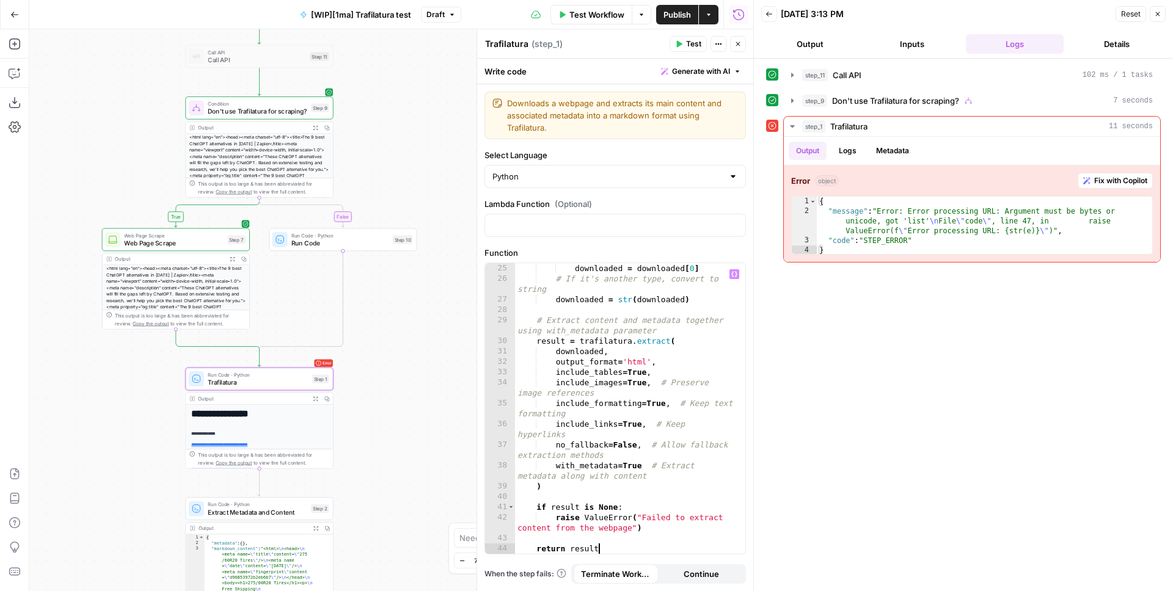
click at [694, 42] on span "Test" at bounding box center [693, 43] width 15 height 11
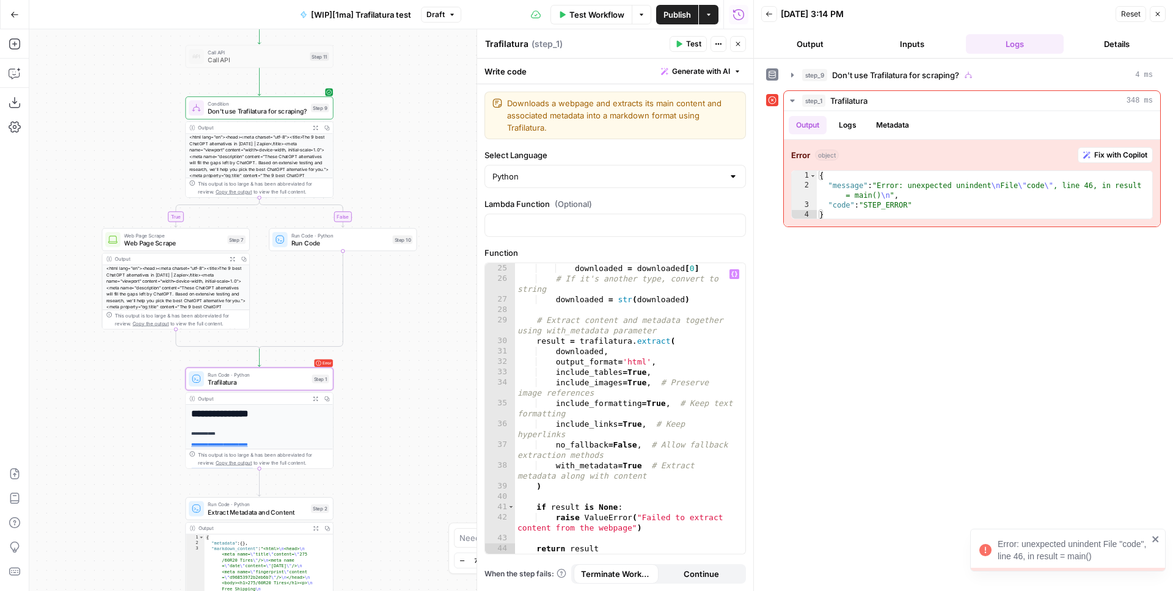
click at [644, 426] on div "downloaded = downloaded [ 0 ] # If it's another type, convert to string downloa…" at bounding box center [625, 419] width 221 height 312
click at [536, 547] on div "downloaded = downloaded [ 0 ] # If it's another type, convert to string downloa…" at bounding box center [625, 419] width 221 height 312
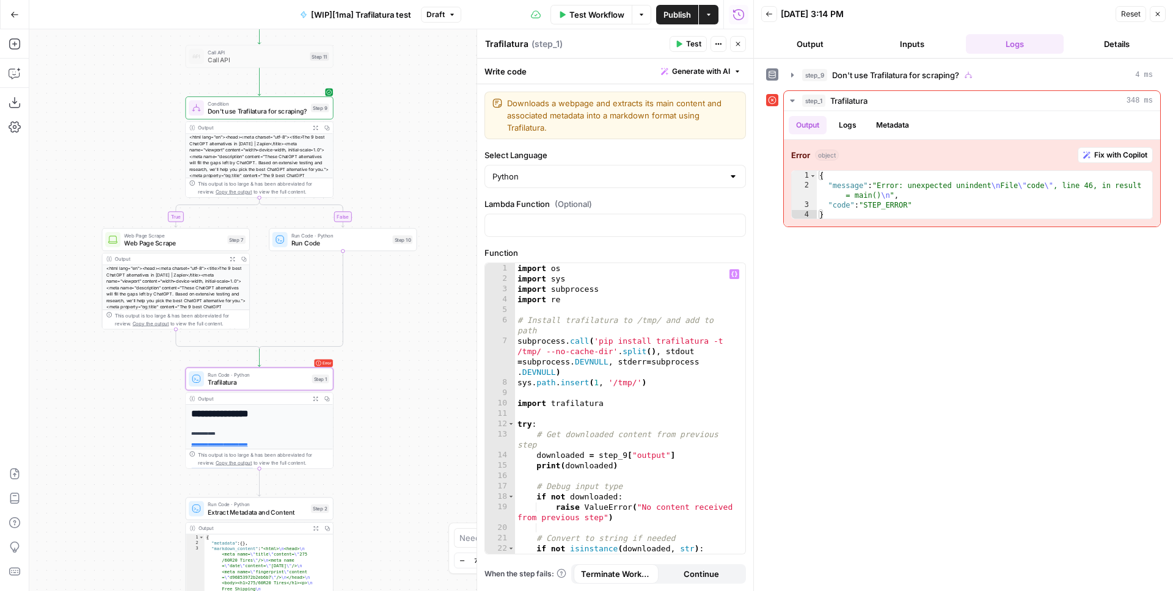
scroll to position [9, 0]
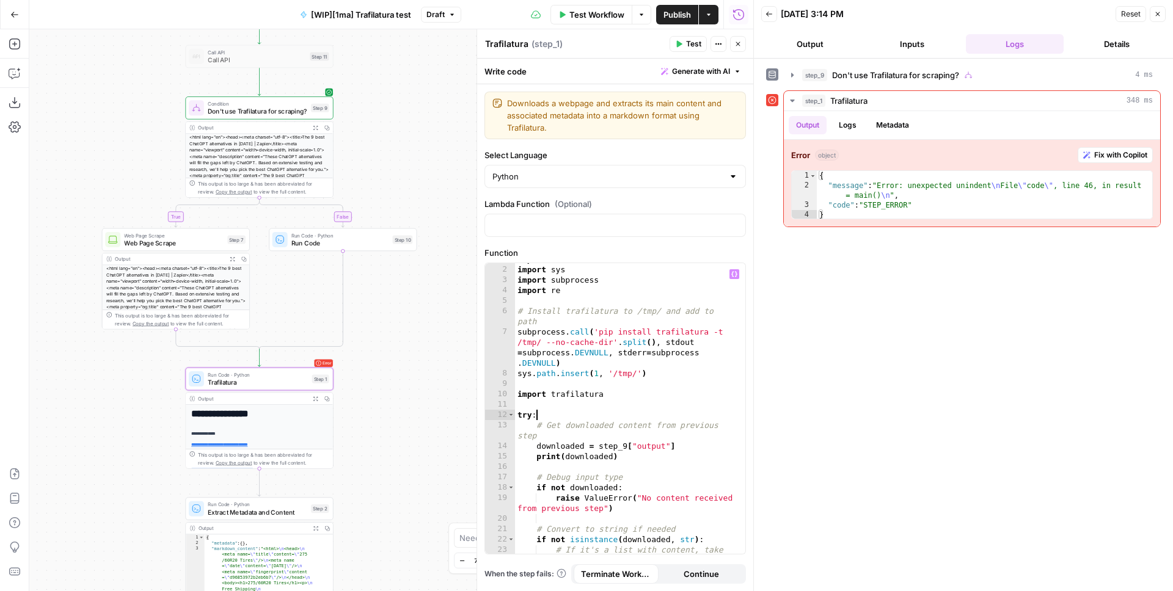
click at [560, 413] on div "import os import sys import subprocess import re # Install trafilatura to /tmp/…" at bounding box center [625, 415] width 221 height 322
type textarea "****"
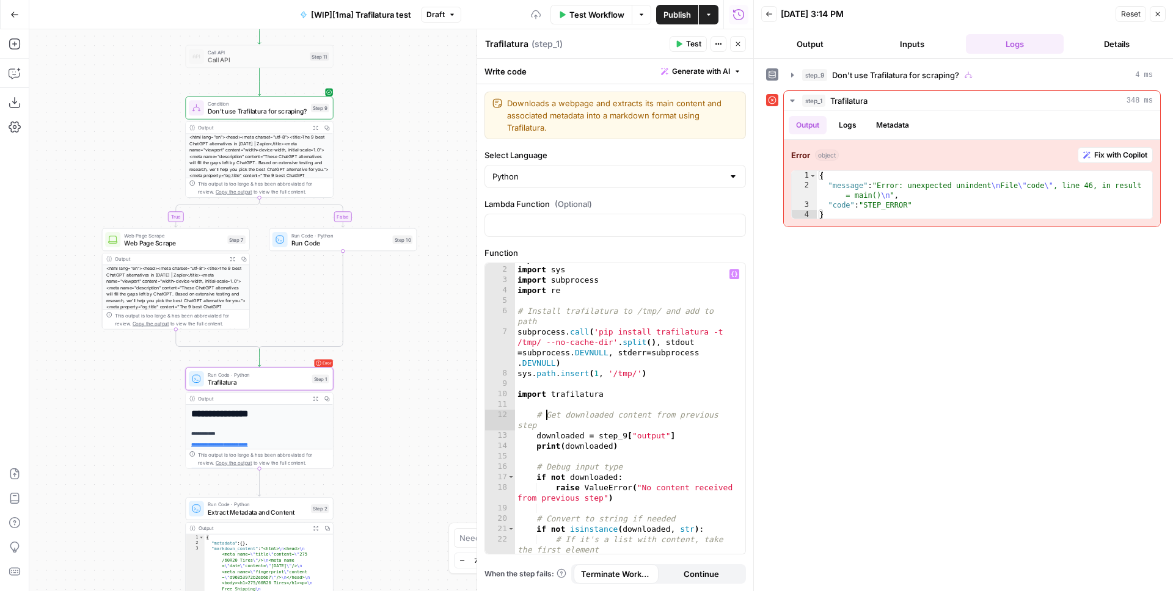
click at [547, 415] on div "import os import sys import subprocess import re # Install trafilatura to /tmp/…" at bounding box center [625, 415] width 221 height 322
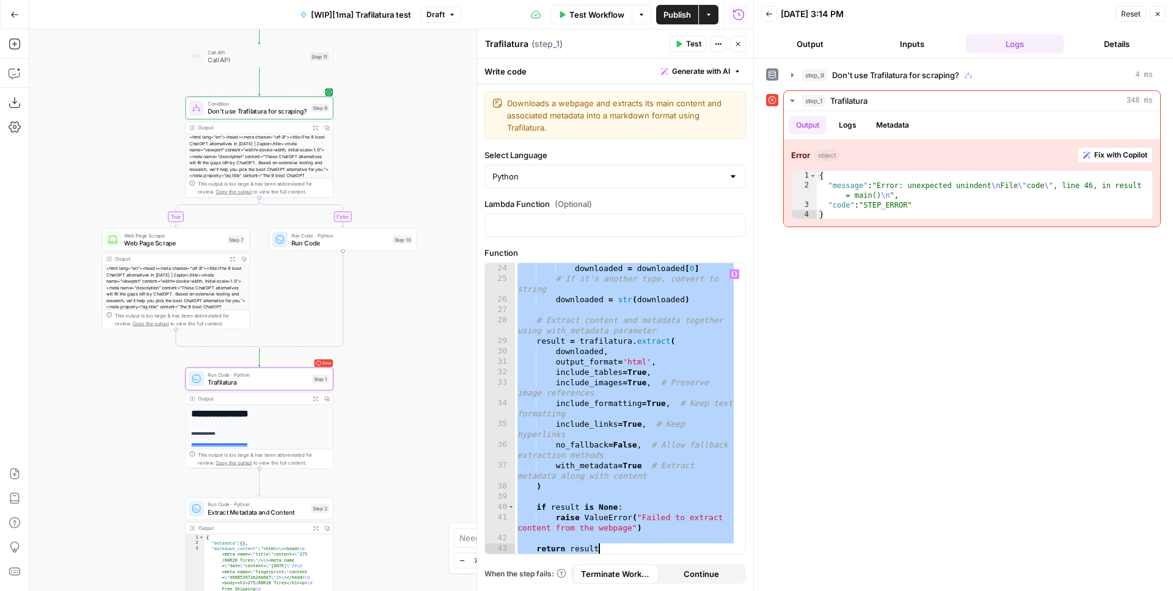
type textarea "**********"
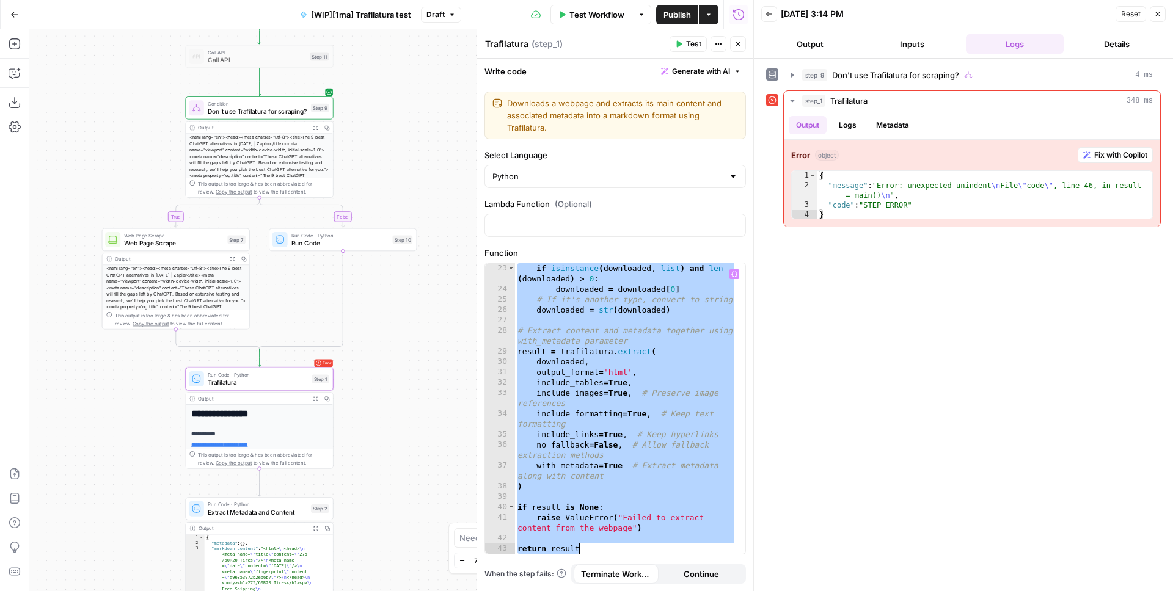
click at [745, 379] on div at bounding box center [739, 408] width 12 height 291
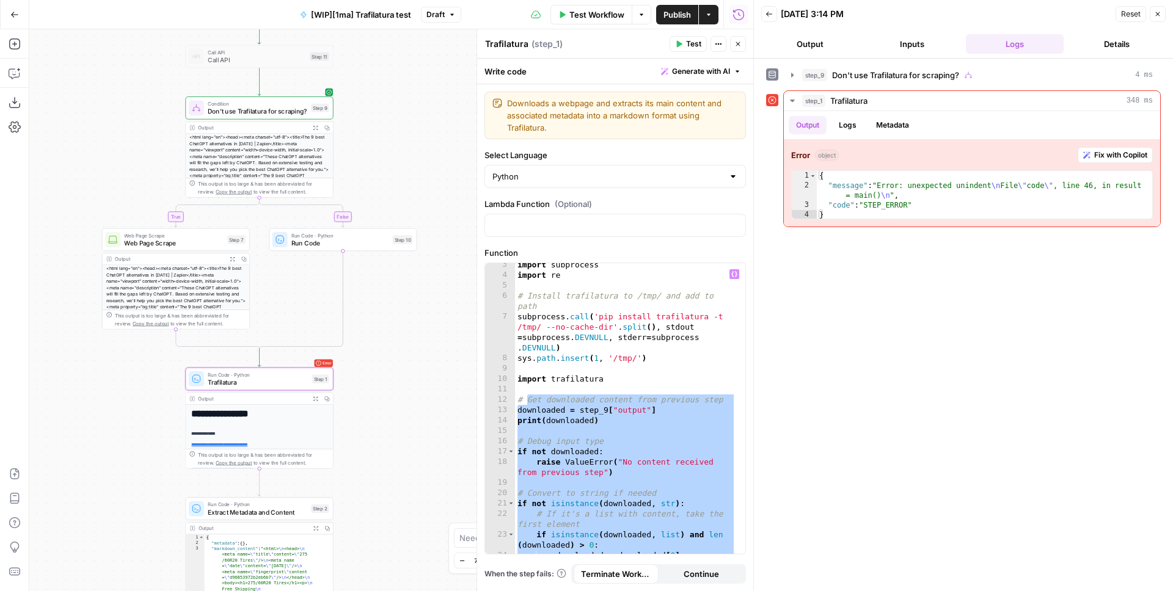
click at [698, 39] on span "Test" at bounding box center [693, 43] width 15 height 11
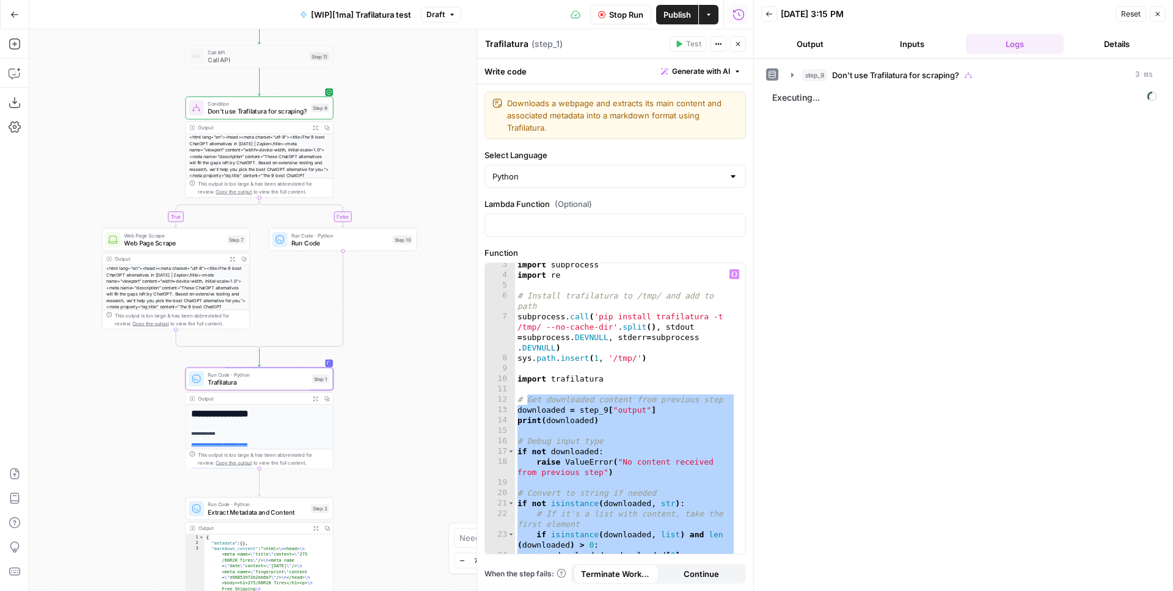
click at [622, 387] on div "import subprocess import re # Install trafilatura to /tmp/ and add to path subp…" at bounding box center [625, 416] width 221 height 312
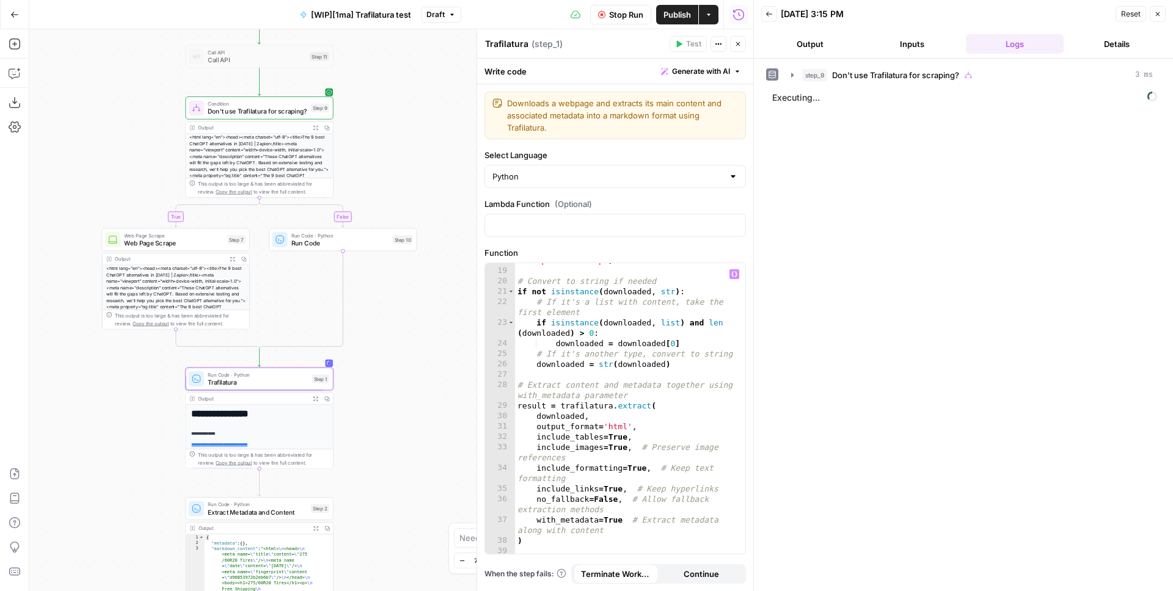
scroll to position [232, 0]
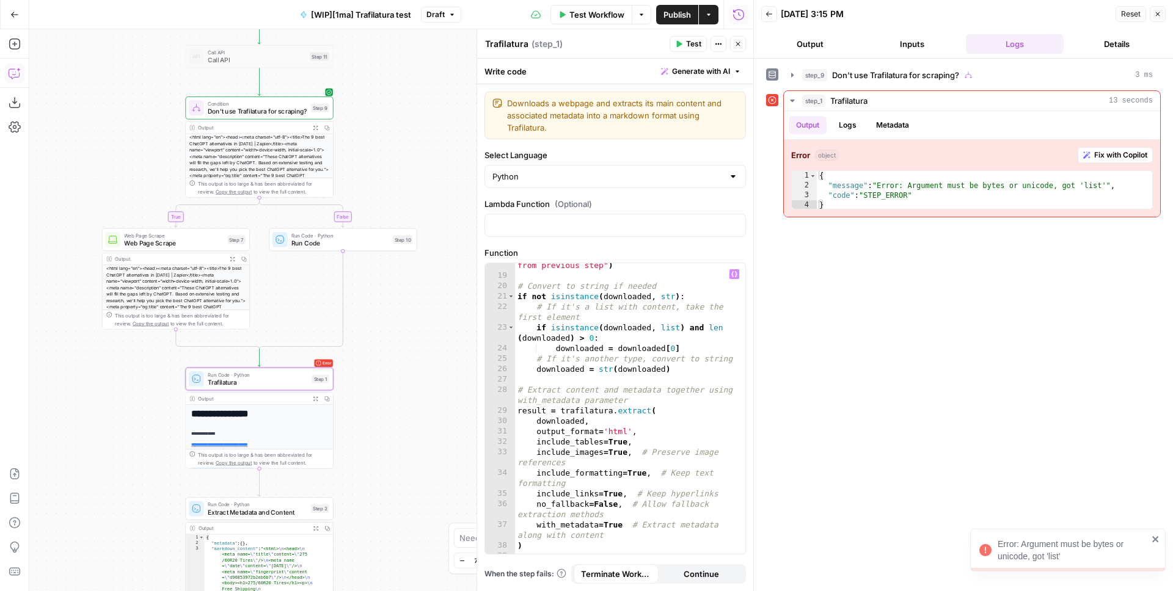
click at [15, 76] on icon "button" at bounding box center [14, 74] width 10 height 10
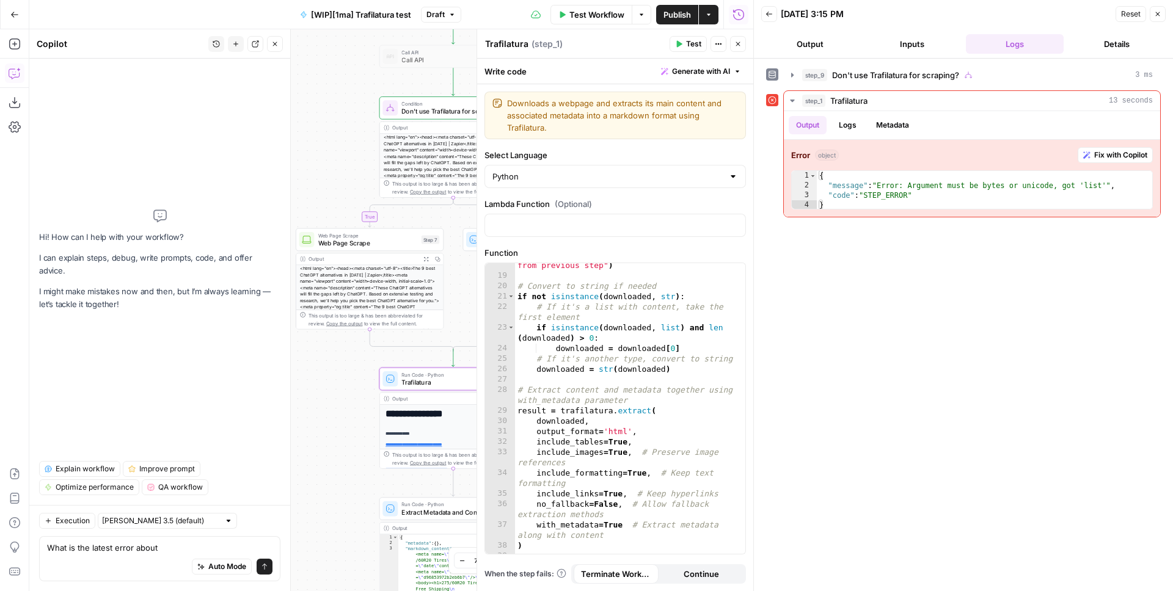
type textarea "What is the latest error about?"
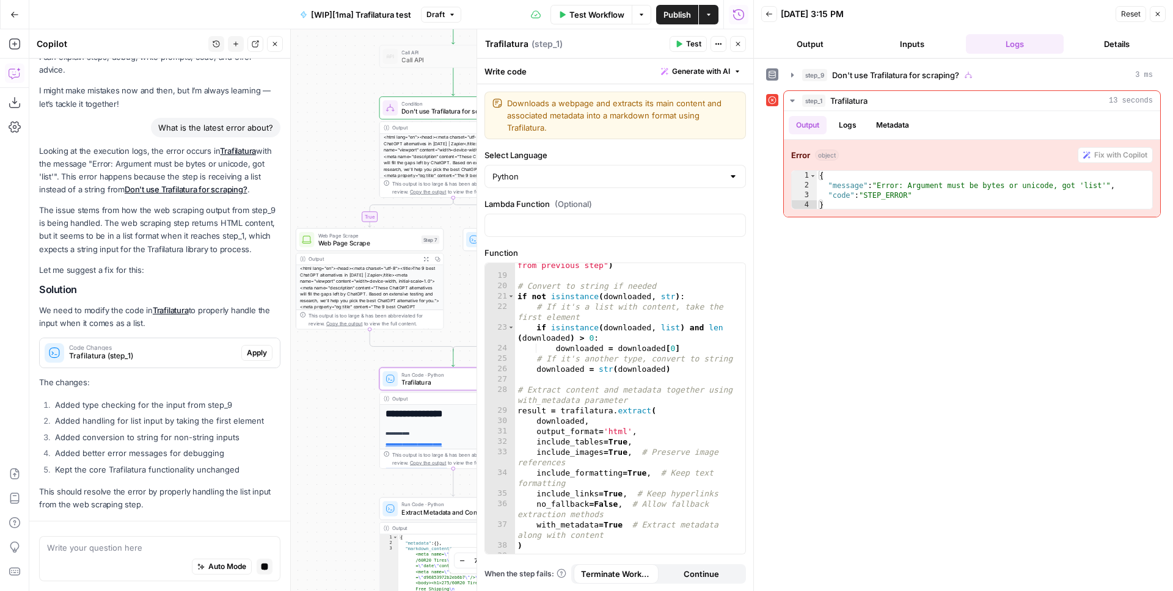
scroll to position [74, 0]
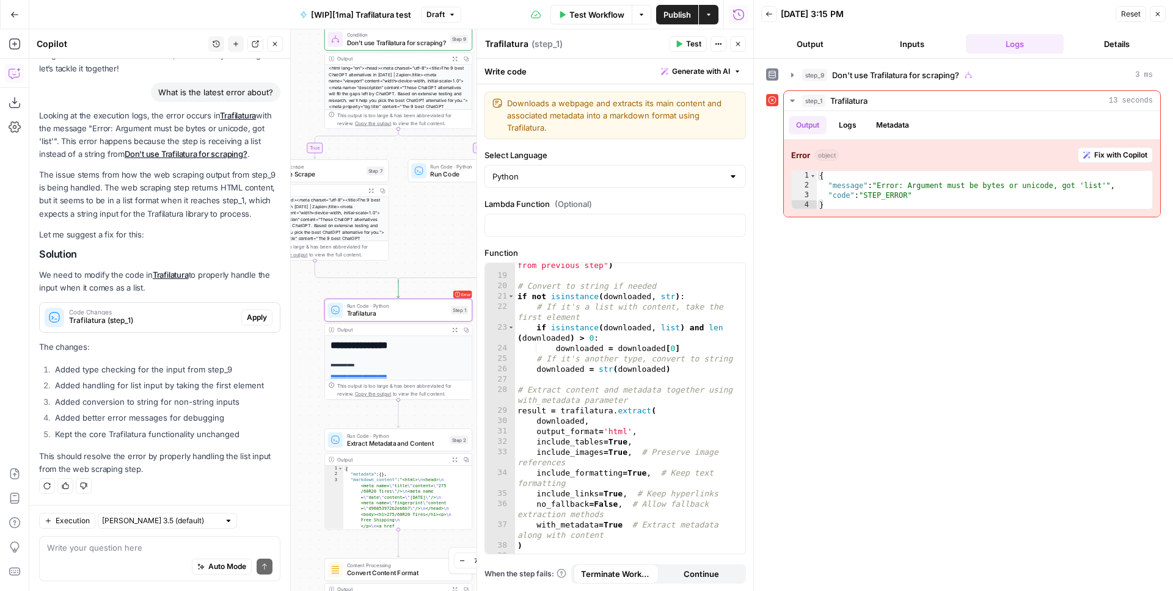
click at [248, 316] on span "Apply" at bounding box center [257, 317] width 20 height 11
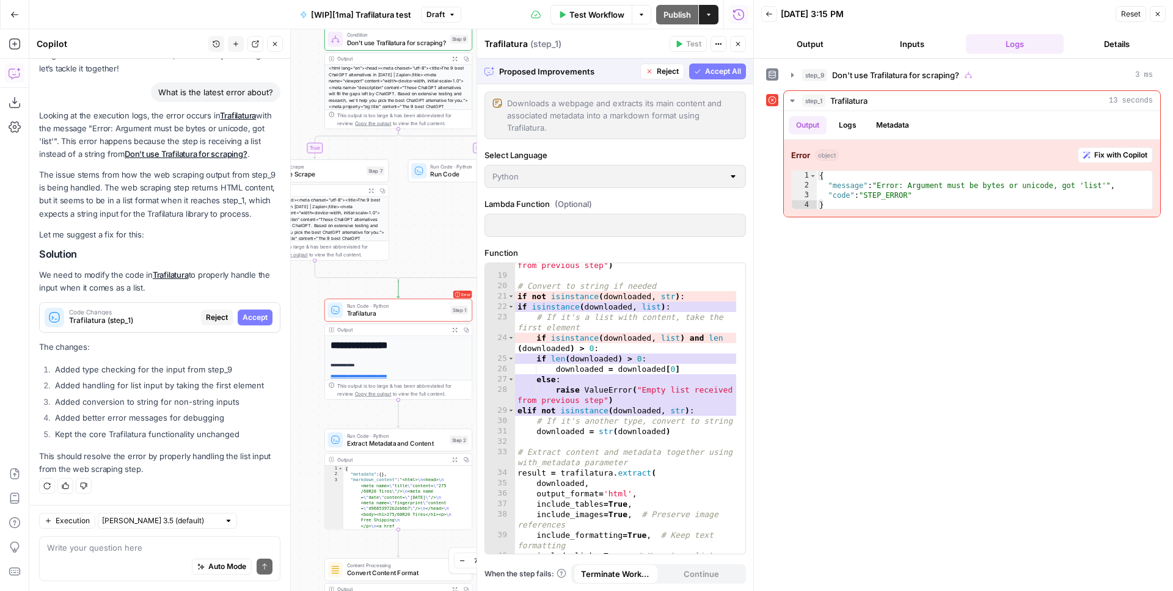
click at [716, 66] on span "Accept All" at bounding box center [723, 71] width 36 height 11
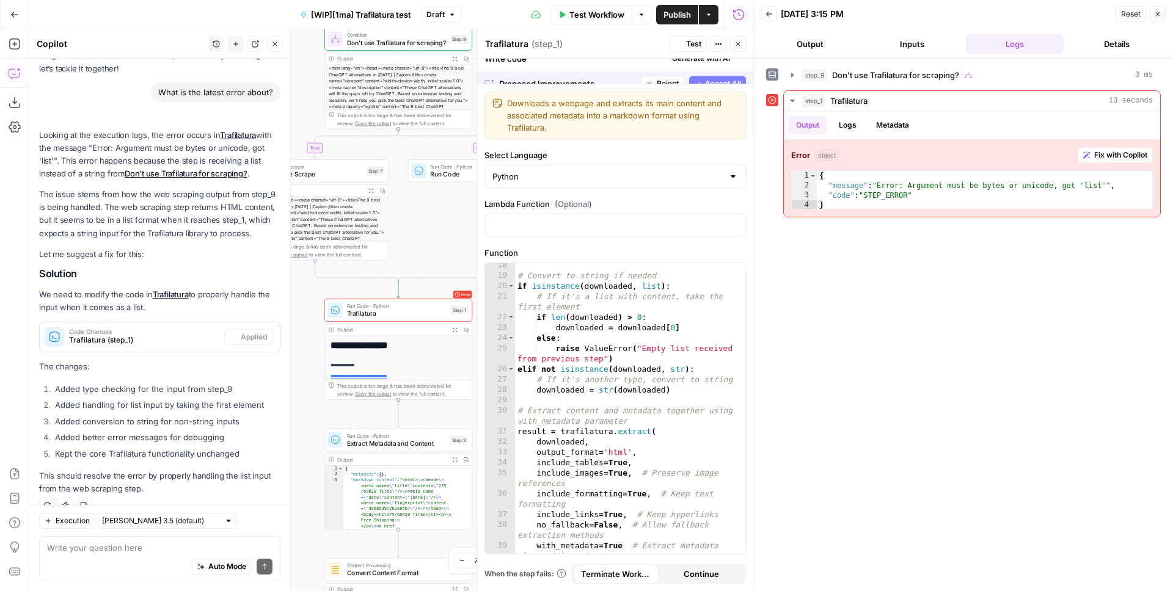
scroll to position [93, 0]
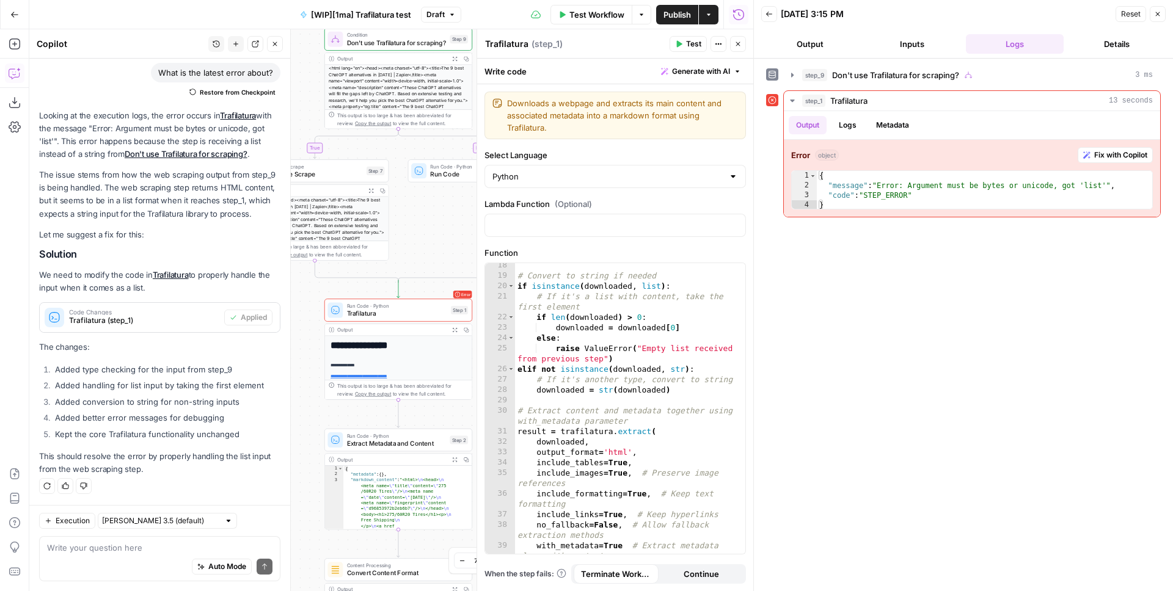
click at [688, 45] on span "Test" at bounding box center [693, 43] width 15 height 11
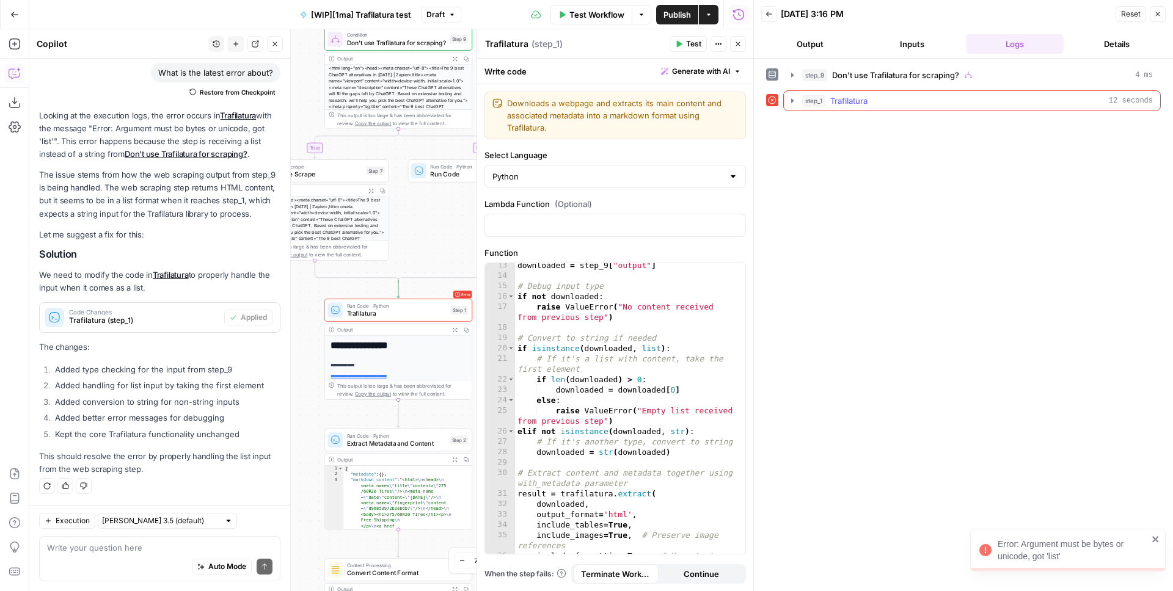
click at [823, 97] on span "step_1" at bounding box center [813, 101] width 23 height 12
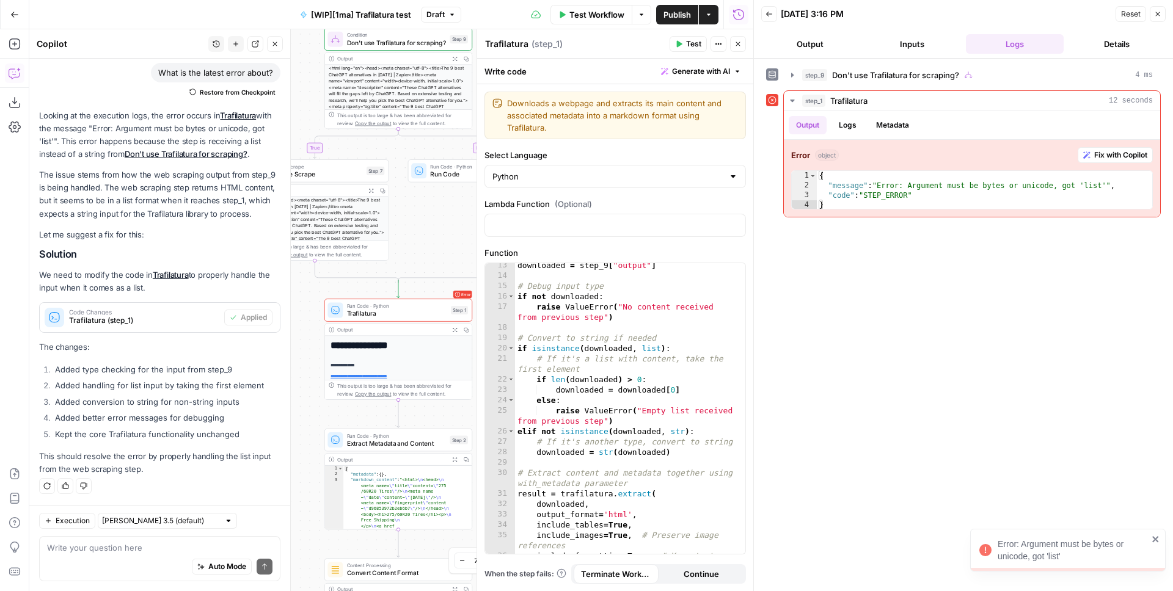
click at [122, 560] on div "Auto Mode Send" at bounding box center [159, 567] width 225 height 27
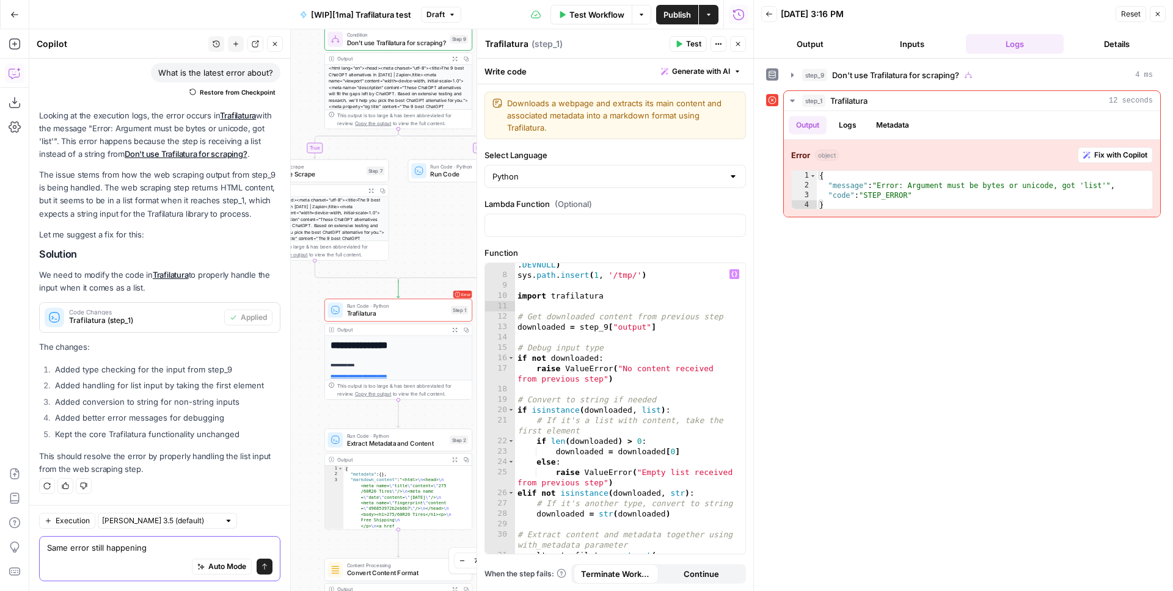
scroll to position [108, 0]
type textarea "Same error still happening, add print statements to debug"
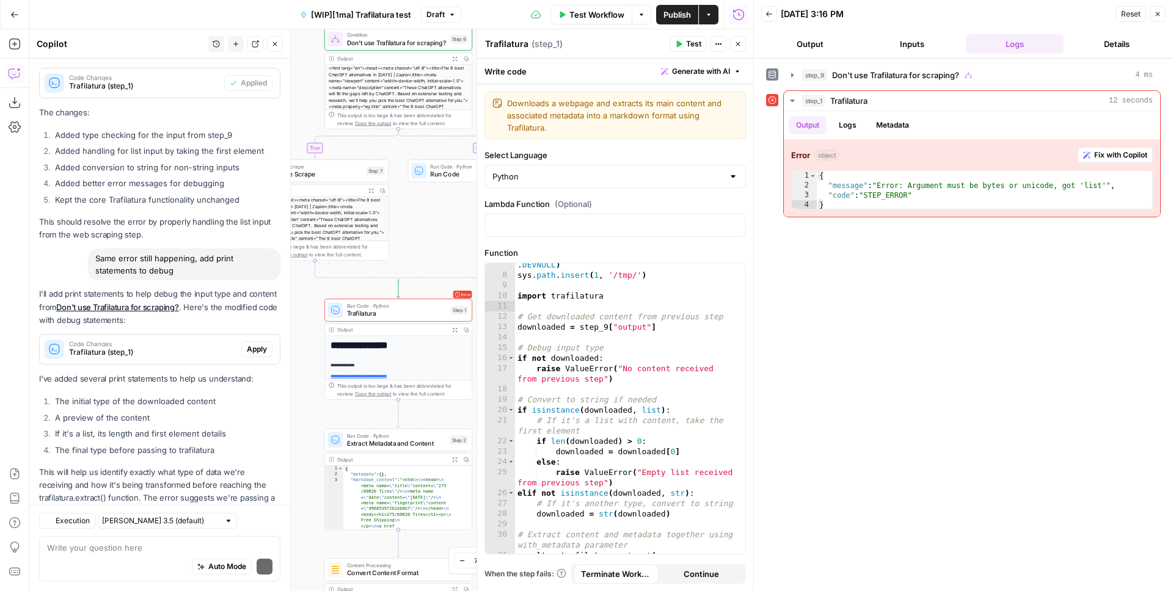
scroll to position [383, 0]
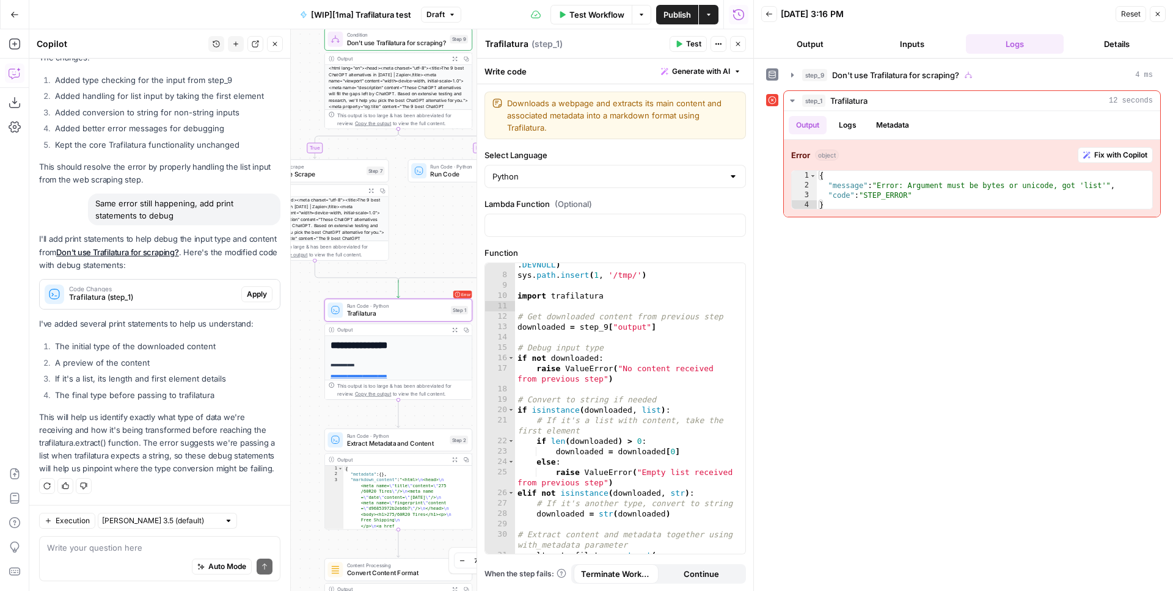
click at [247, 297] on span "Apply" at bounding box center [257, 294] width 20 height 11
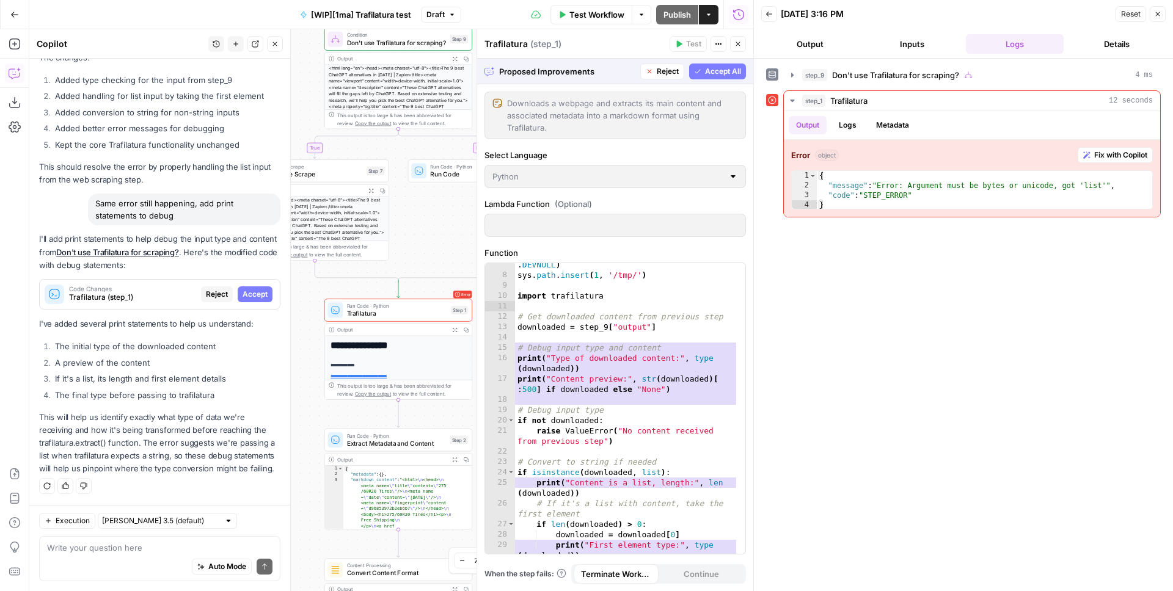
click at [701, 68] on button "Accept All" at bounding box center [717, 72] width 57 height 16
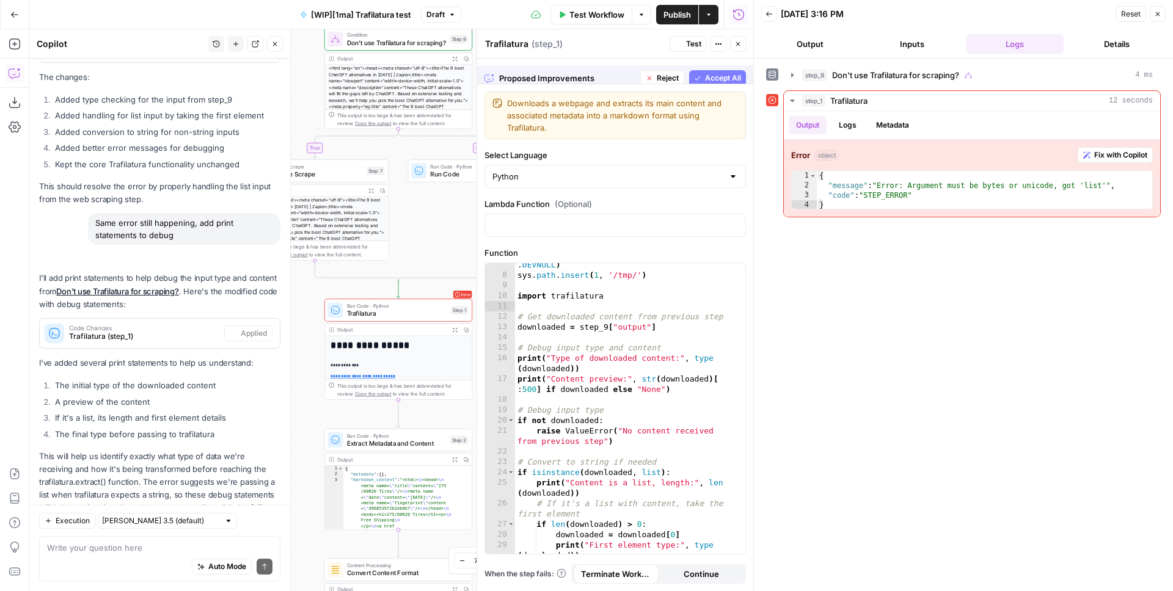
scroll to position [403, 0]
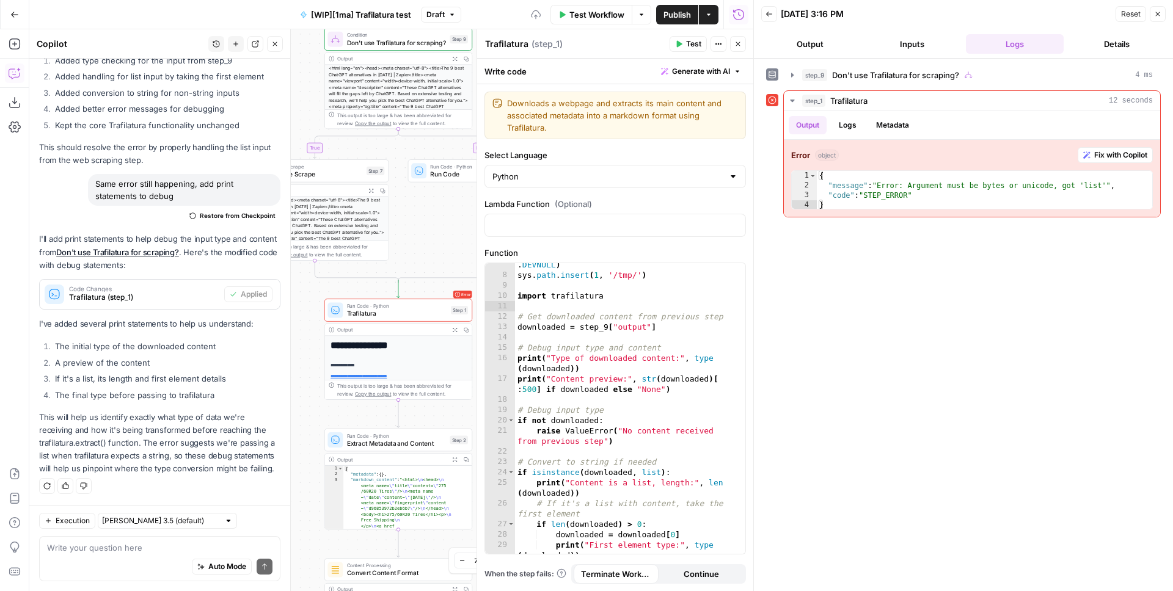
click at [690, 45] on span "Test" at bounding box center [693, 43] width 15 height 11
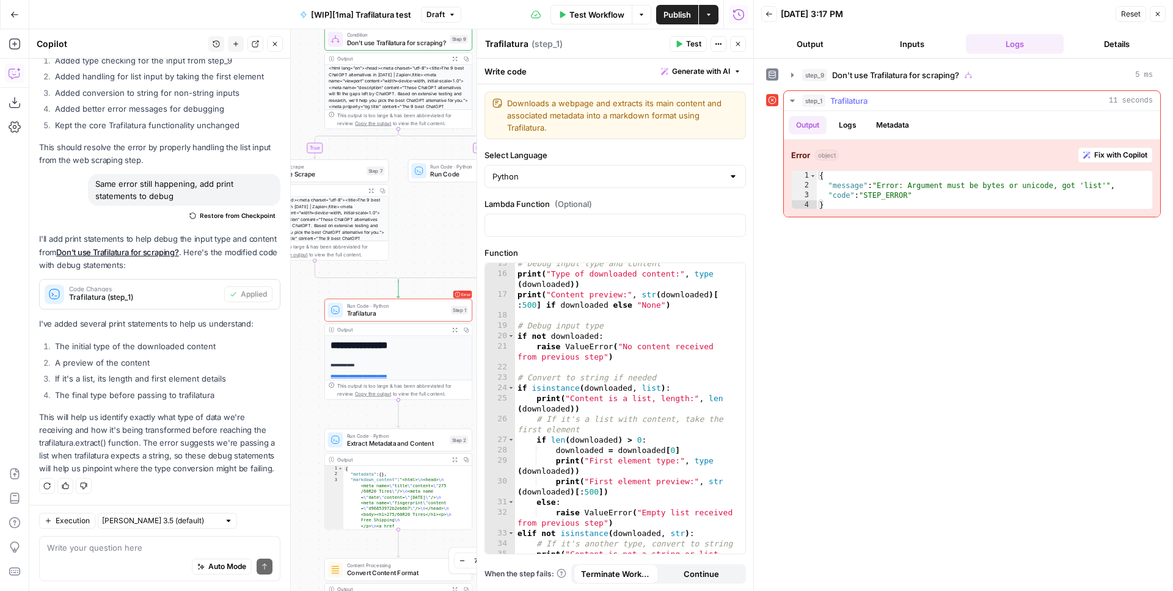
click at [844, 120] on button "Logs" at bounding box center [847, 125] width 32 height 18
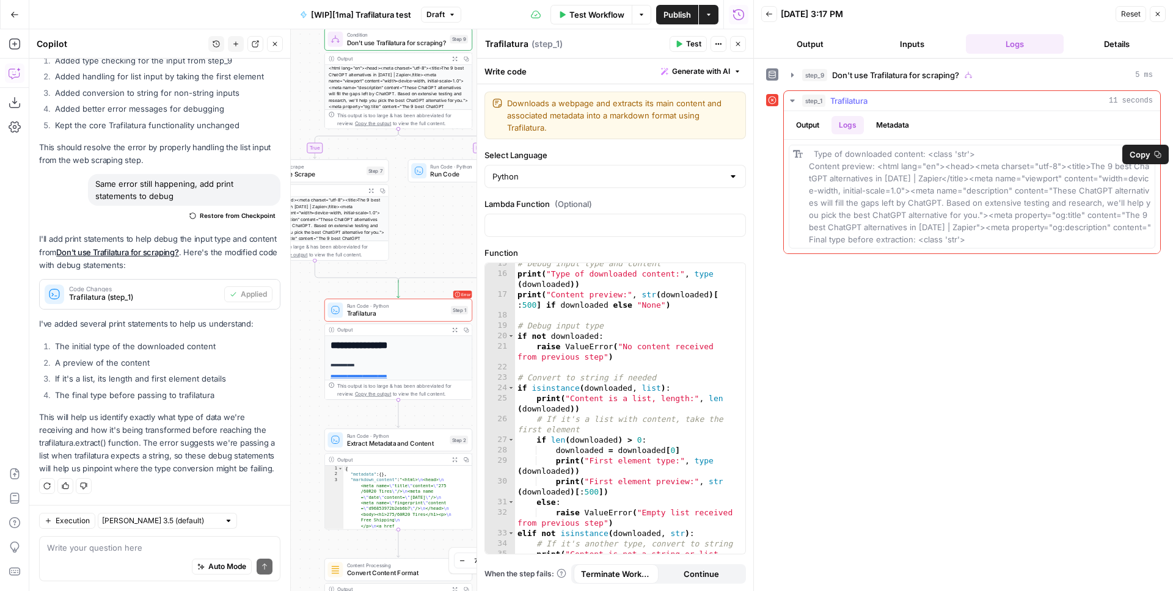
drag, startPoint x: 977, startPoint y: 154, endPoint x: 925, endPoint y: 152, distance: 51.3
click at [925, 152] on div "Type of downloaded content: <class 'str'> Content preview: <html lang="en"><hea…" at bounding box center [980, 197] width 342 height 98
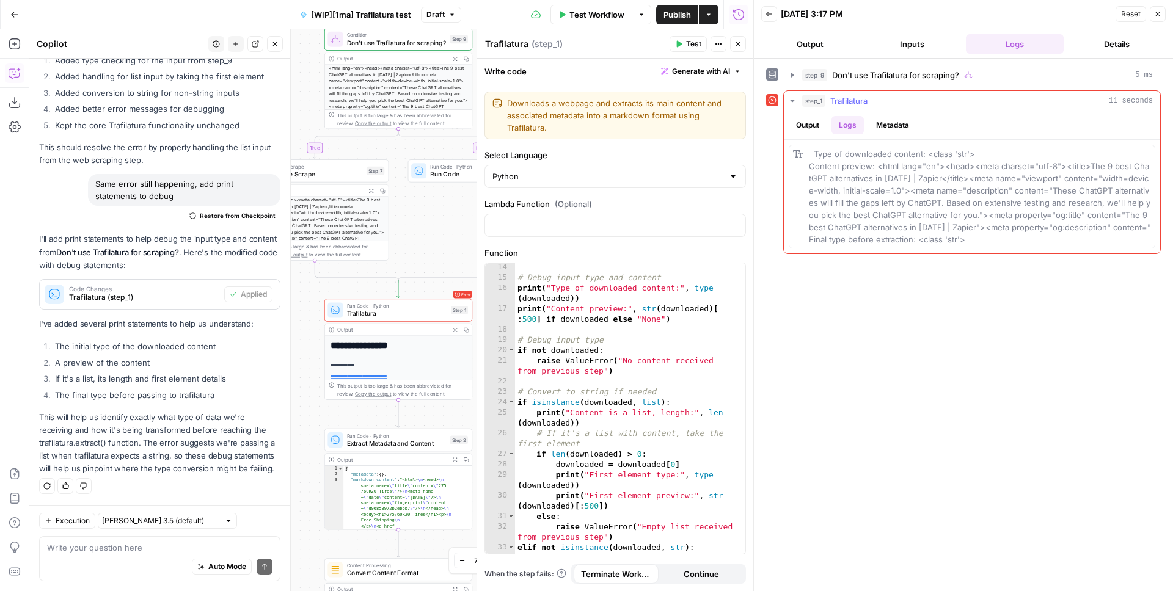
click at [806, 121] on button "Output" at bounding box center [808, 125] width 38 height 18
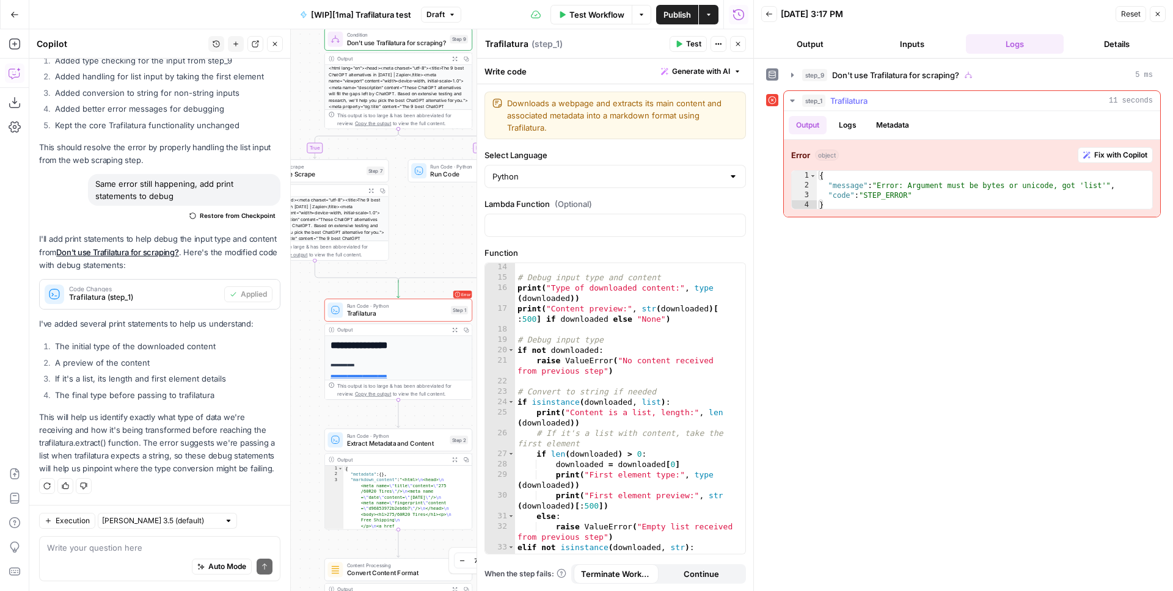
click at [841, 125] on button "Logs" at bounding box center [847, 125] width 32 height 18
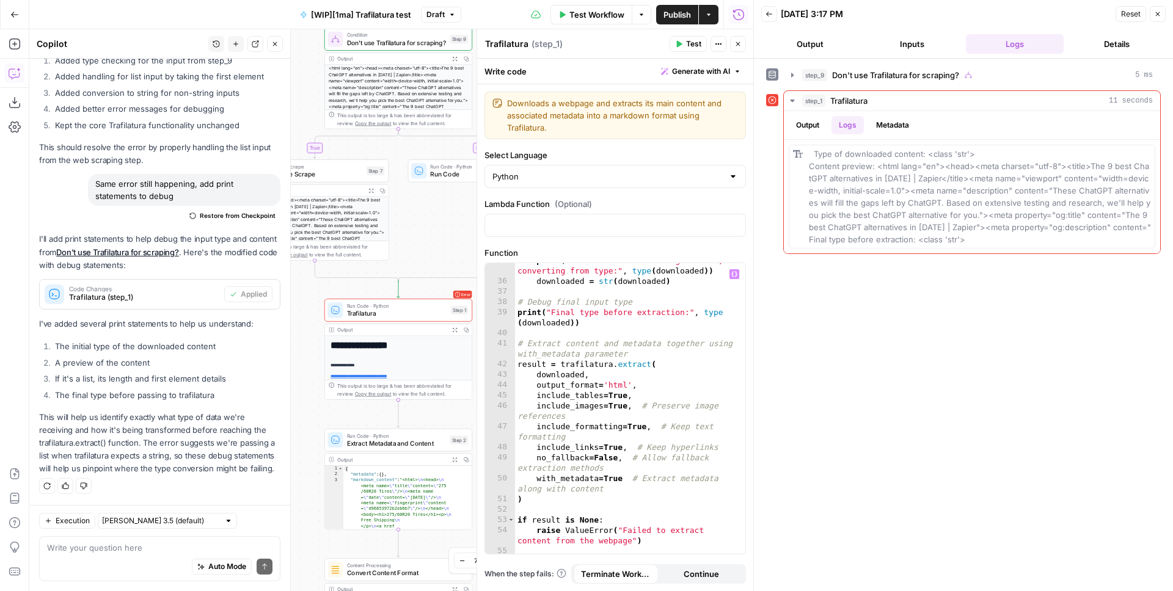
scroll to position [486, 0]
click at [811, 122] on button "Output" at bounding box center [808, 125] width 38 height 18
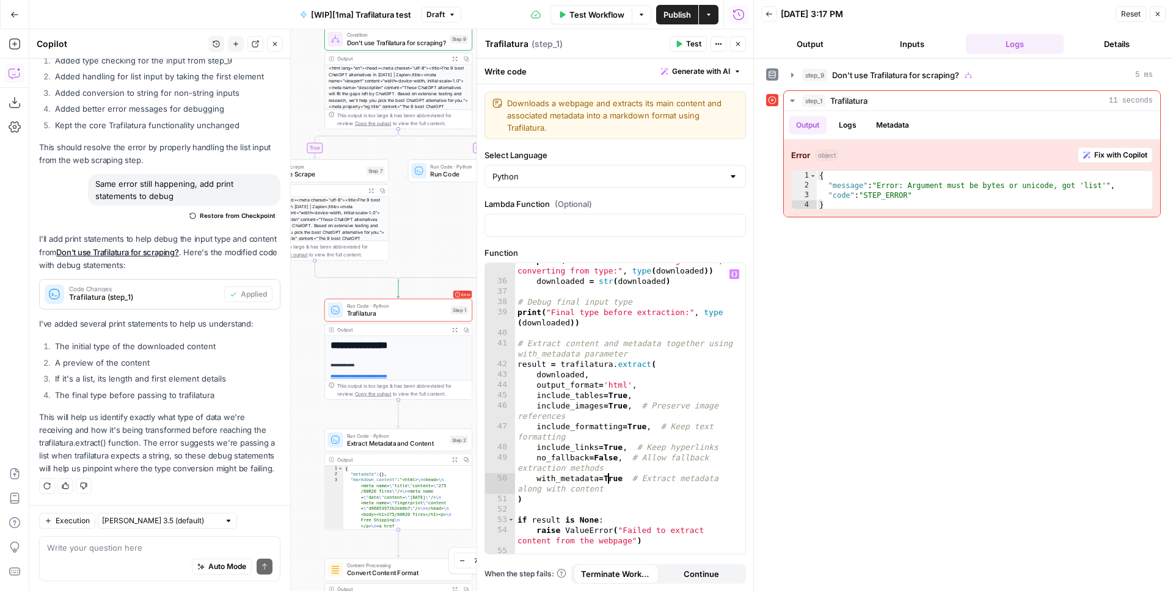
click at [610, 478] on div "print ( "Content is not a string or list, converting from type:" , type ( downl…" at bounding box center [625, 416] width 221 height 322
click at [621, 397] on div "print ( "Content is not a string or list, converting from type:" , type ( downl…" at bounding box center [625, 416] width 221 height 322
click at [613, 386] on div "print ( "Content is not a string or list, converting from type:" , type ( downl…" at bounding box center [625, 416] width 221 height 322
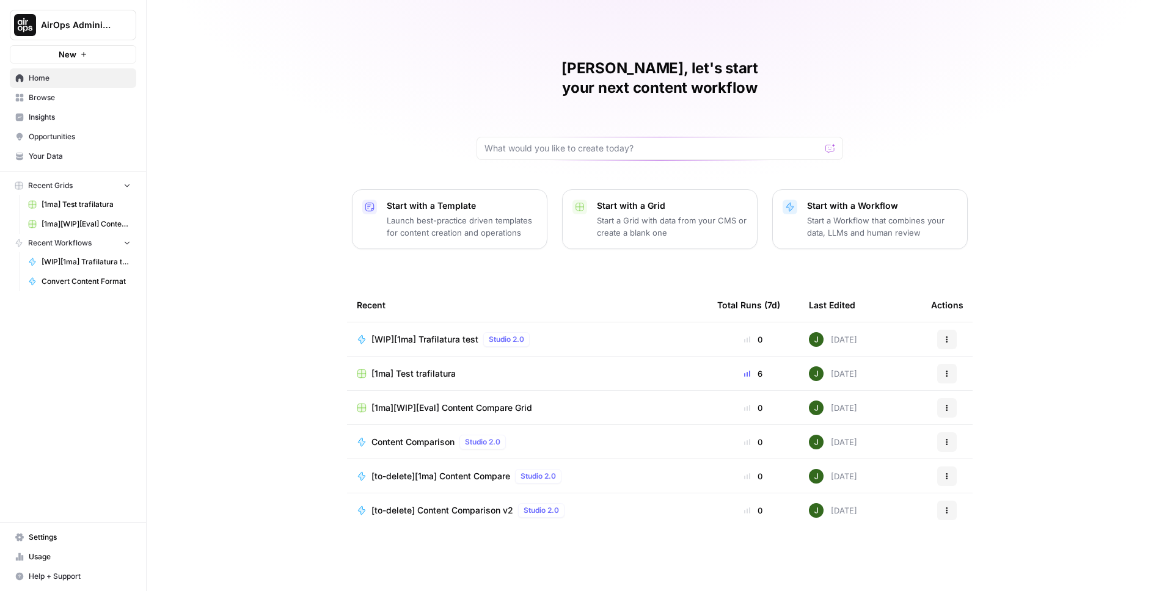
click at [417, 334] on span "[WIP][1ma] Trafilatura test" at bounding box center [424, 340] width 107 height 12
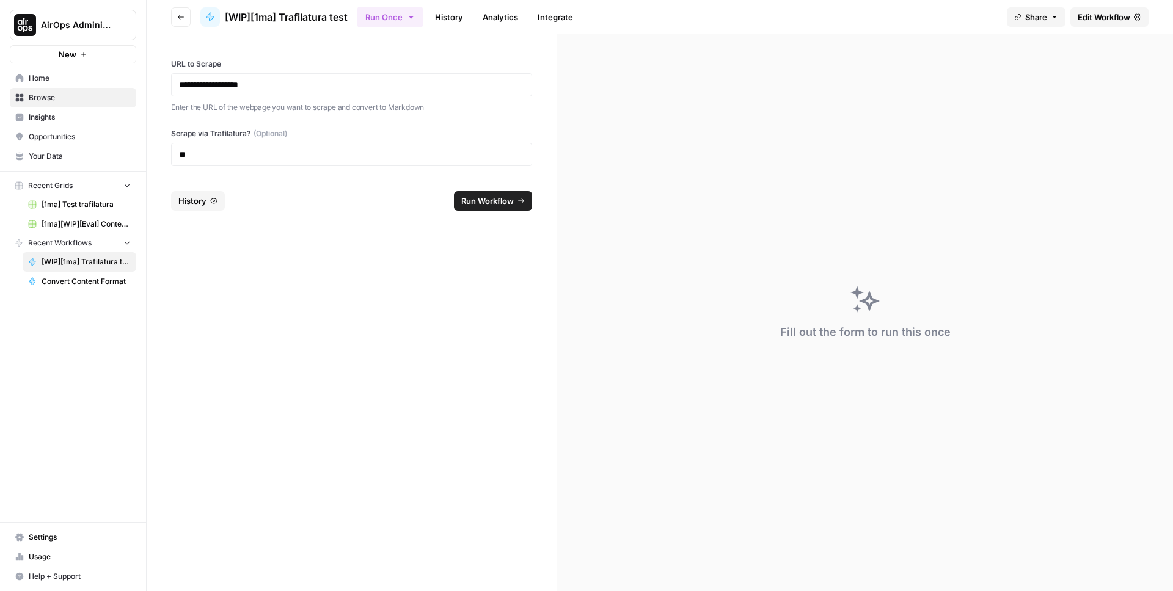
click at [1109, 20] on span "Edit Workflow" at bounding box center [1103, 17] width 53 height 12
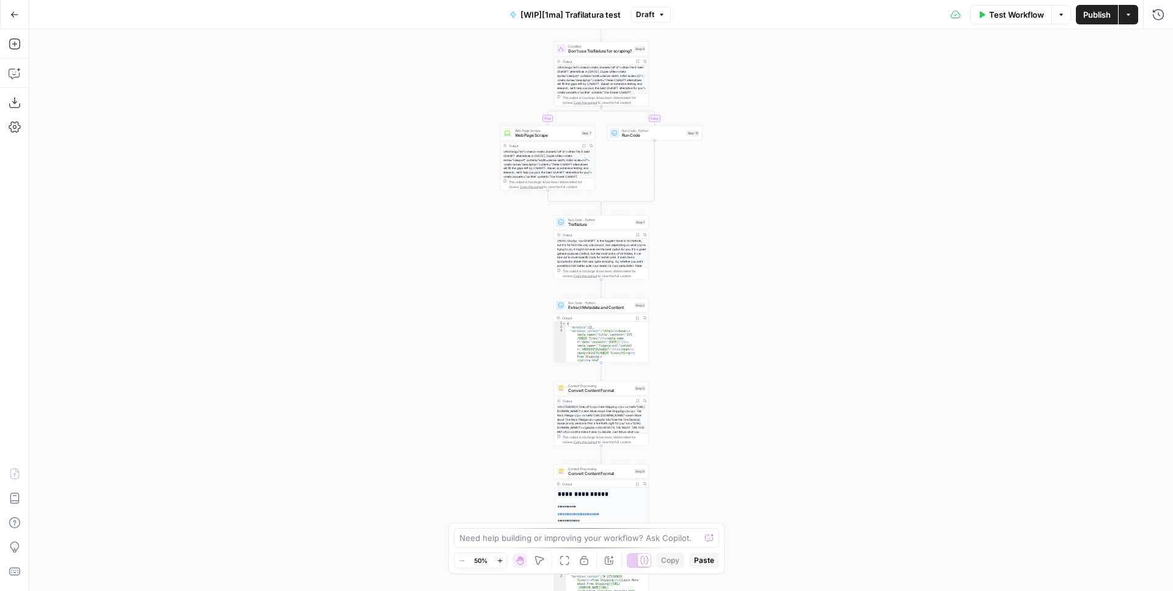
click at [966, 17] on div "Test Workflow Options Publish Actions Run History" at bounding box center [922, 14] width 502 height 29
click at [983, 20] on button "Test Workflow" at bounding box center [1011, 15] width 82 height 20
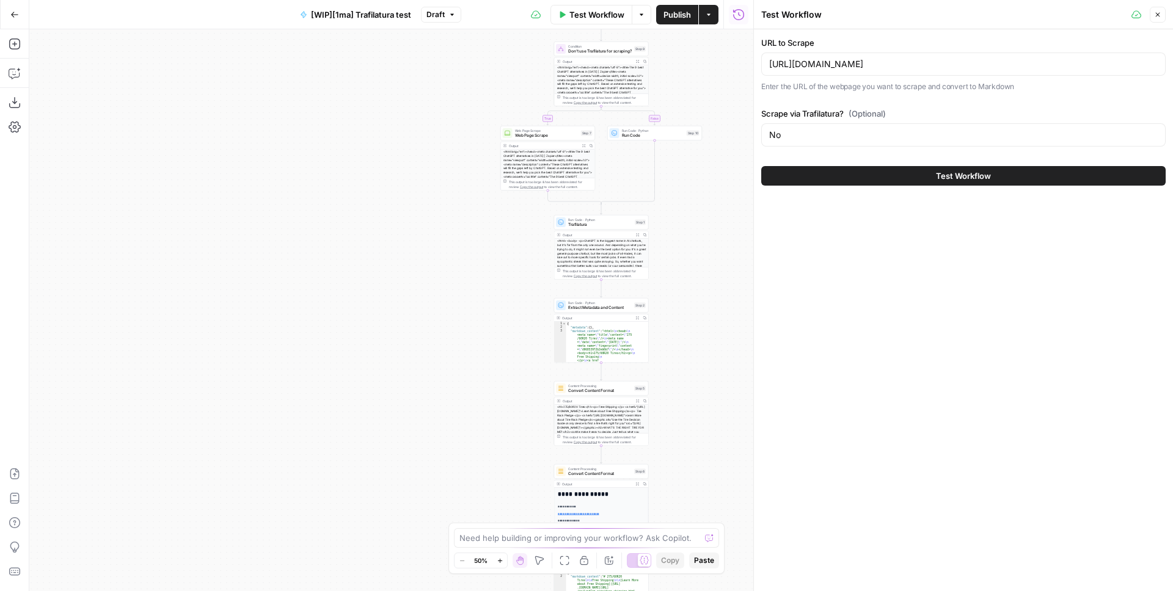
click at [930, 173] on button "Test Workflow" at bounding box center [963, 176] width 404 height 20
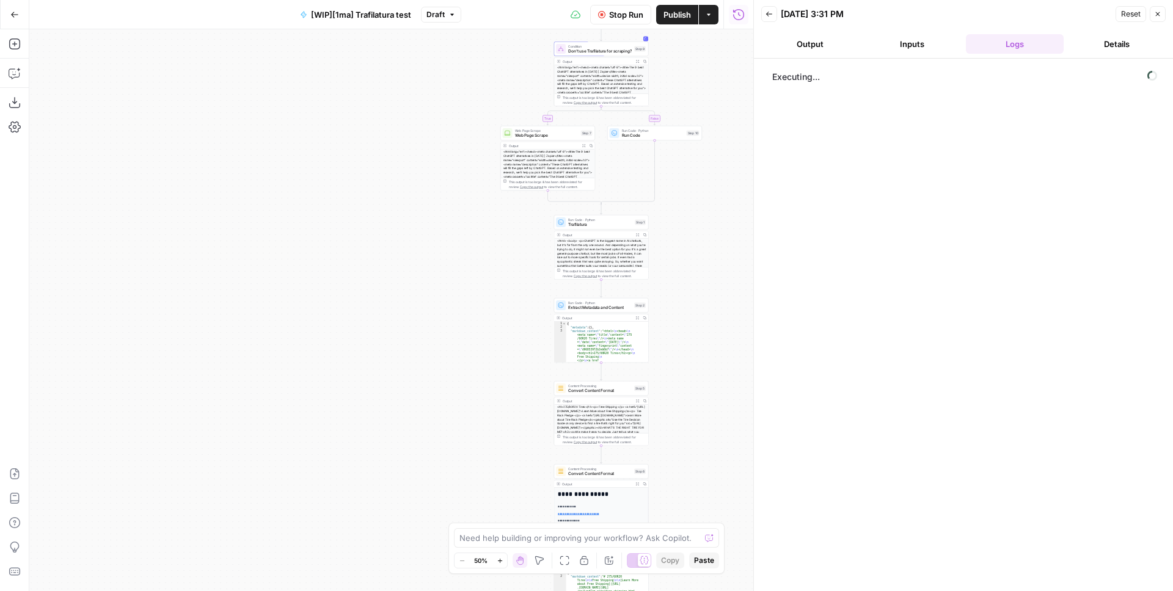
click at [833, 187] on div "Executing..." at bounding box center [963, 325] width 395 height 520
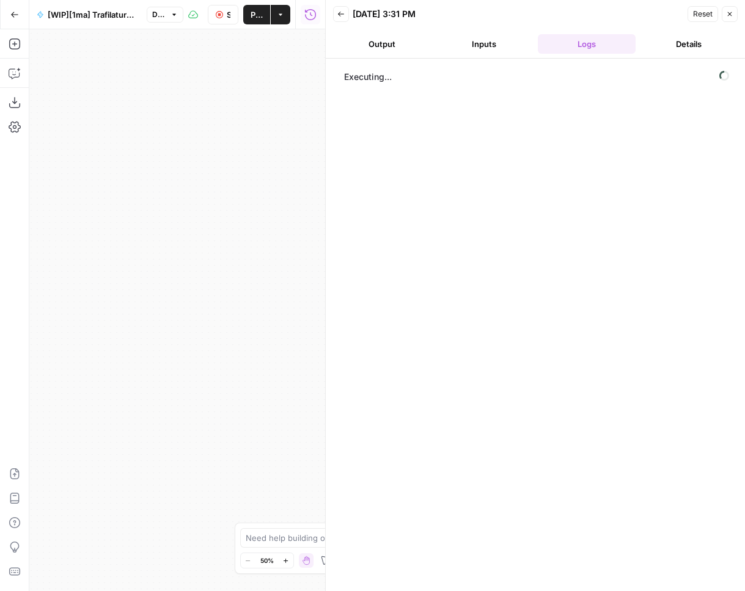
click at [214, 15] on button "Stop Run" at bounding box center [223, 15] width 31 height 20
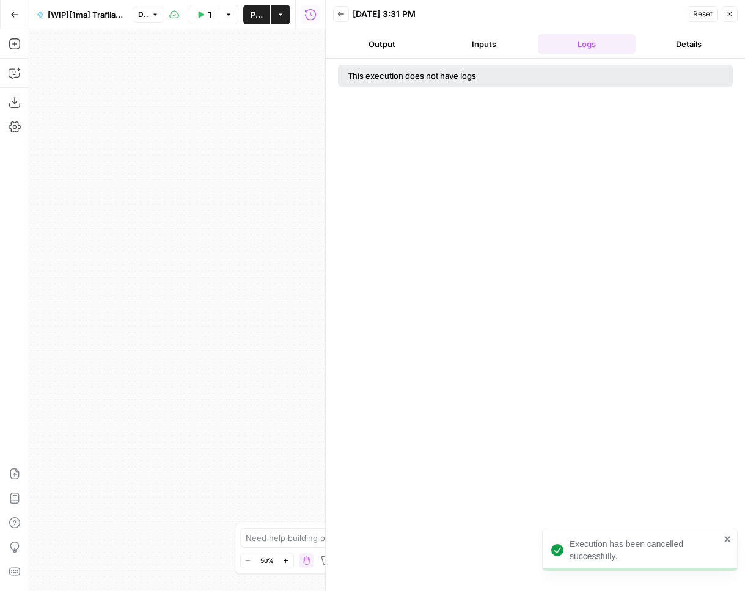
click at [205, 12] on button "Test Workflow" at bounding box center [204, 15] width 31 height 20
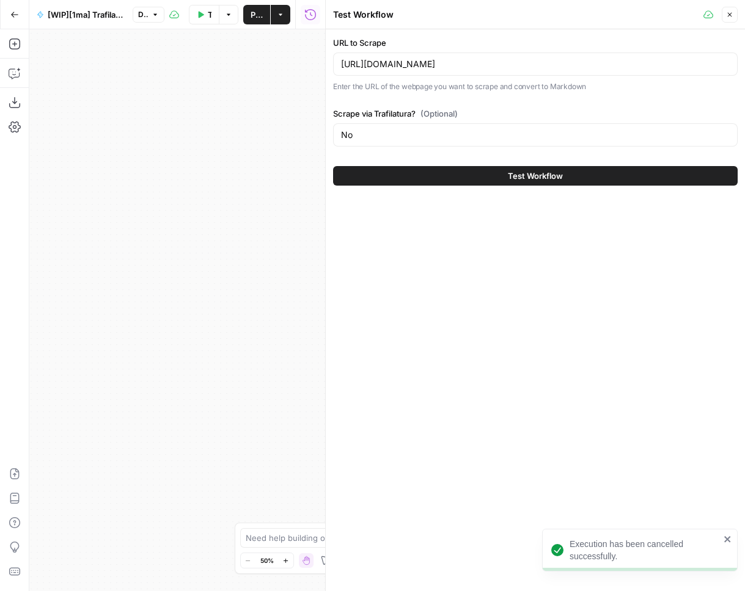
click at [514, 181] on span "Test Workflow" at bounding box center [535, 176] width 55 height 12
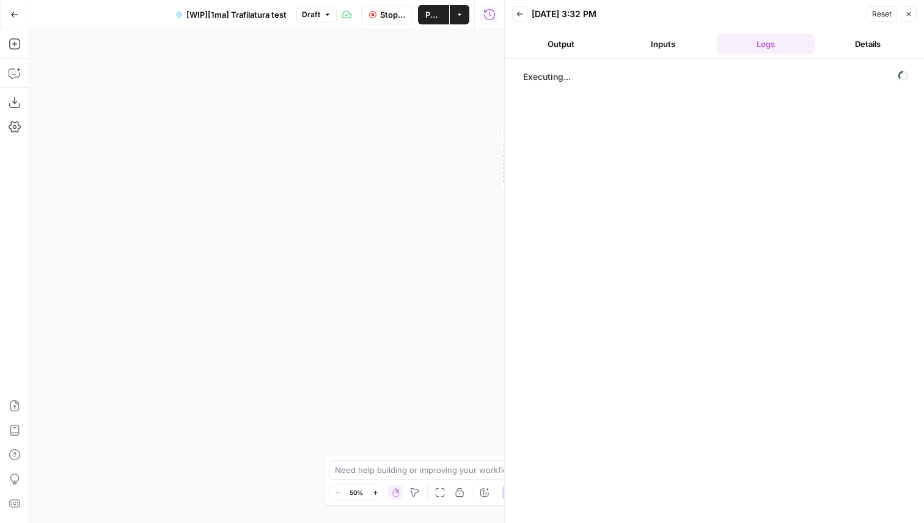
click at [447, 144] on body "AirOps Administrative New Home Browse Insights Opportunities Your Data Recent G…" at bounding box center [462, 261] width 924 height 523
click at [603, 151] on div "Executing..." at bounding box center [714, 291] width 395 height 453
click at [377, 18] on button "Stop Run" at bounding box center [387, 15] width 53 height 20
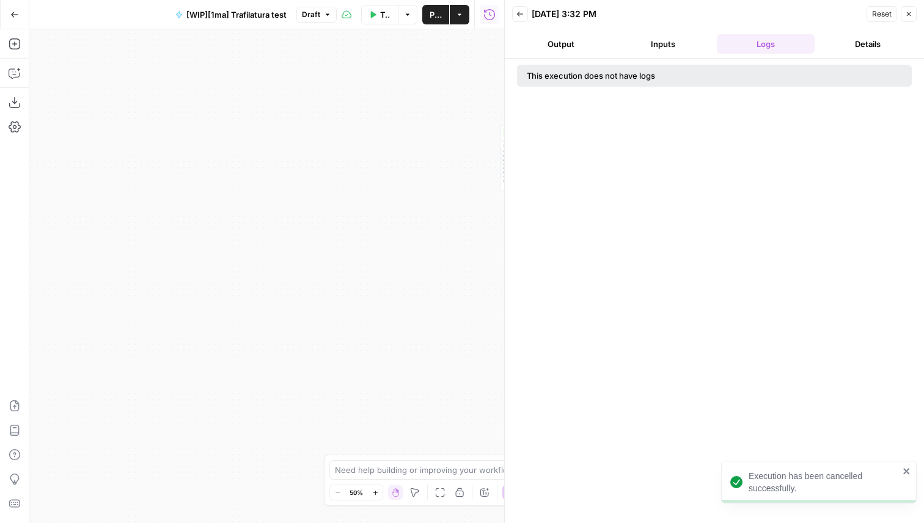
click at [381, 16] on span "Test Workflow" at bounding box center [385, 15] width 11 height 12
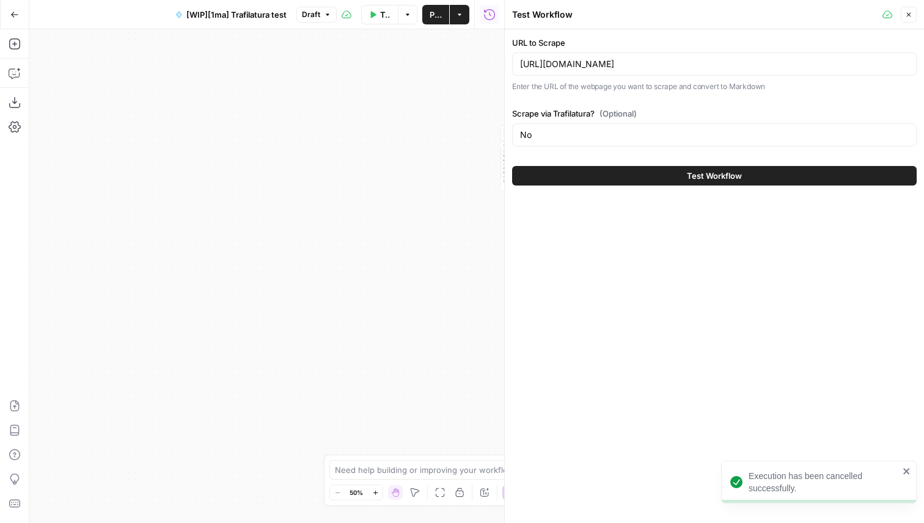
click at [650, 170] on button "Test Workflow" at bounding box center [714, 176] width 404 height 20
